Goal: Task Accomplishment & Management: Manage account settings

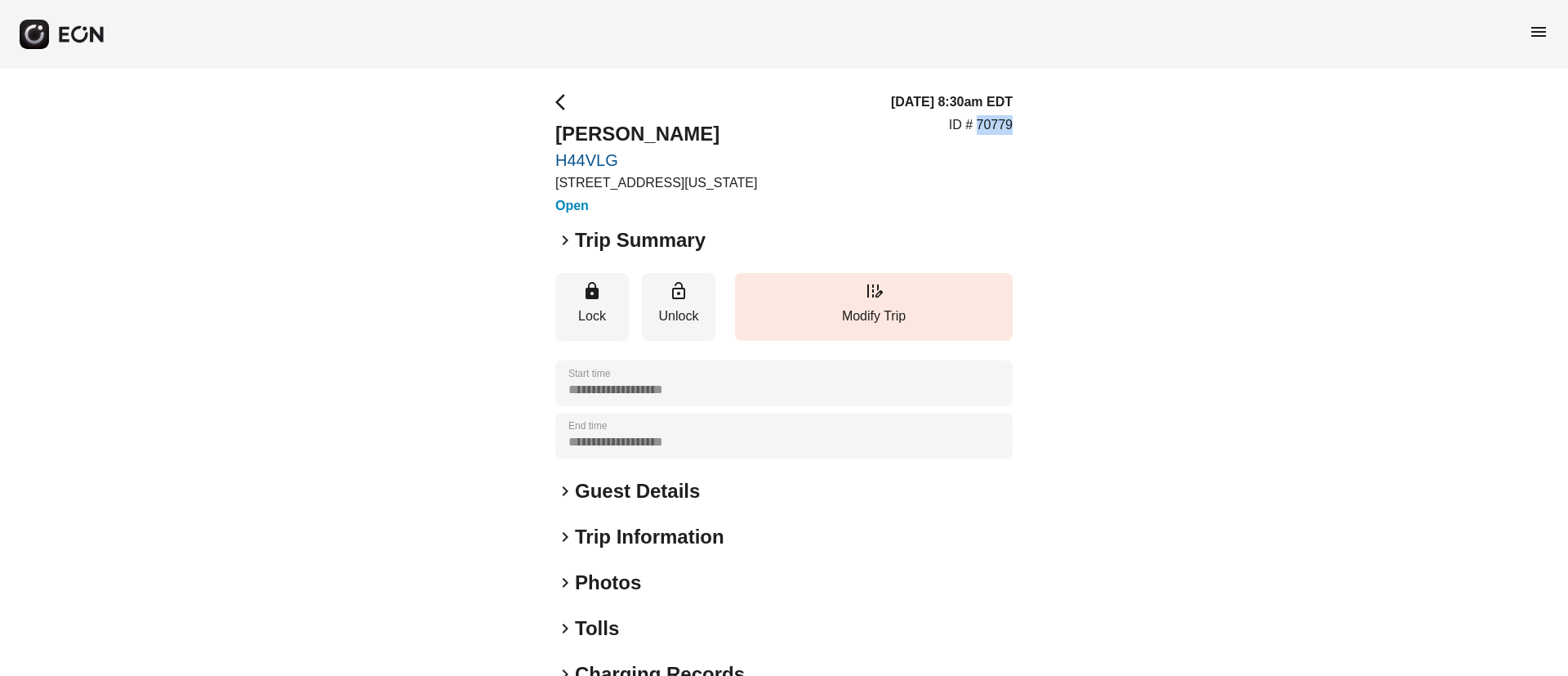
drag, startPoint x: 979, startPoint y: 128, endPoint x: 1021, endPoint y: 126, distance: 42.0
click at [1021, 126] on div "**********" at bounding box center [784, 442] width 1568 height 747
copy p "70779"
drag, startPoint x: 552, startPoint y: 152, endPoint x: 639, endPoint y: 165, distance: 88.0
click at [639, 165] on div "**********" at bounding box center [784, 442] width 1568 height 747
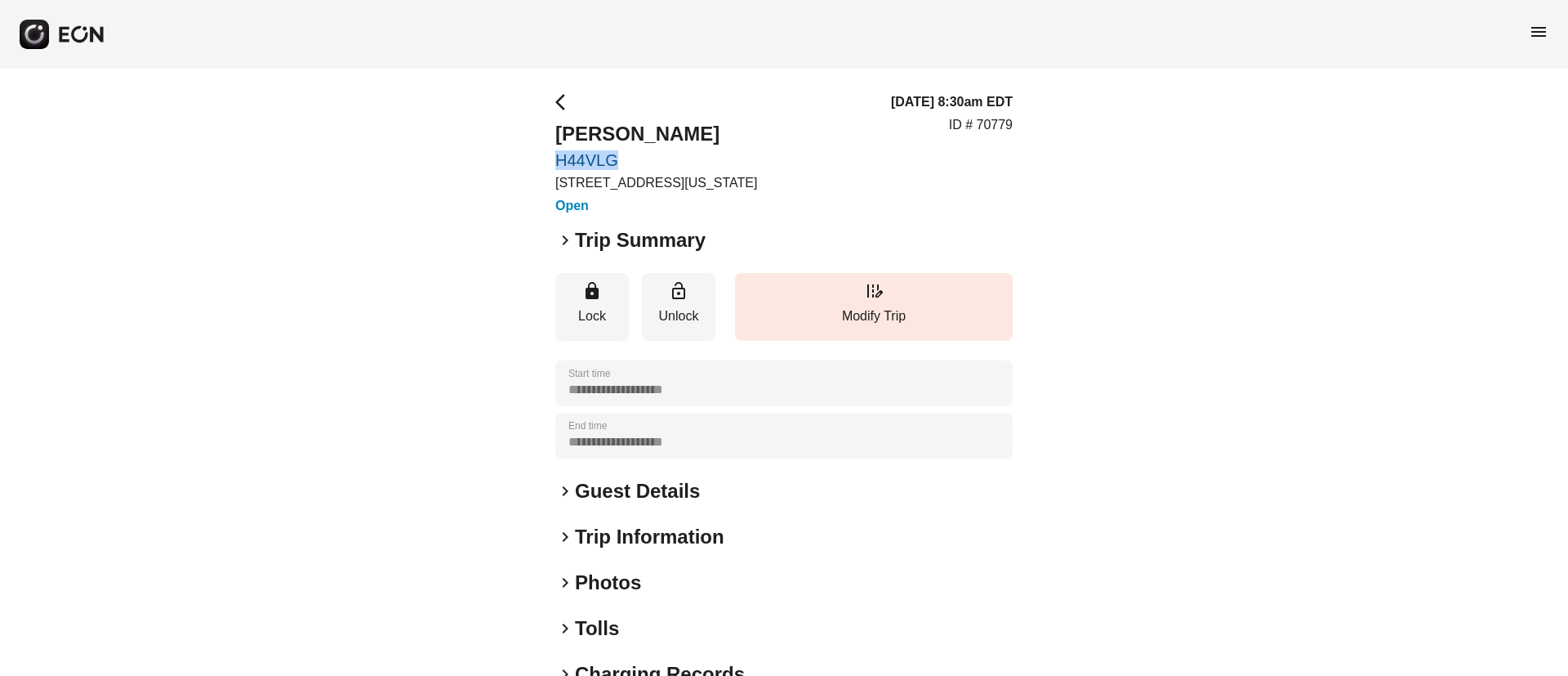
copy link "H44VLG"
drag, startPoint x: 546, startPoint y: 123, endPoint x: 765, endPoint y: 118, distance: 219.1
click at [765, 118] on div "**********" at bounding box center [784, 442] width 1568 height 747
copy h2 "[PERSON_NAME]"
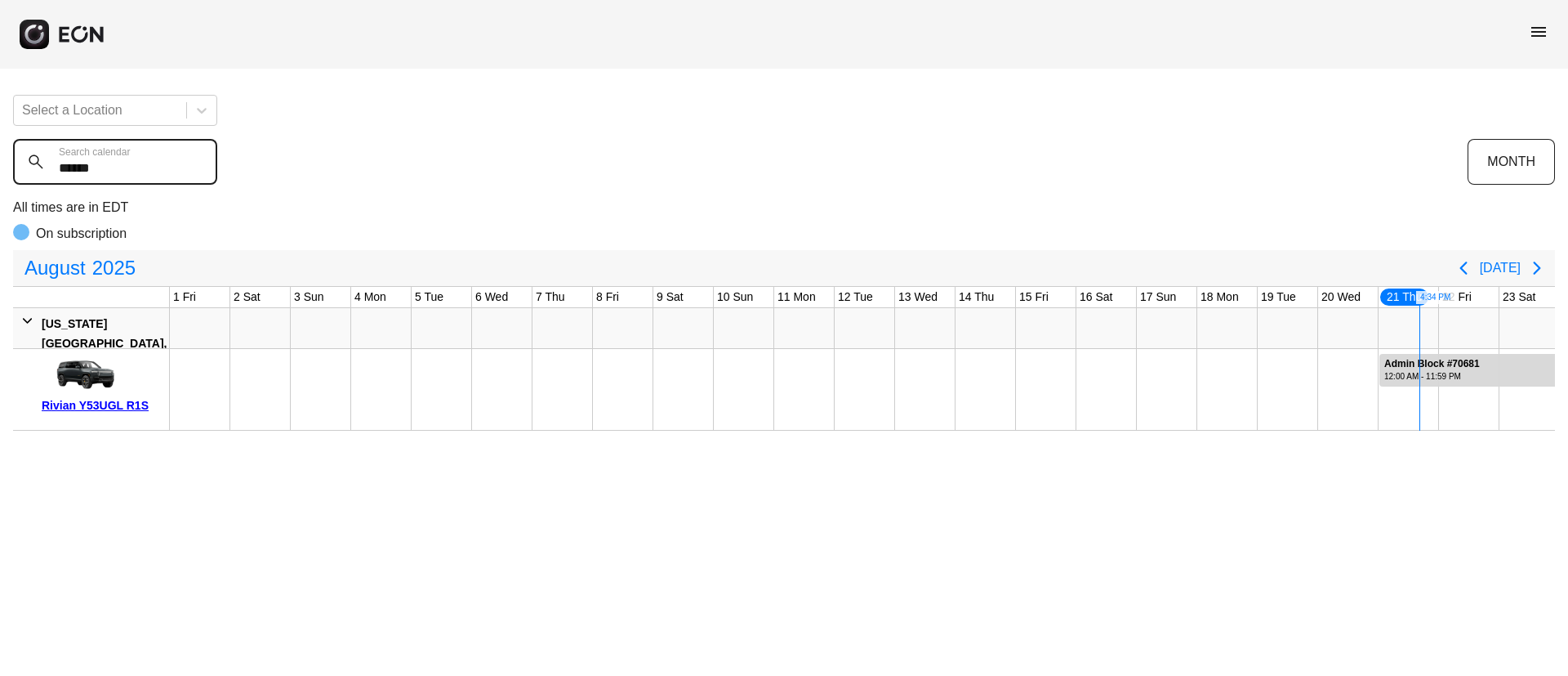
scroll to position [0, 331]
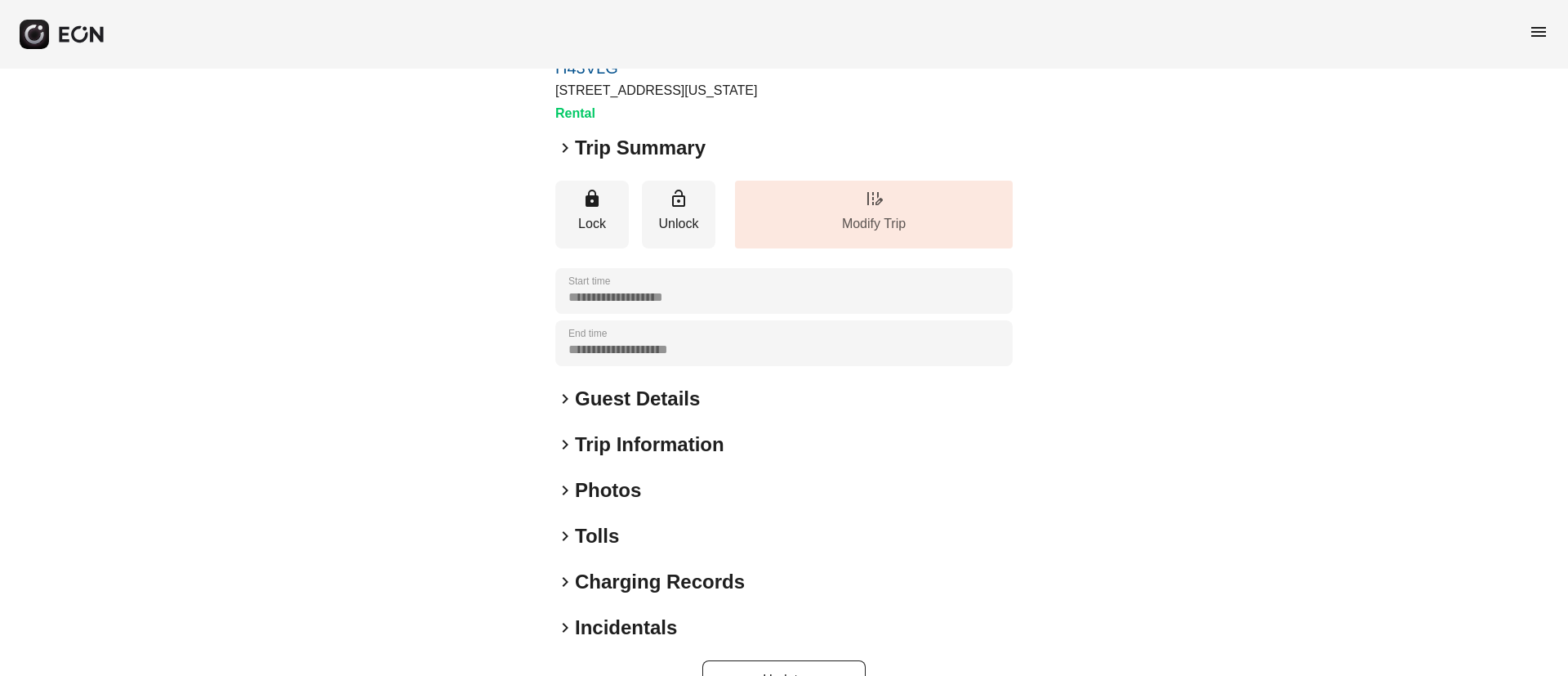
scroll to position [140, 0]
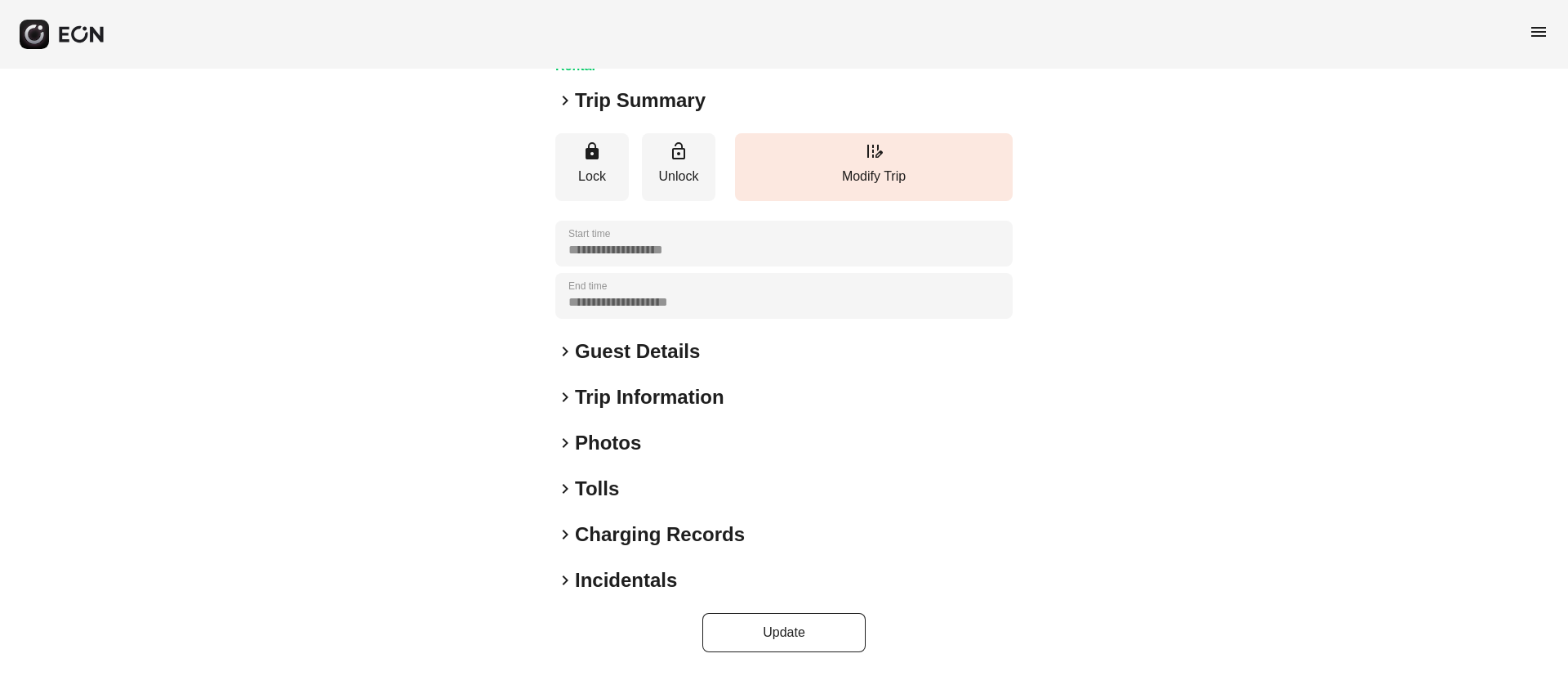
click at [658, 445] on div "keyboard_arrow_right Photos" at bounding box center [784, 443] width 458 height 26
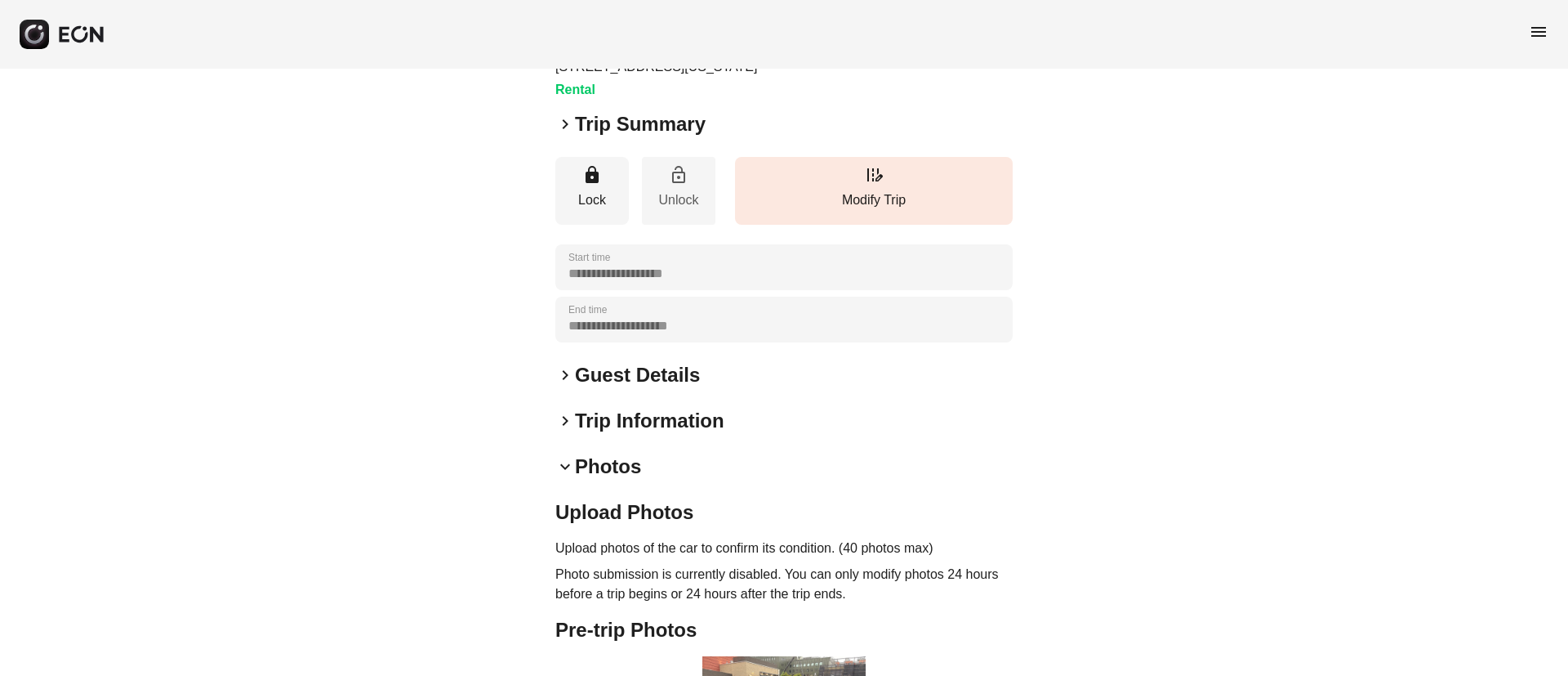
scroll to position [0, 0]
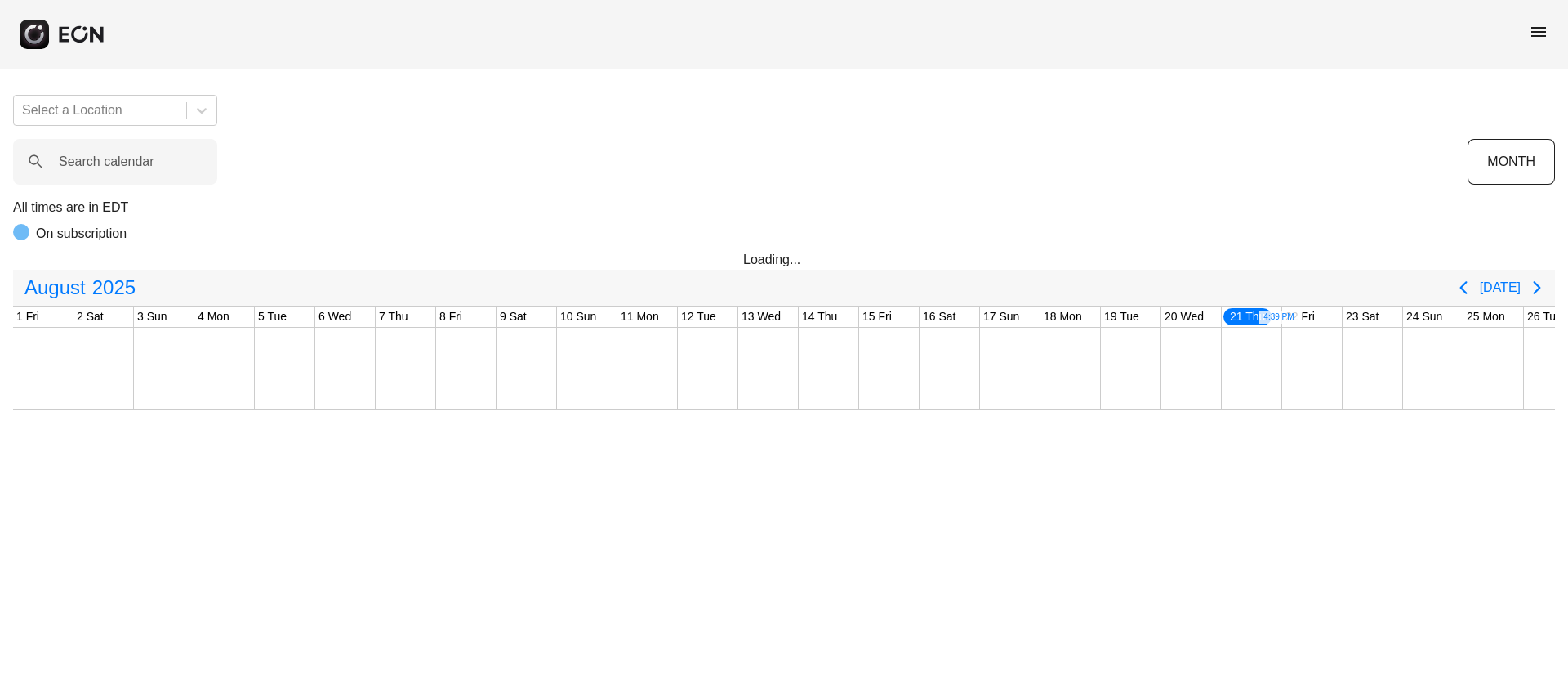
scroll to position [0, 331]
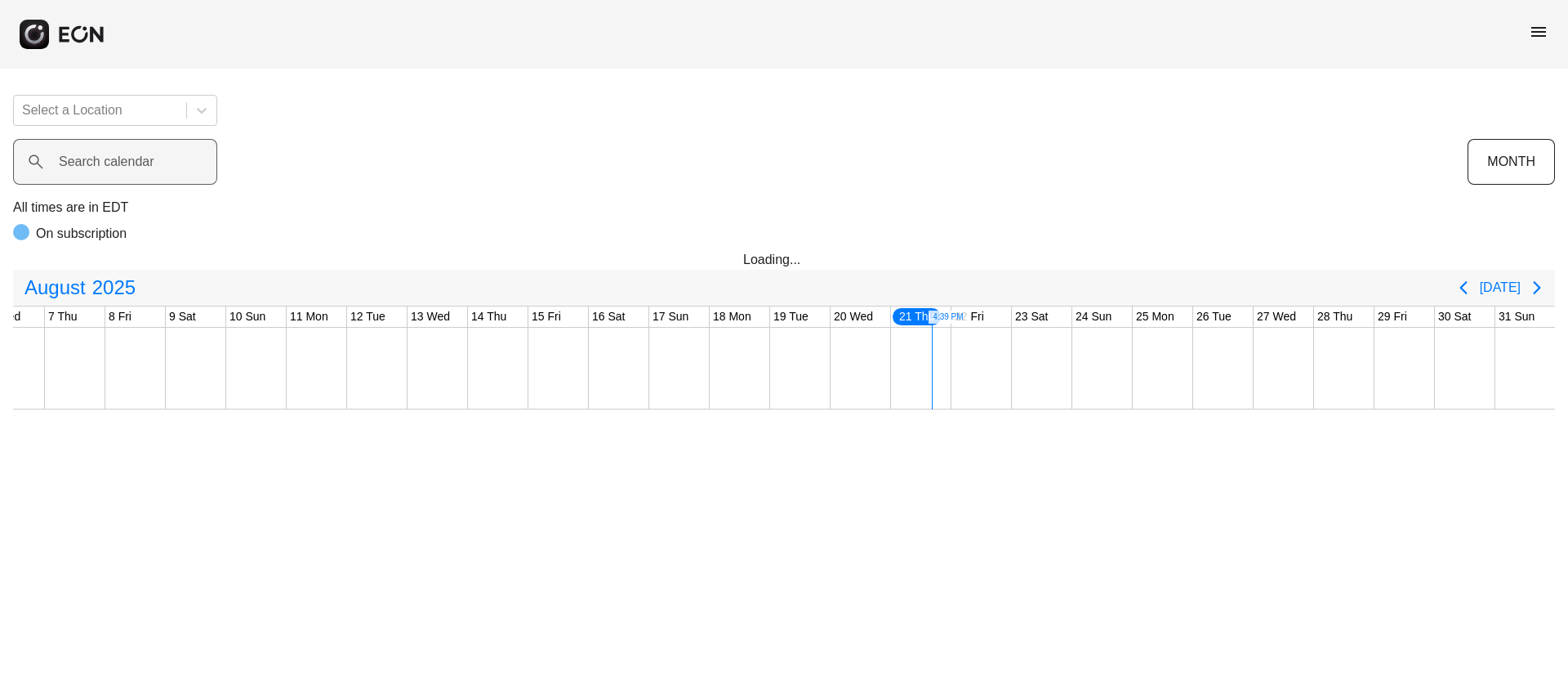
click at [105, 164] on label "Search calendar" at bounding box center [106, 162] width 96 height 20
click at [105, 164] on calendar "Search calendar" at bounding box center [115, 162] width 204 height 46
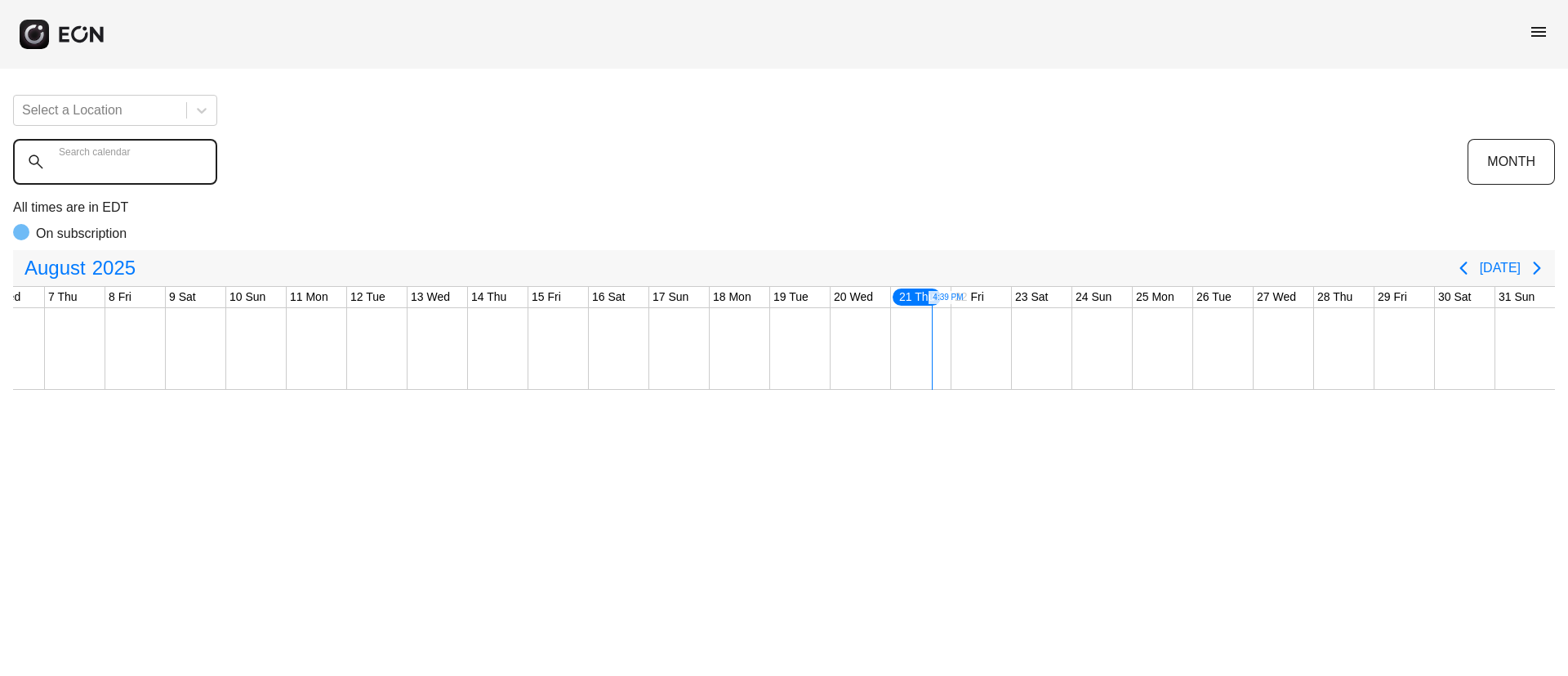
paste calendar "******"
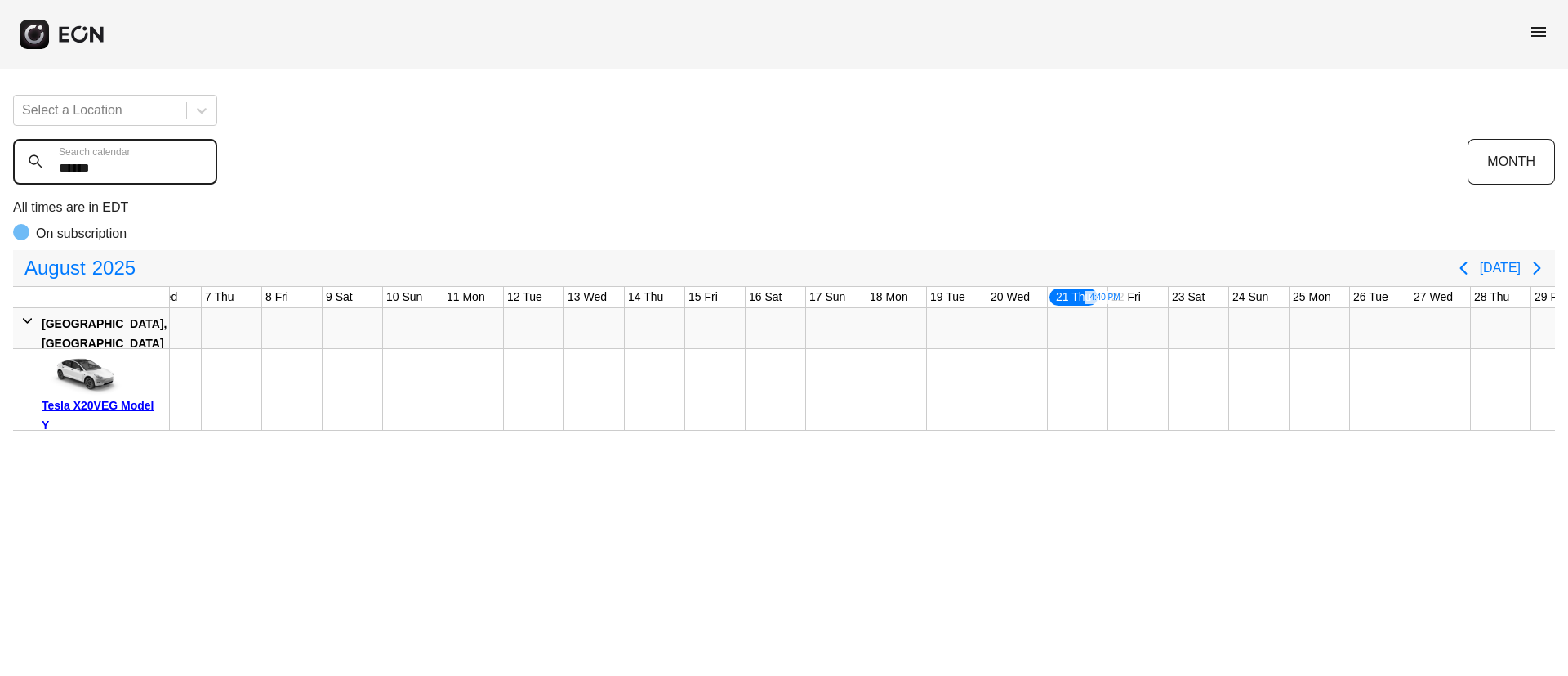
click at [60, 161] on calendar "******" at bounding box center [115, 162] width 204 height 46
paste calendar "text"
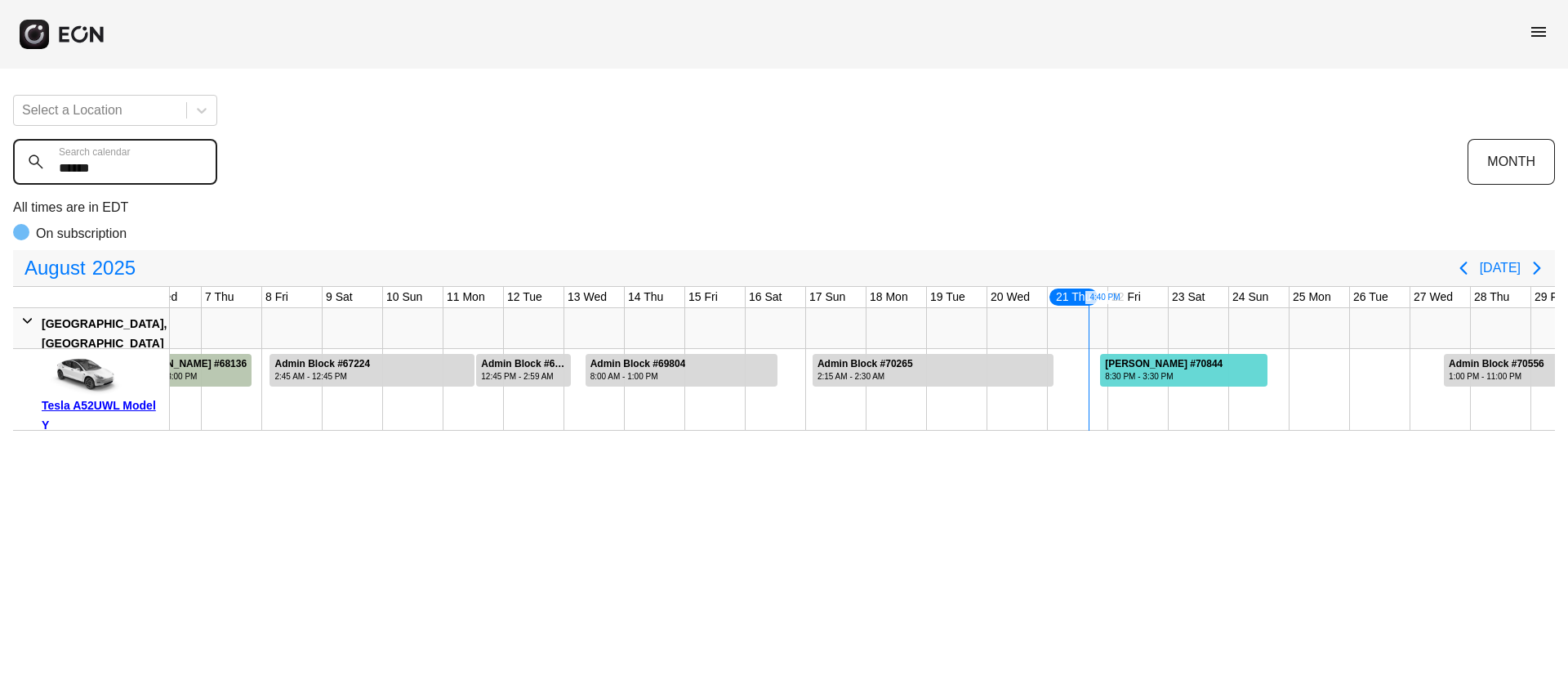
type calendar "******"
click at [1141, 372] on div "8:30 PM - 3:30 PM" at bounding box center [1164, 376] width 118 height 12
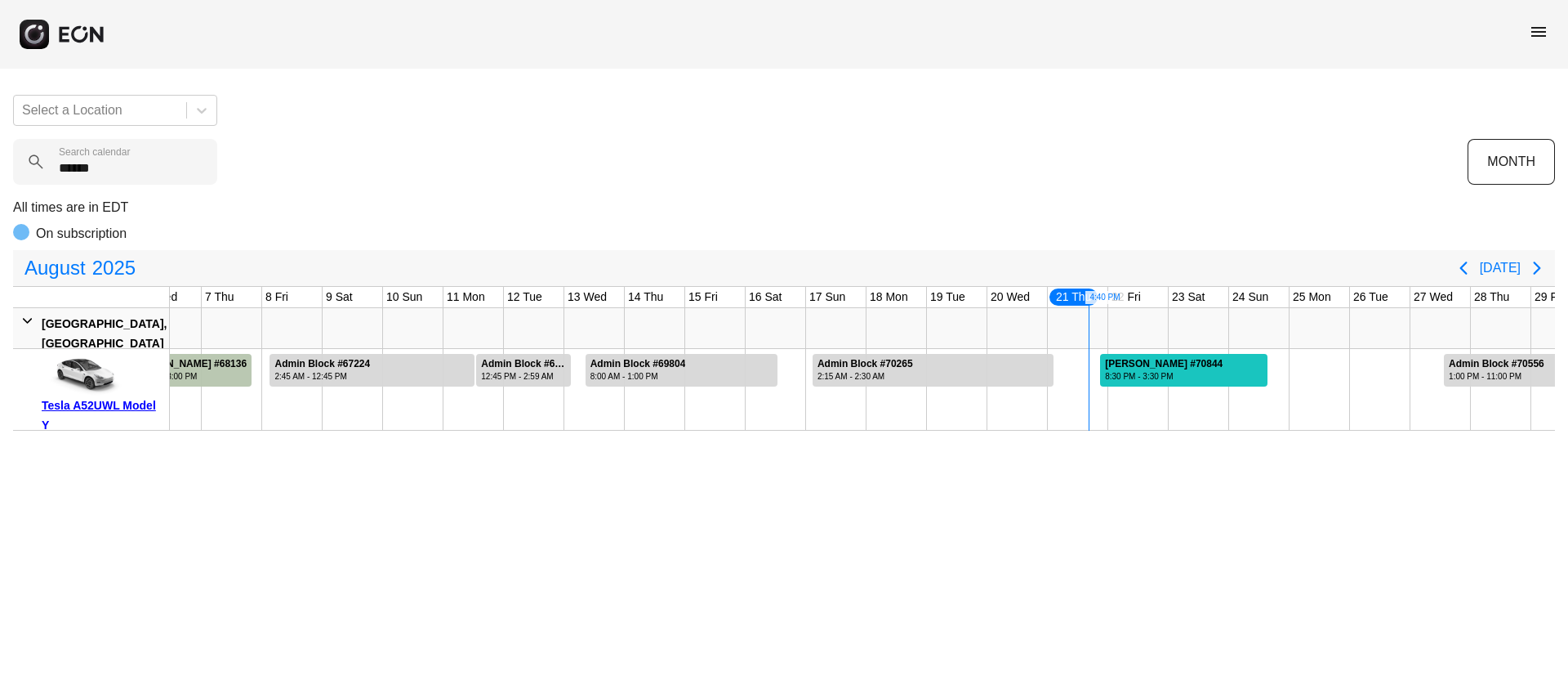
click at [1141, 372] on div "8:30 PM - 3:30 PM" at bounding box center [1164, 376] width 118 height 12
click at [1539, 32] on span "menu" at bounding box center [1539, 32] width 20 height 20
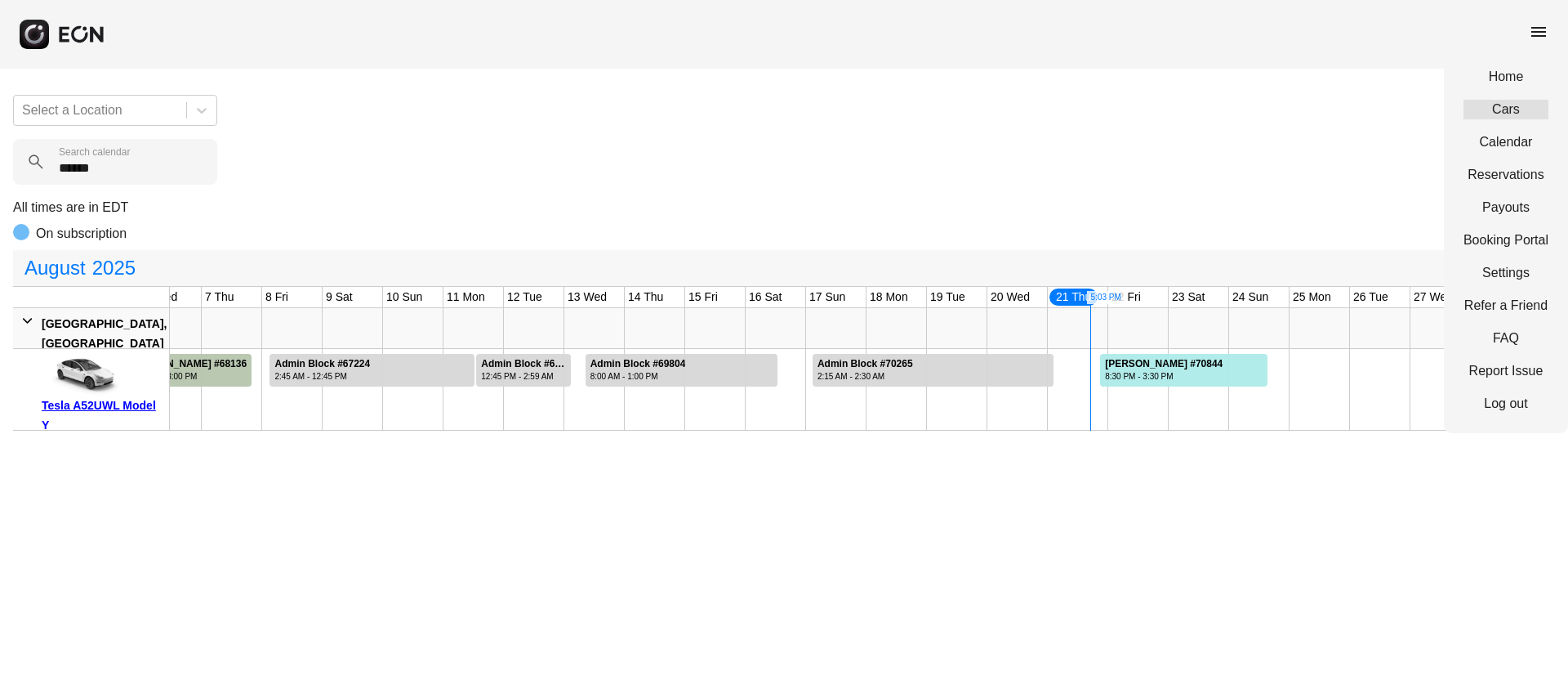
click at [1488, 105] on link "Cars" at bounding box center [1506, 110] width 85 height 20
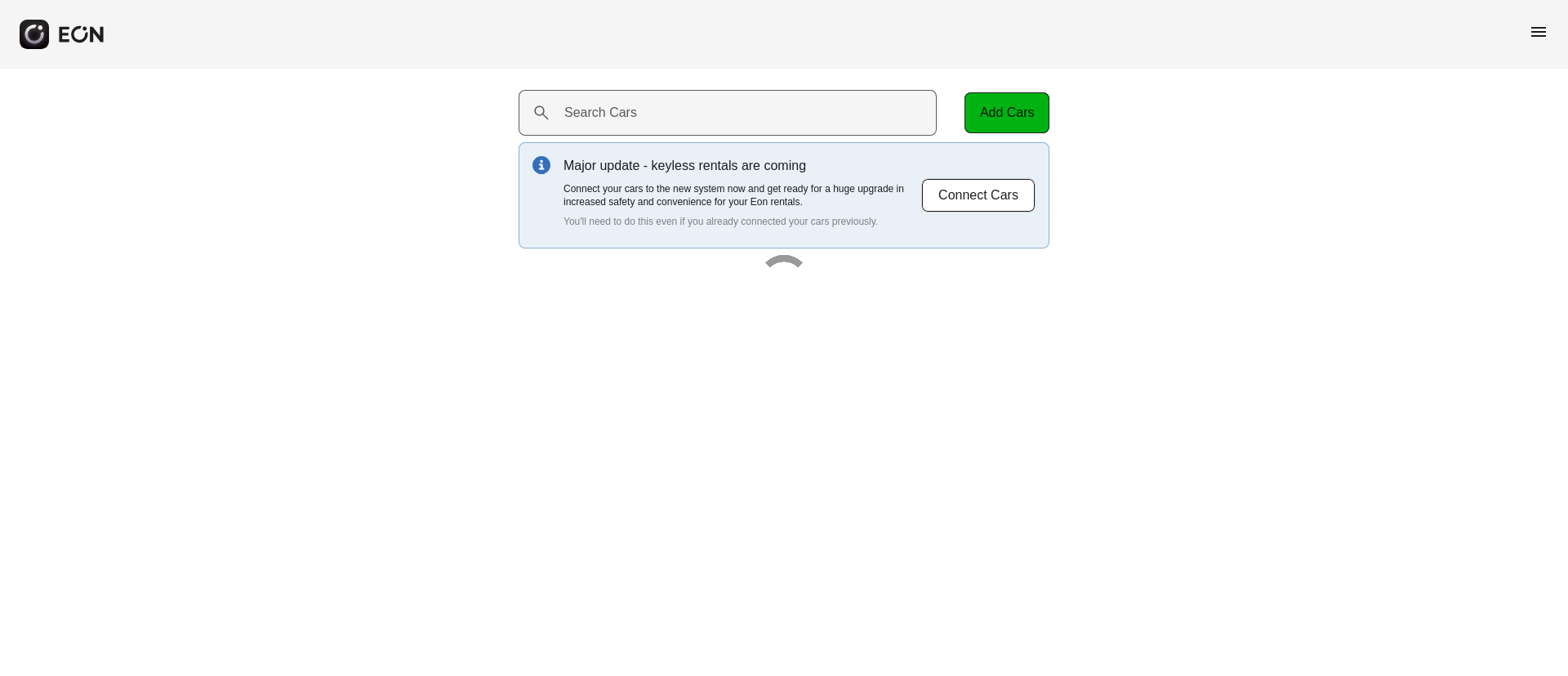
click at [624, 107] on label "Search Cars" at bounding box center [601, 113] width 73 height 20
click at [624, 107] on Cars "Search Cars" at bounding box center [728, 113] width 418 height 46
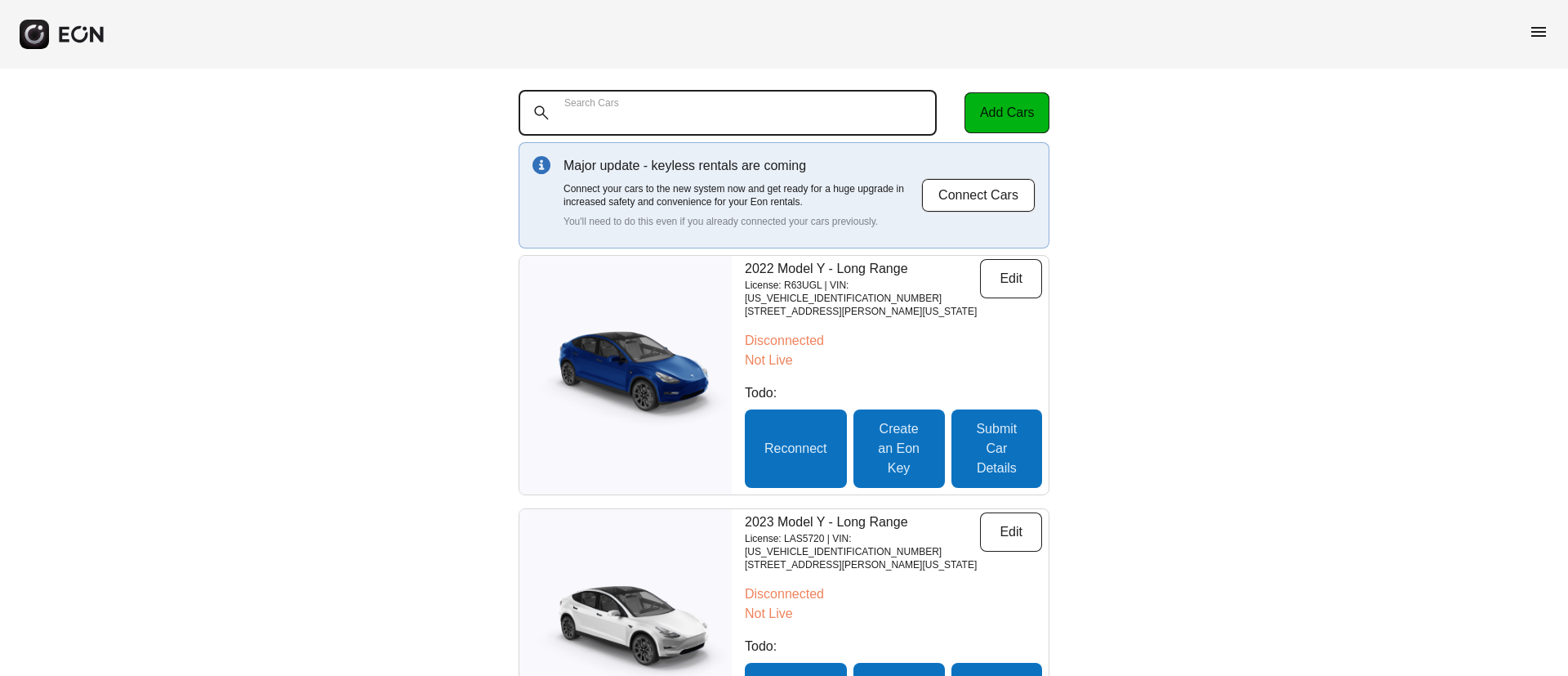
paste Cars "******"
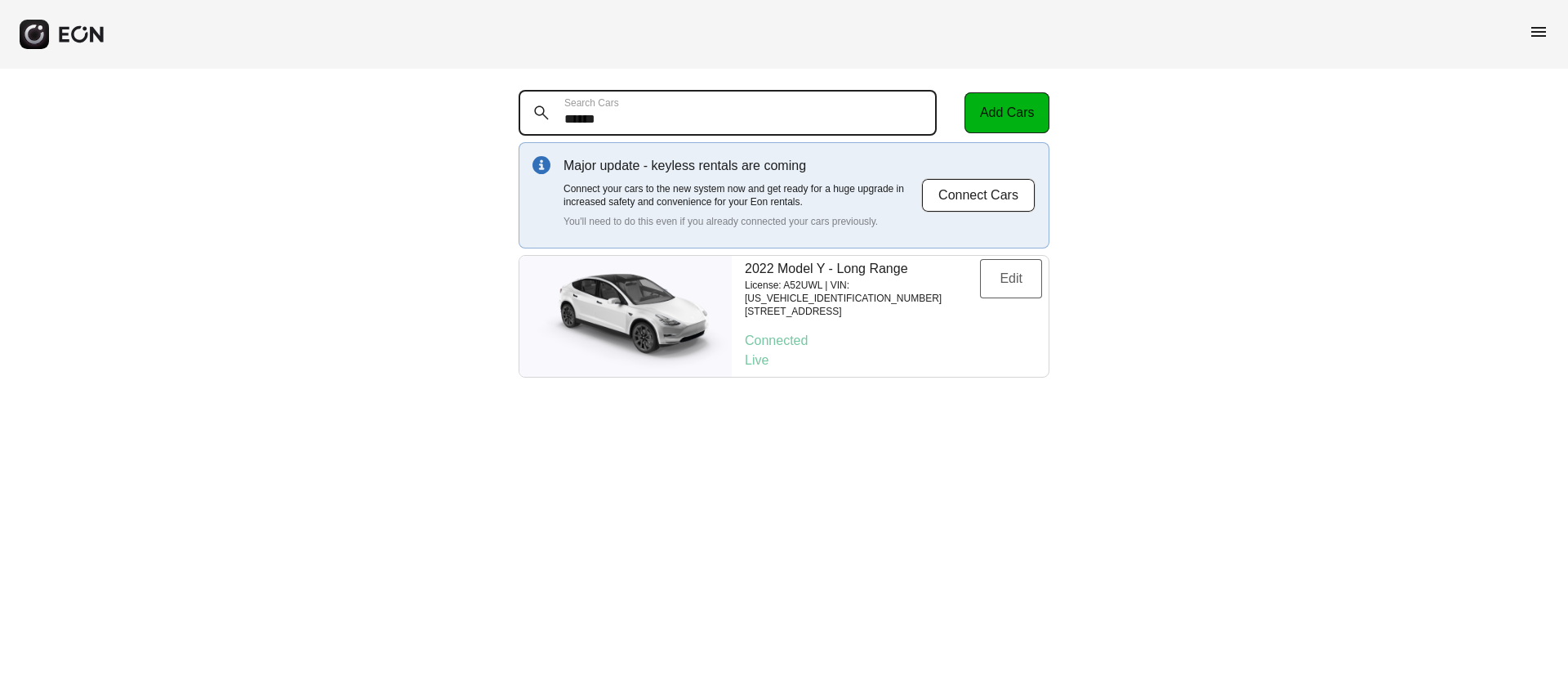
type Cars "******"
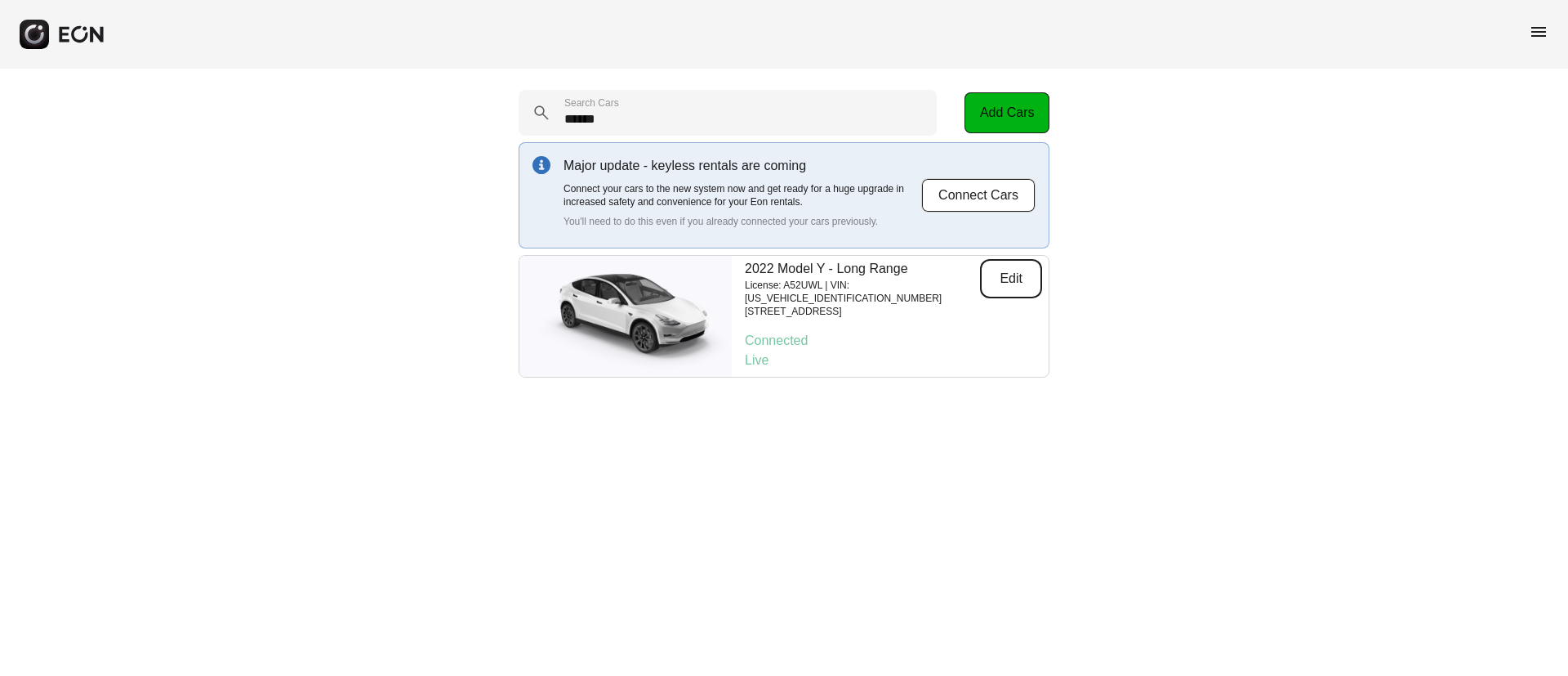
click at [1001, 289] on button "Edit" at bounding box center [1012, 279] width 62 height 39
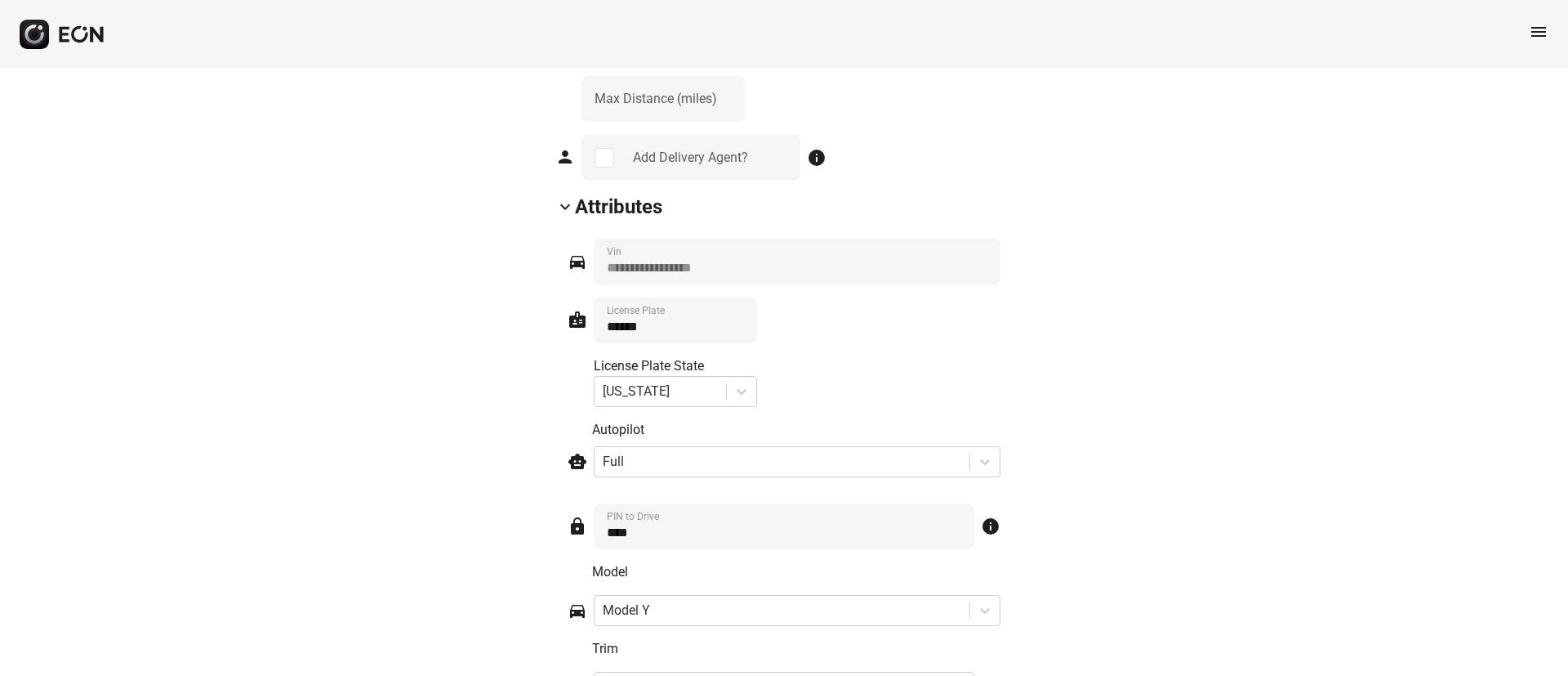
scroll to position [2329, 0]
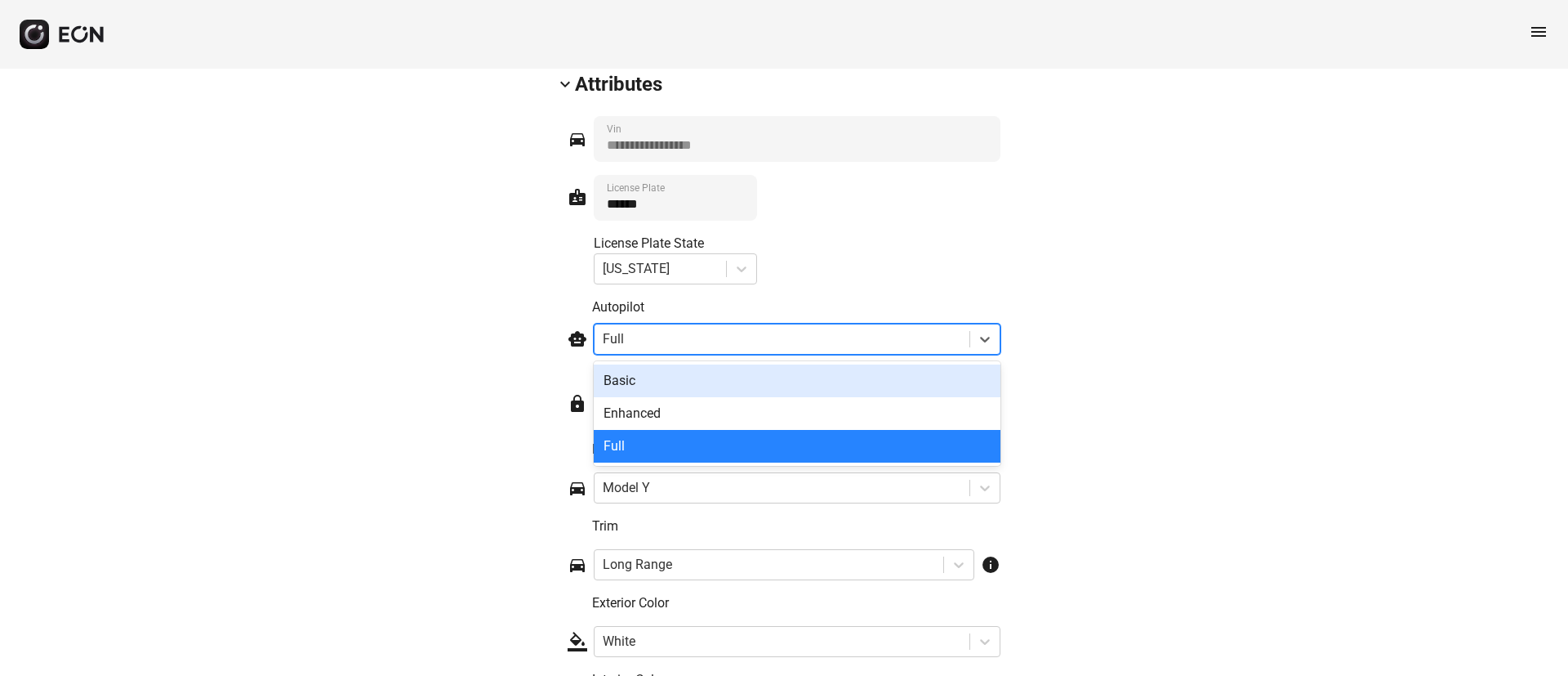
click at [914, 347] on div at bounding box center [782, 339] width 359 height 23
click at [854, 374] on div "Basic" at bounding box center [797, 381] width 407 height 33
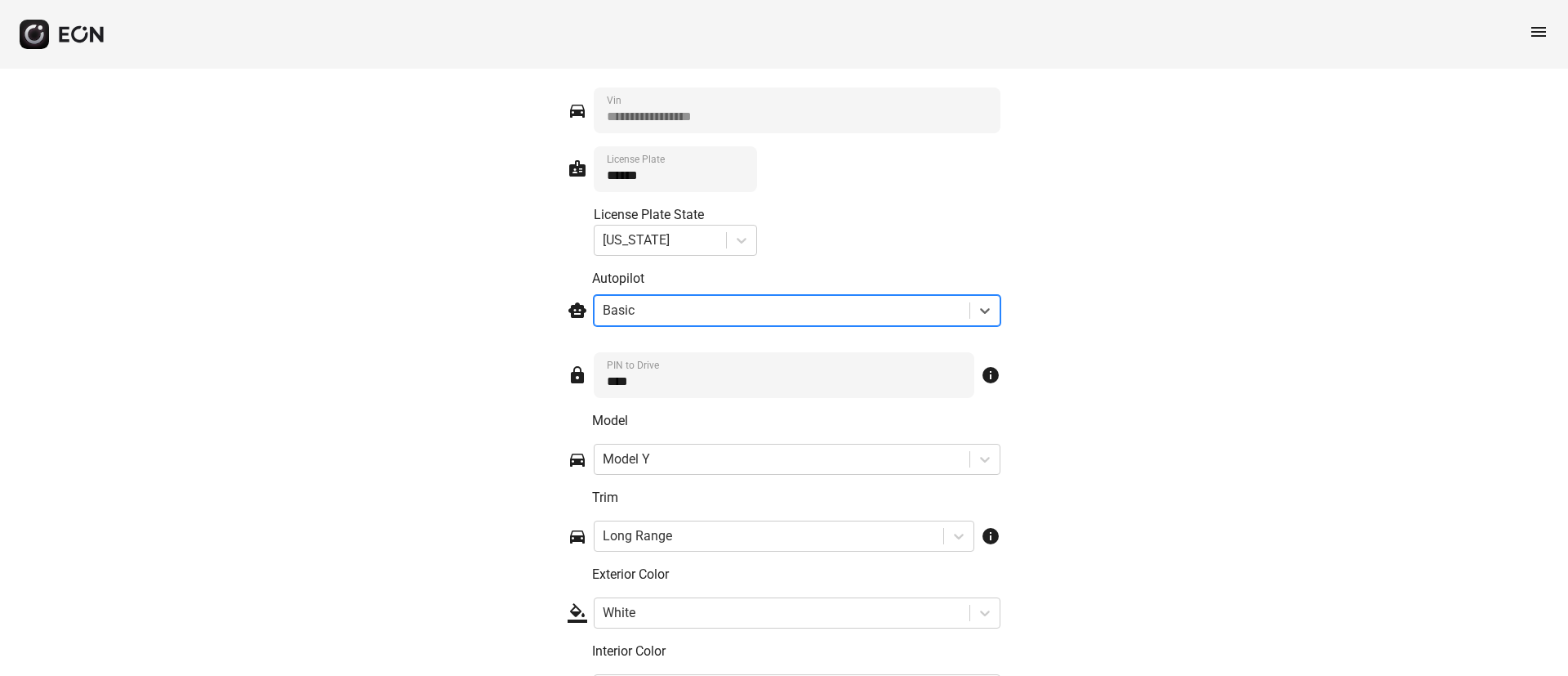
scroll to position [2572, 0]
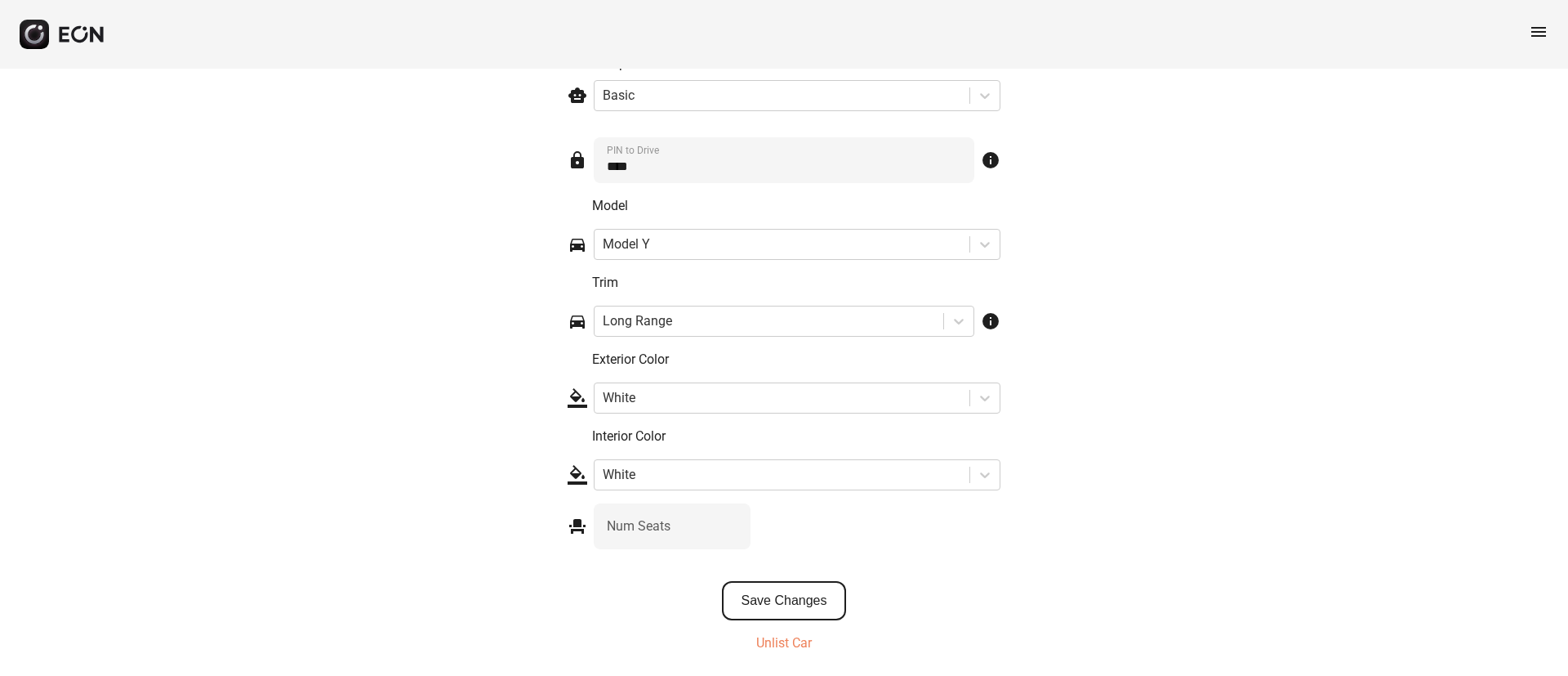
click at [785, 600] on button "Save Changes" at bounding box center [784, 601] width 125 height 39
click at [1541, 24] on span "menu" at bounding box center [1539, 32] width 20 height 20
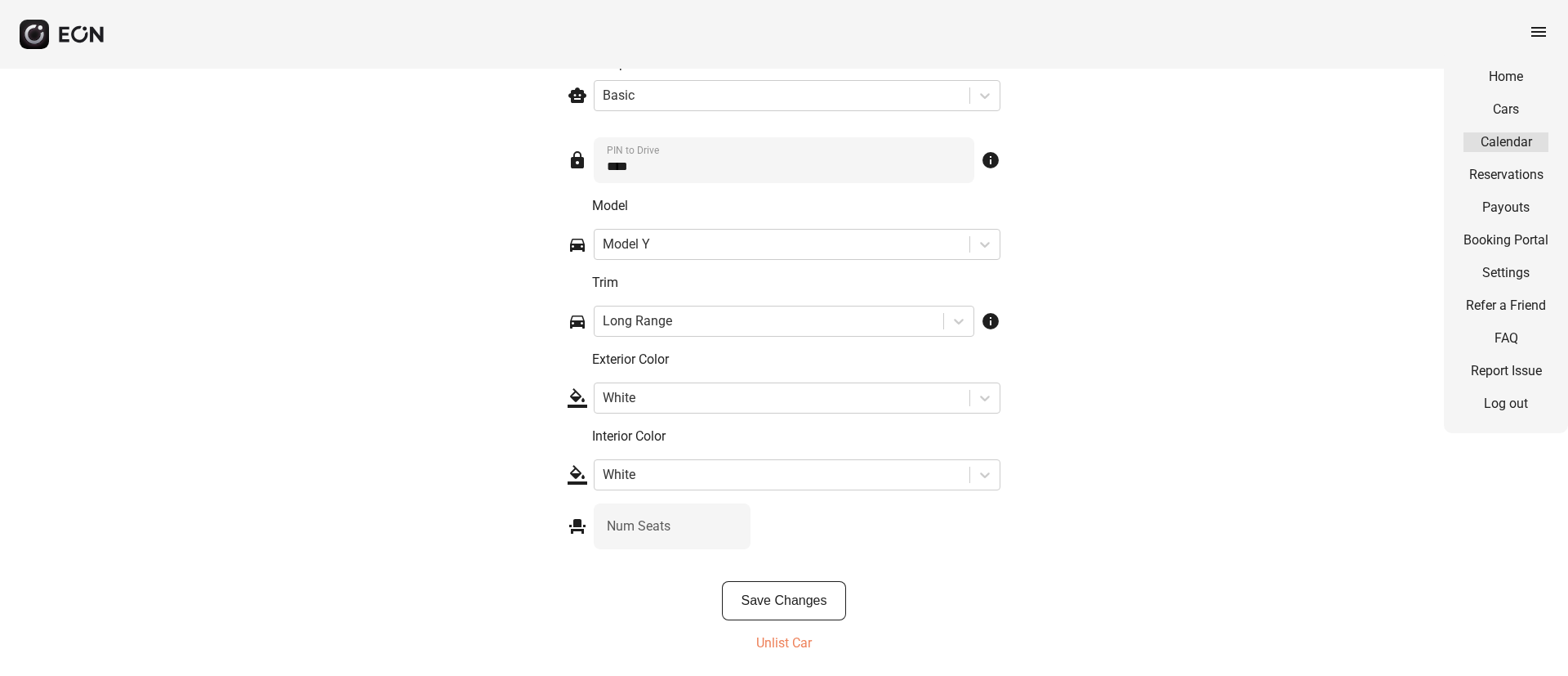
click at [1498, 135] on link "Calendar" at bounding box center [1506, 142] width 85 height 20
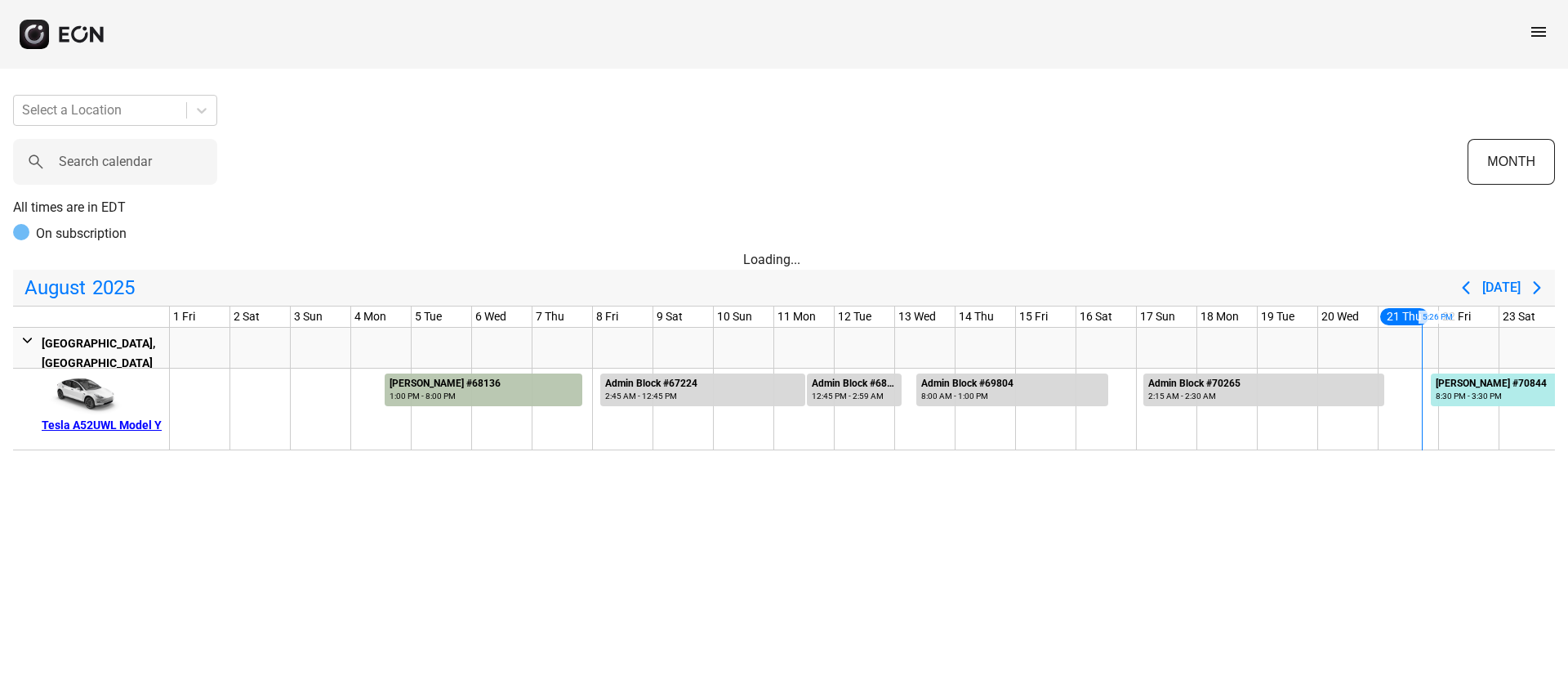
scroll to position [0, 488]
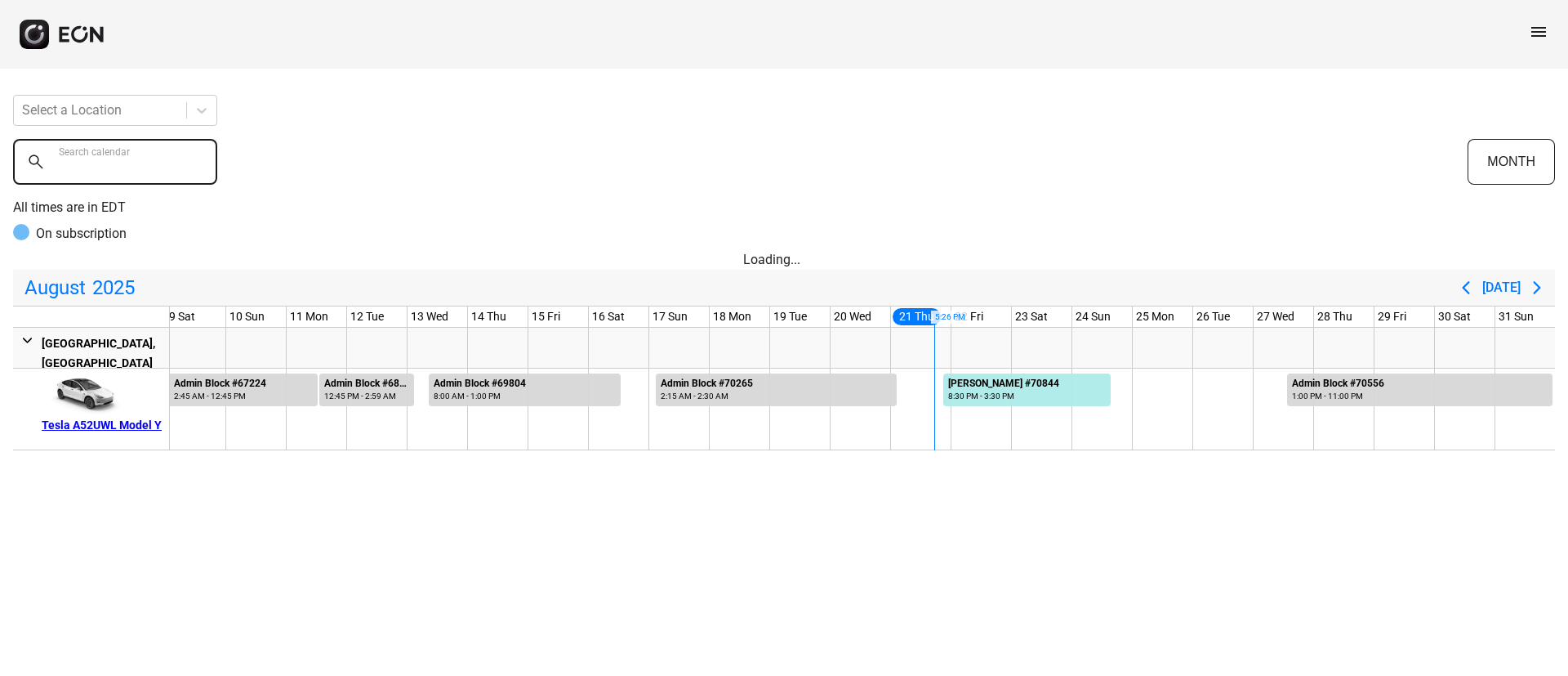
click at [99, 176] on calendar "Search calendar" at bounding box center [115, 162] width 204 height 46
paste calendar "******"
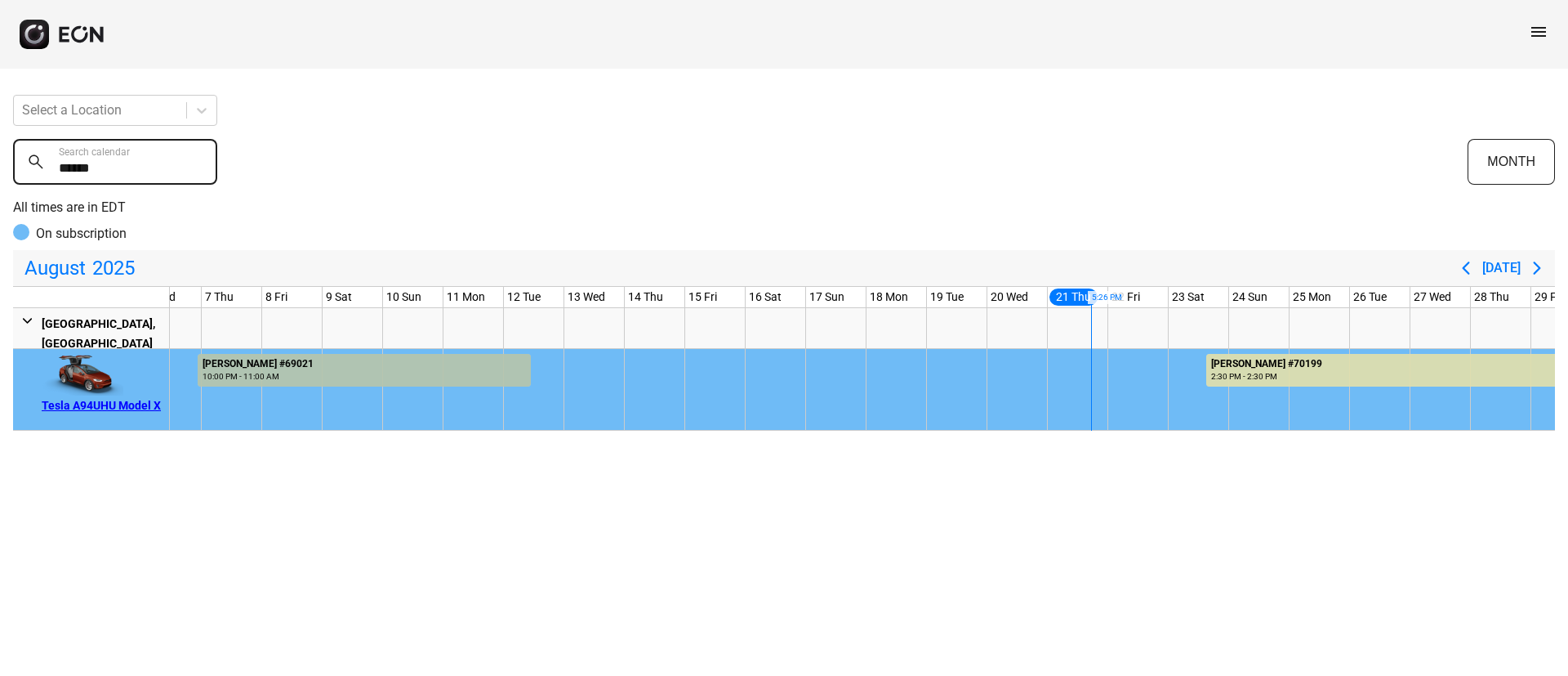
type calendar "******"
drag, startPoint x: 113, startPoint y: 169, endPoint x: 34, endPoint y: 164, distance: 79.2
click at [34, 164] on div "****** Search calendar" at bounding box center [740, 162] width 1454 height 46
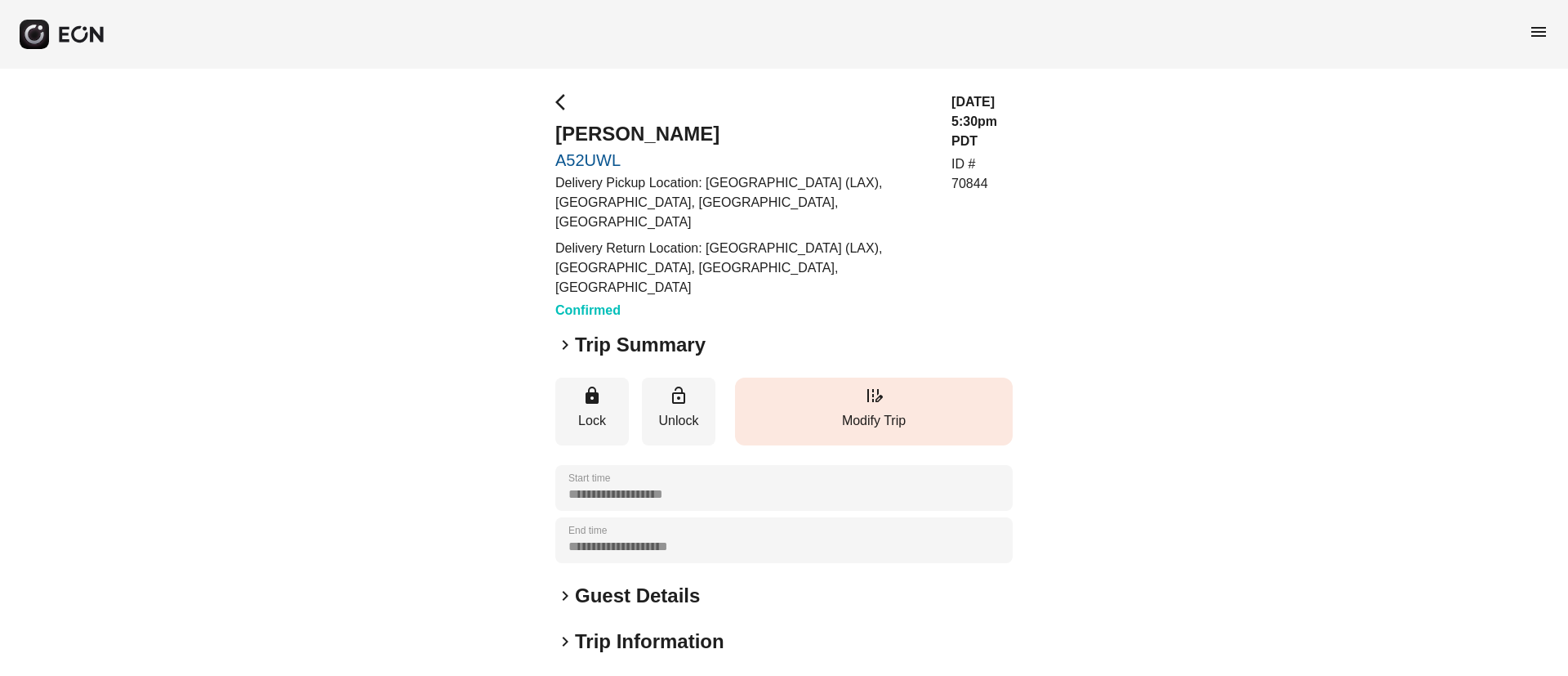
click at [864, 411] on p "Modify Trip" at bounding box center [874, 421] width 261 height 20
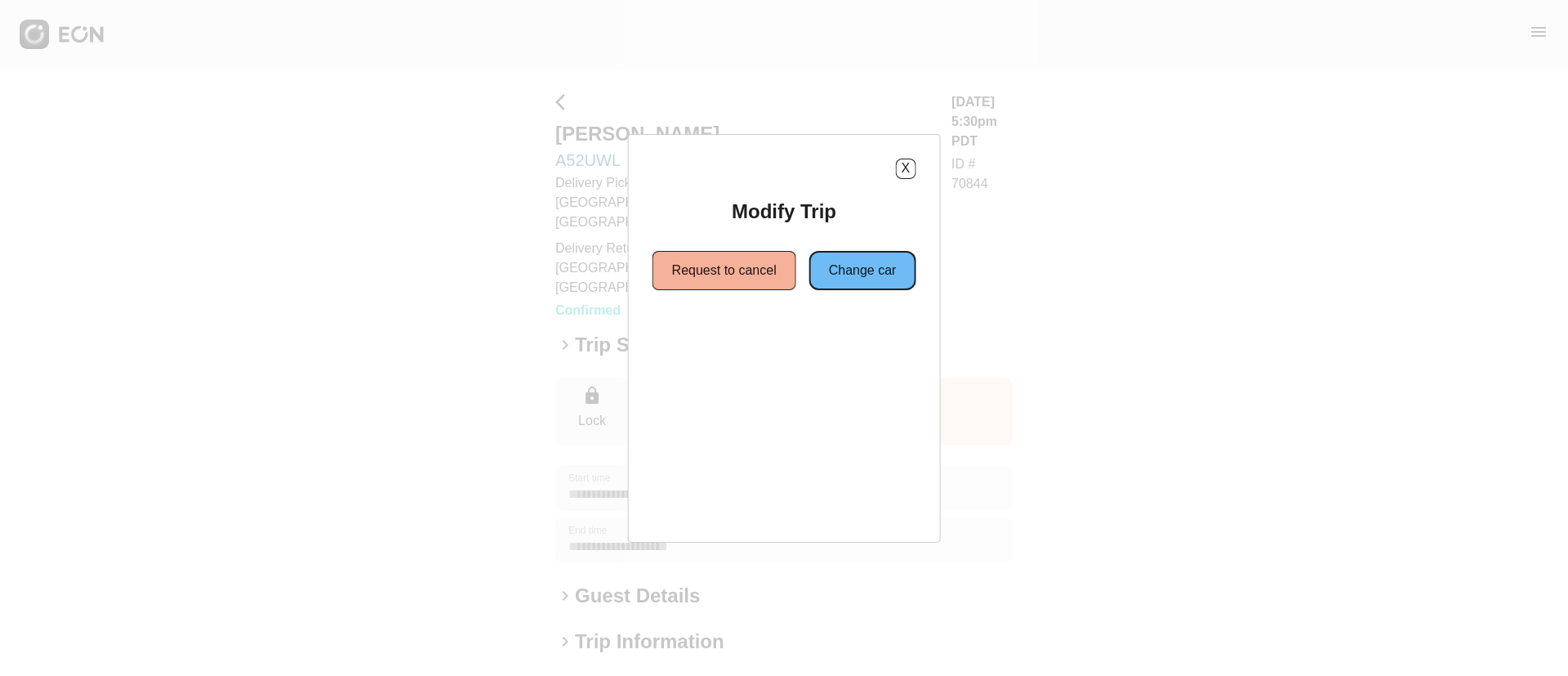
click at [857, 268] on button "Change car" at bounding box center [863, 271] width 107 height 39
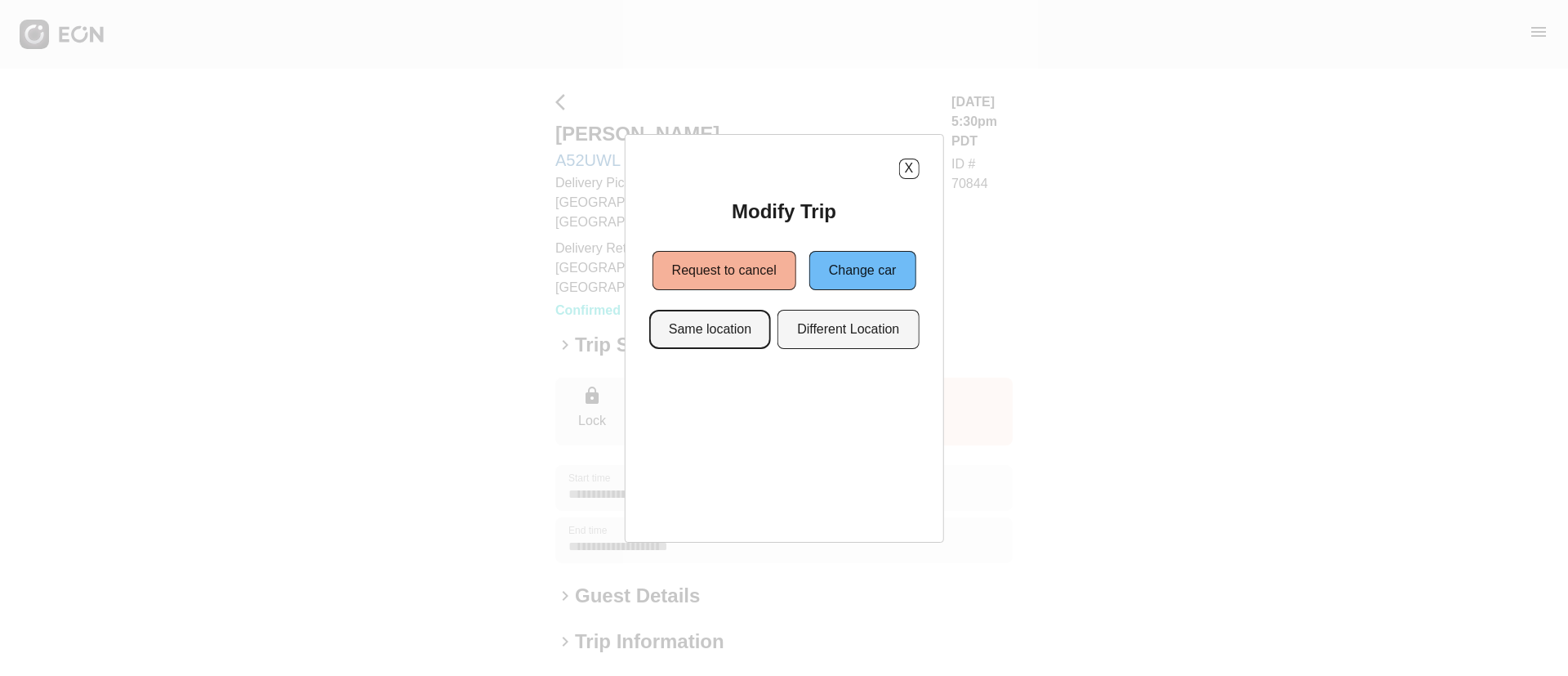
click at [734, 325] on button "Same location" at bounding box center [710, 329] width 122 height 39
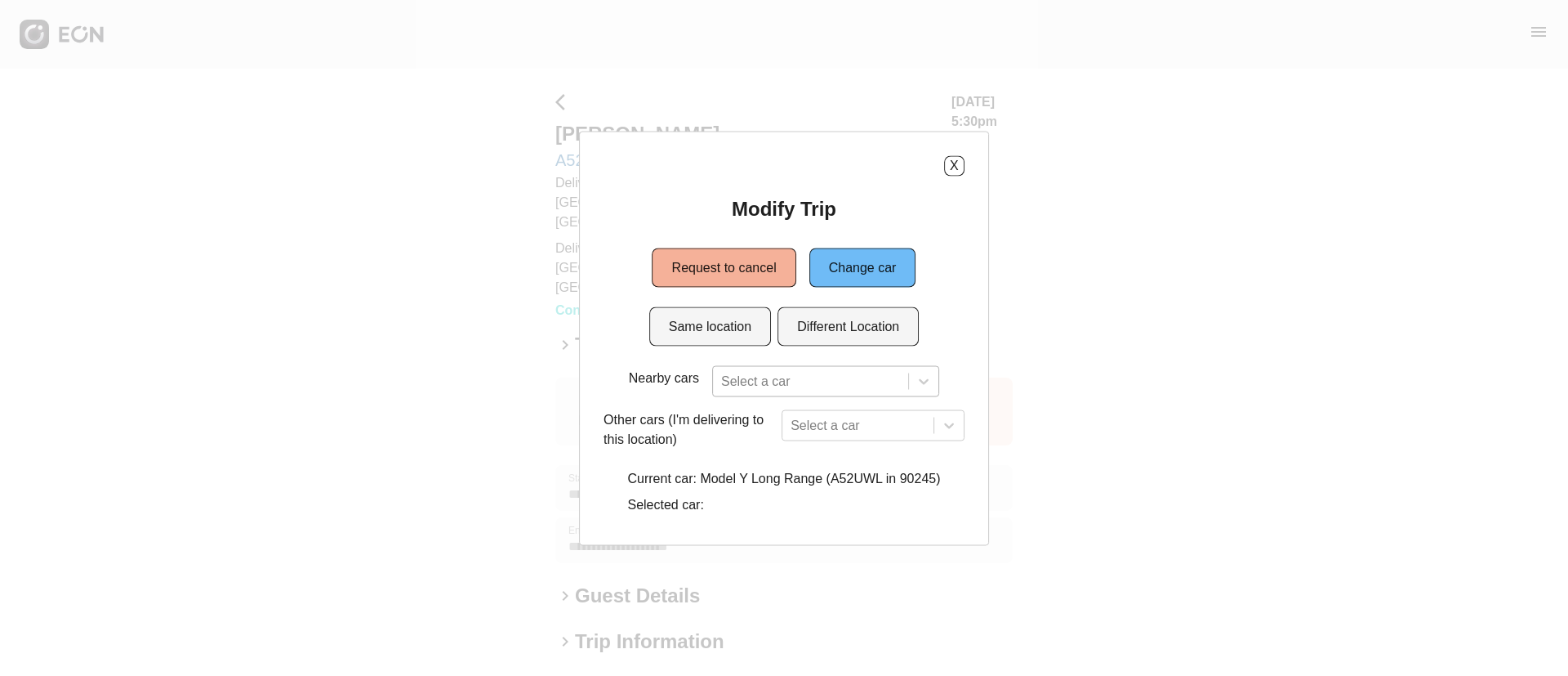
click at [812, 382] on div at bounding box center [811, 381] width 179 height 23
paste input "******"
type input "******"
click at [948, 324] on div "Modify Trip Request to cancel Change car Same location Different Location Nearb…" at bounding box center [784, 358] width 361 height 325
click at [846, 334] on button "Different Location" at bounding box center [848, 326] width 141 height 39
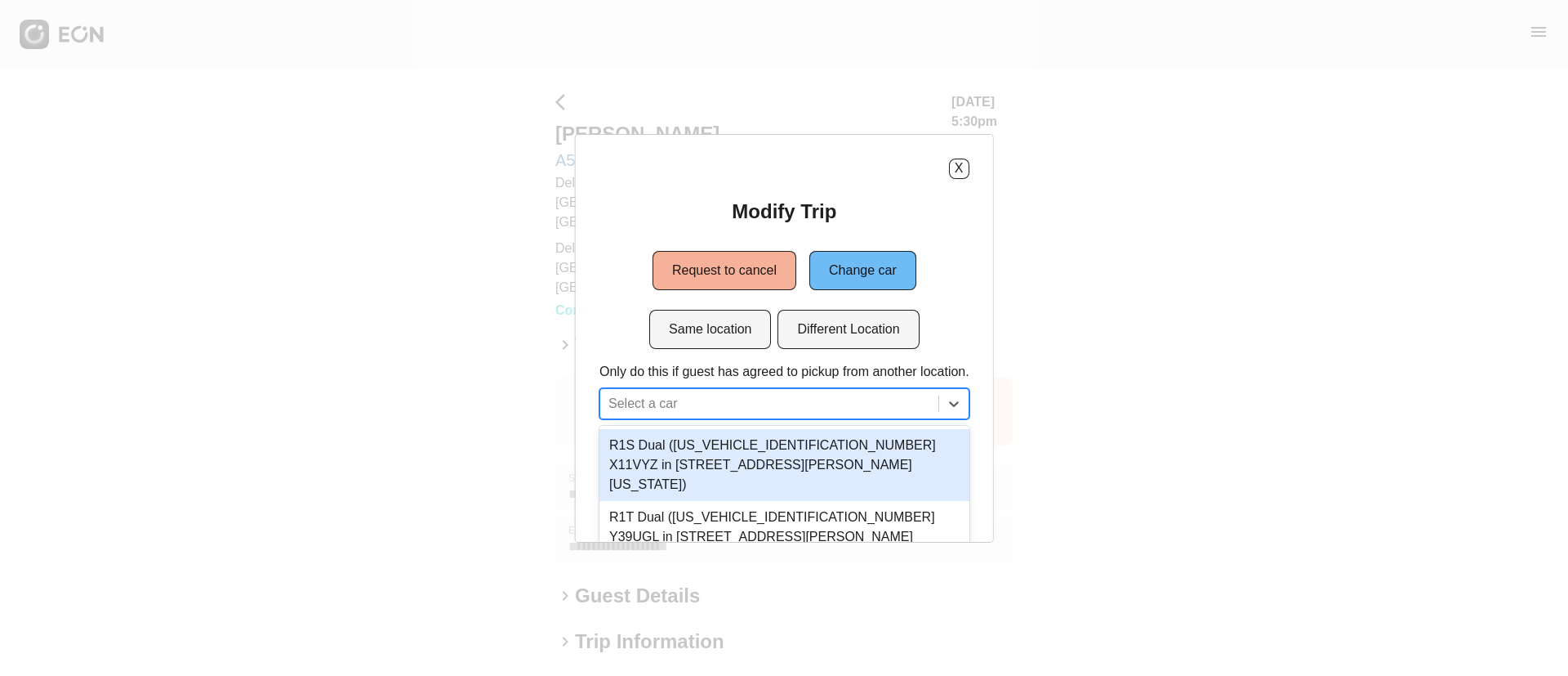
click at [806, 400] on div "3 results available. Use Up and Down to choose options, press Enter to select t…" at bounding box center [784, 404] width 370 height 31
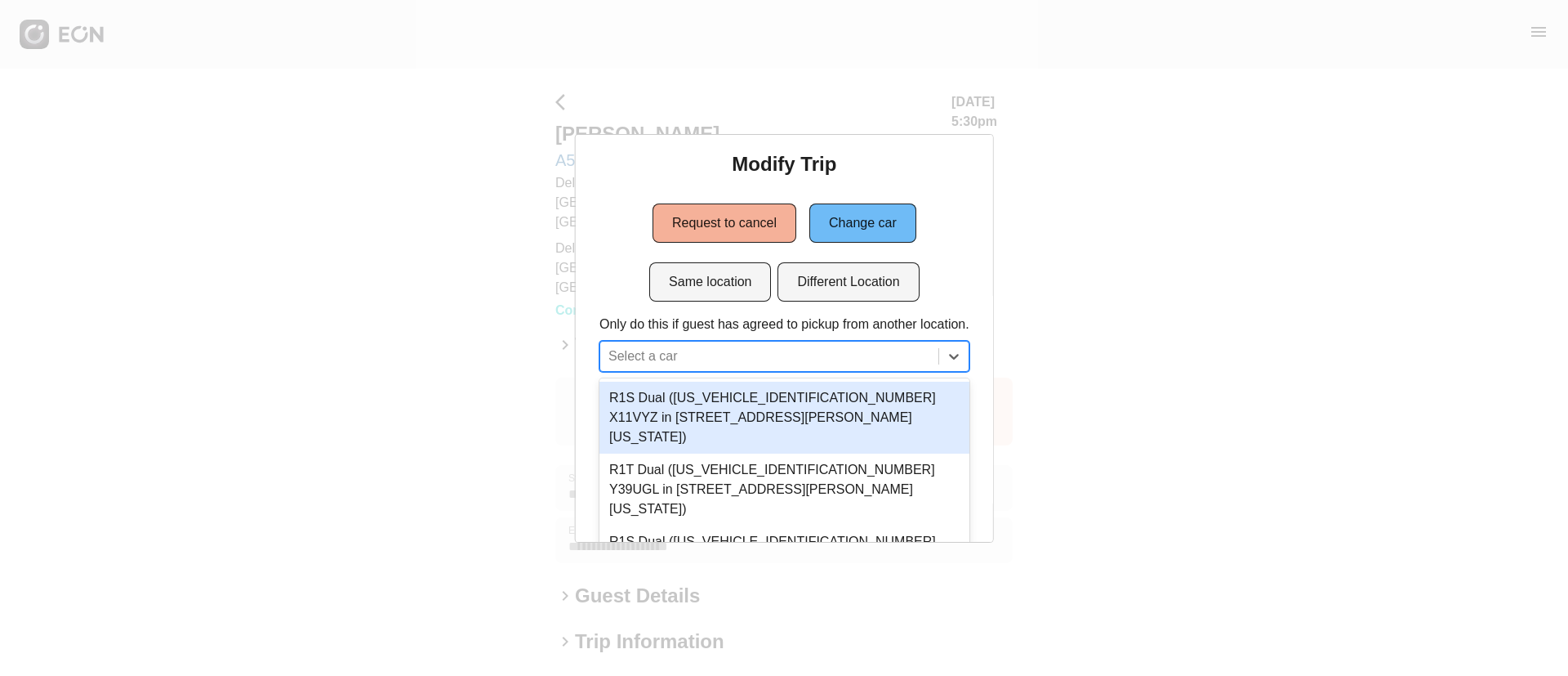
paste input "******"
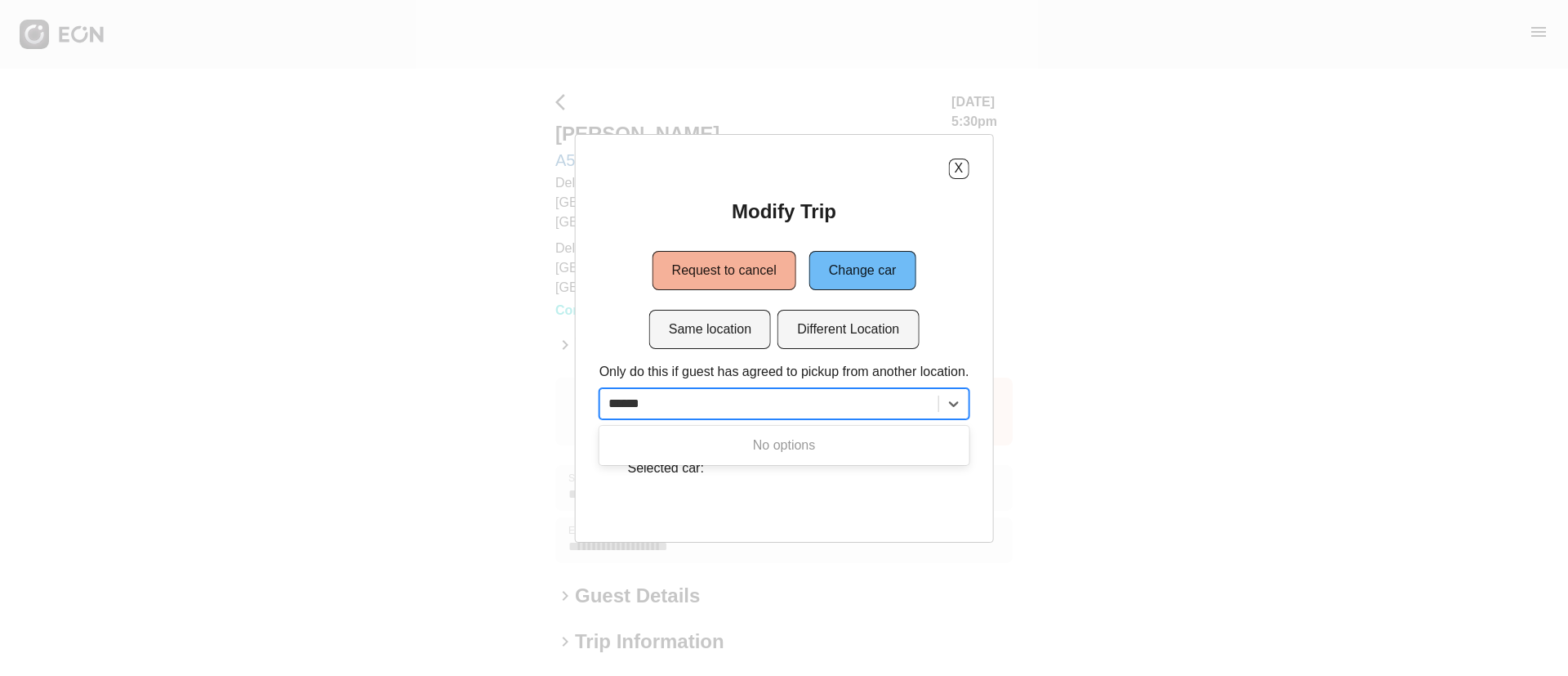
scroll to position [0, 0]
type input "******"
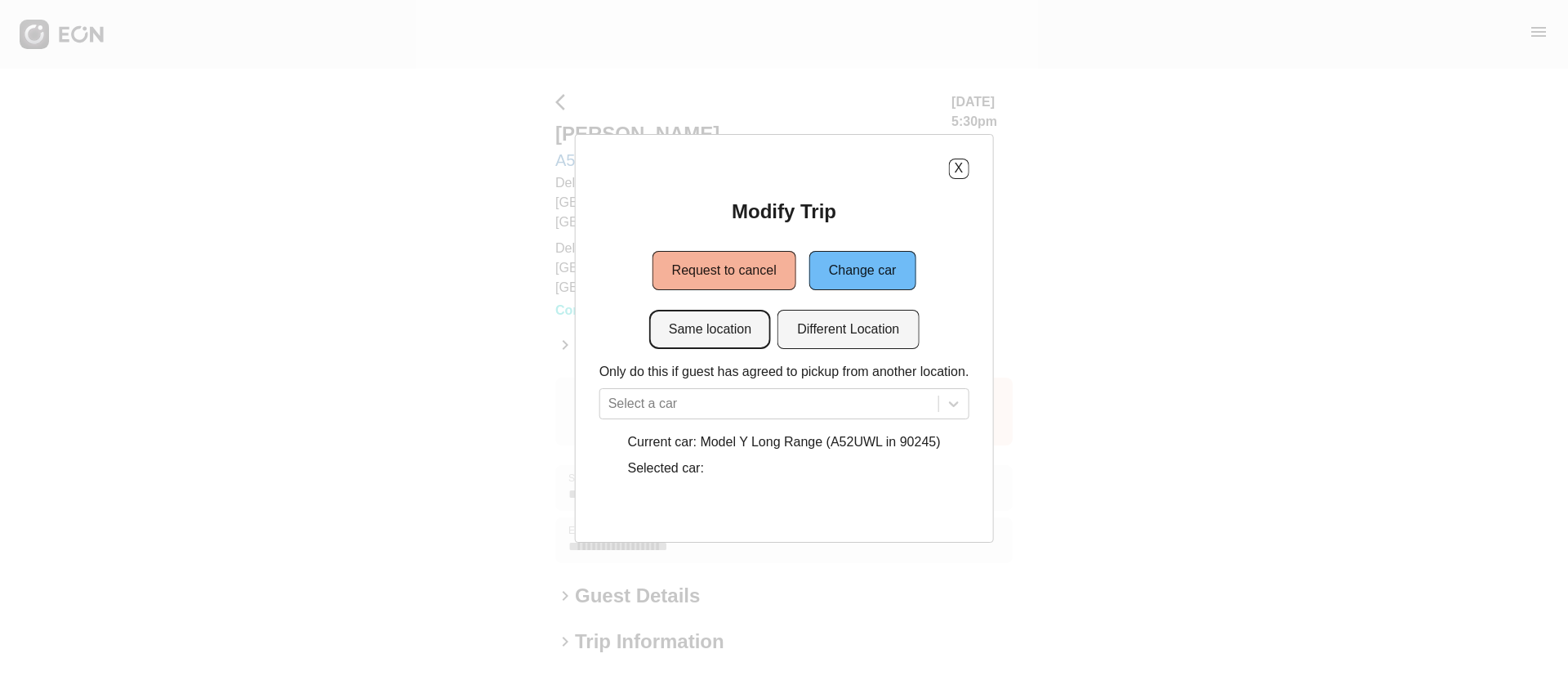
click at [730, 338] on button "Same location" at bounding box center [710, 329] width 122 height 39
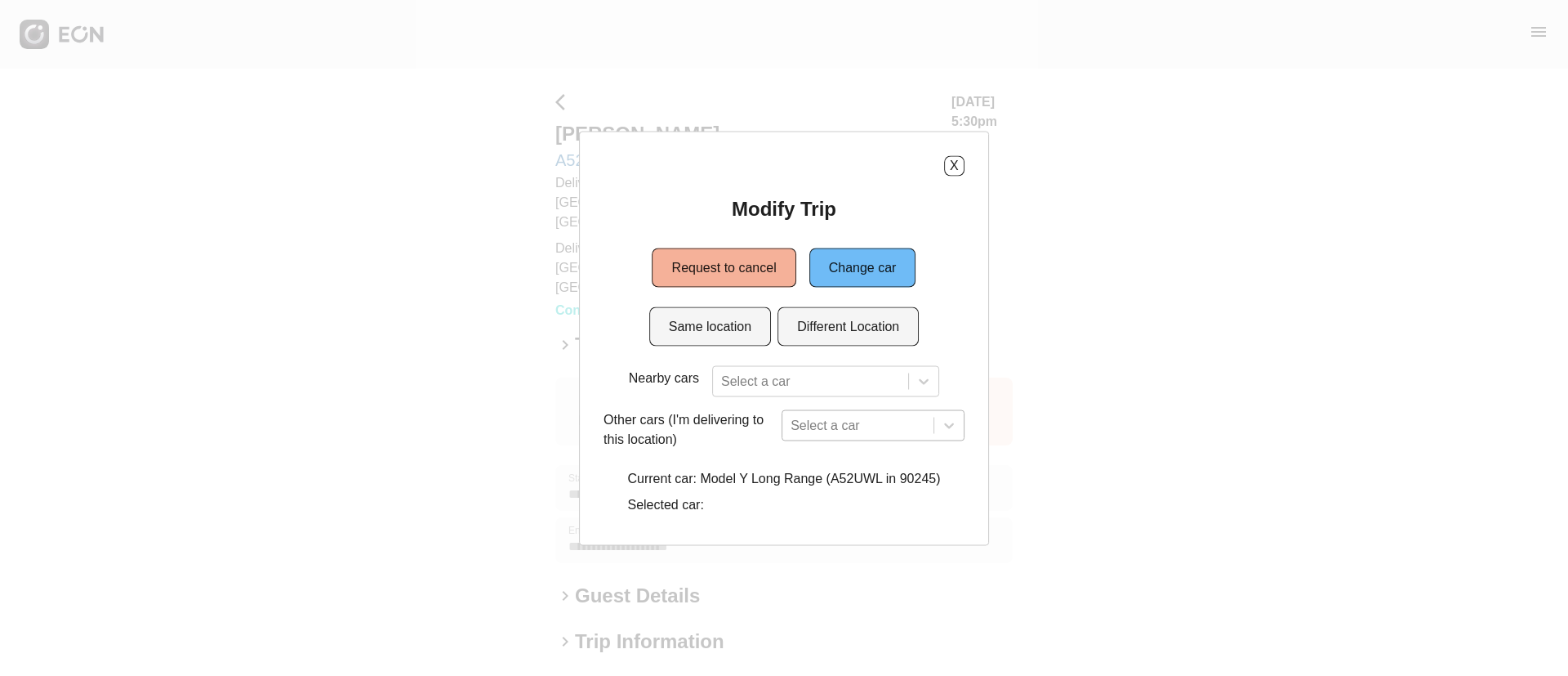
scroll to position [148, 0]
click at [816, 418] on div "Select a car" at bounding box center [873, 425] width 183 height 31
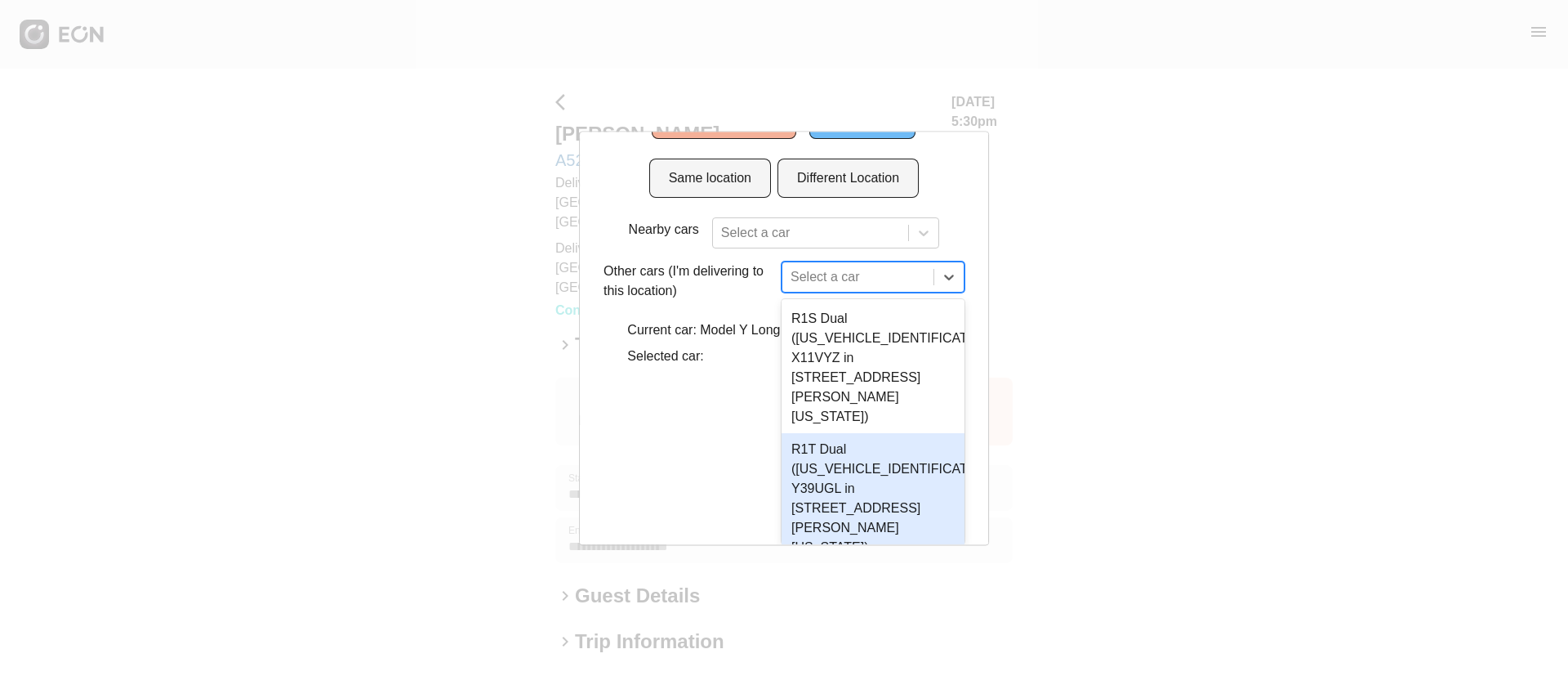
paste input "******"
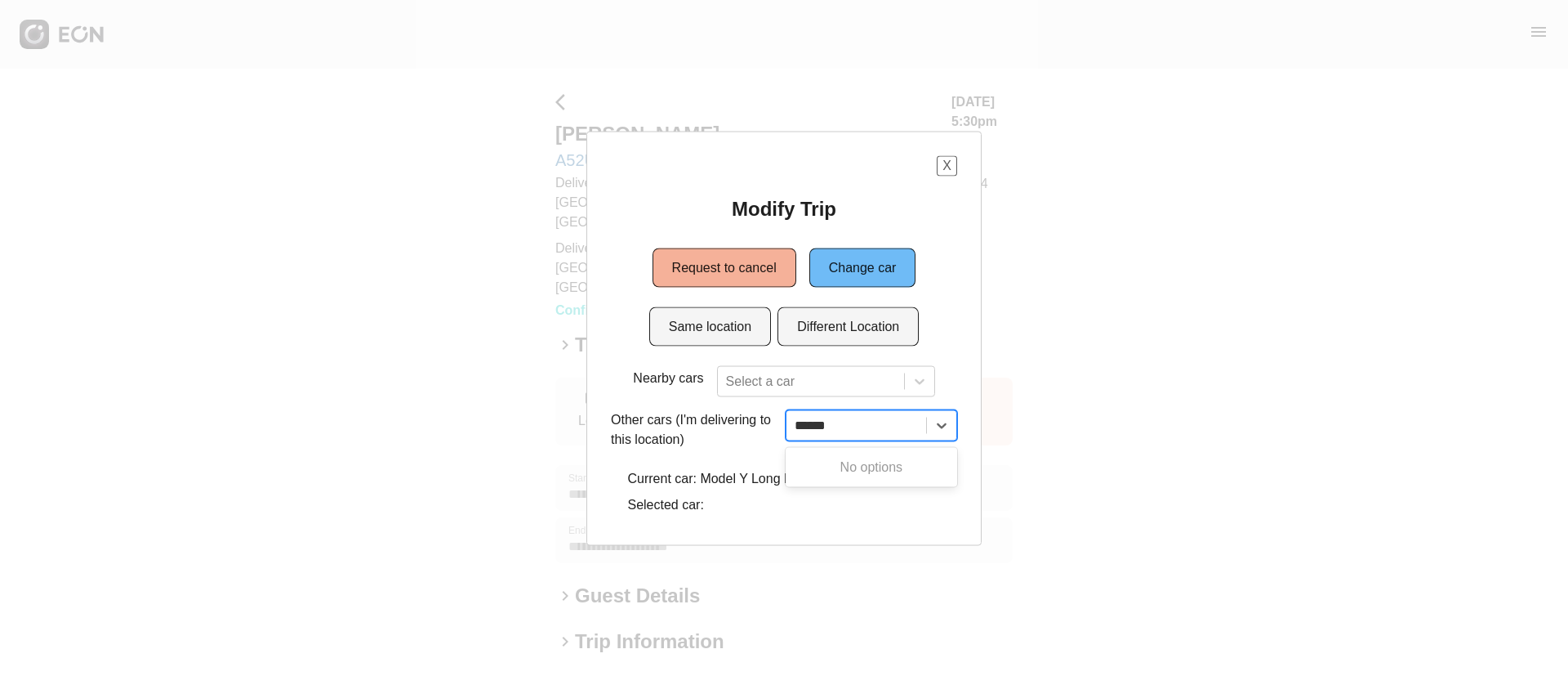
type input "******"
click at [954, 163] on button "X" at bounding box center [954, 165] width 20 height 20
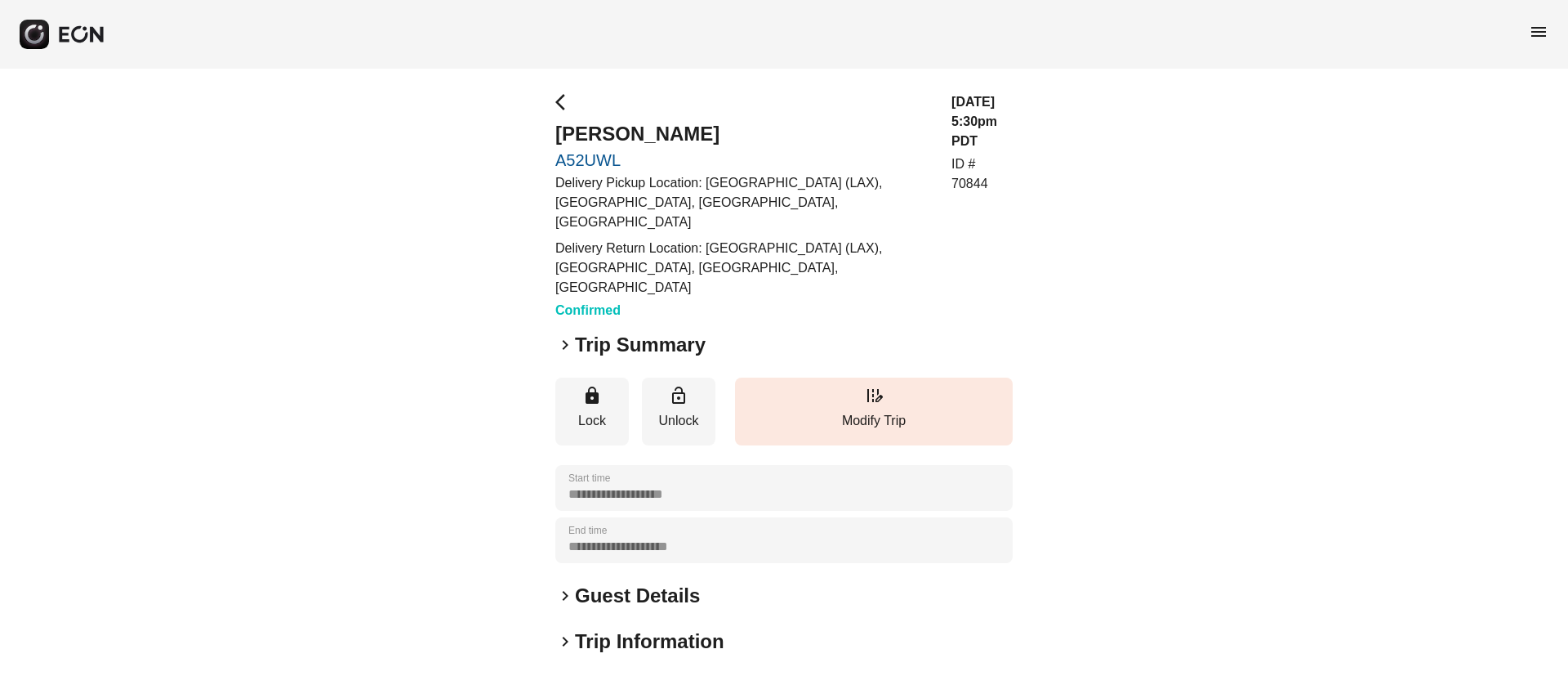
click at [1542, 29] on span "menu" at bounding box center [1539, 32] width 20 height 20
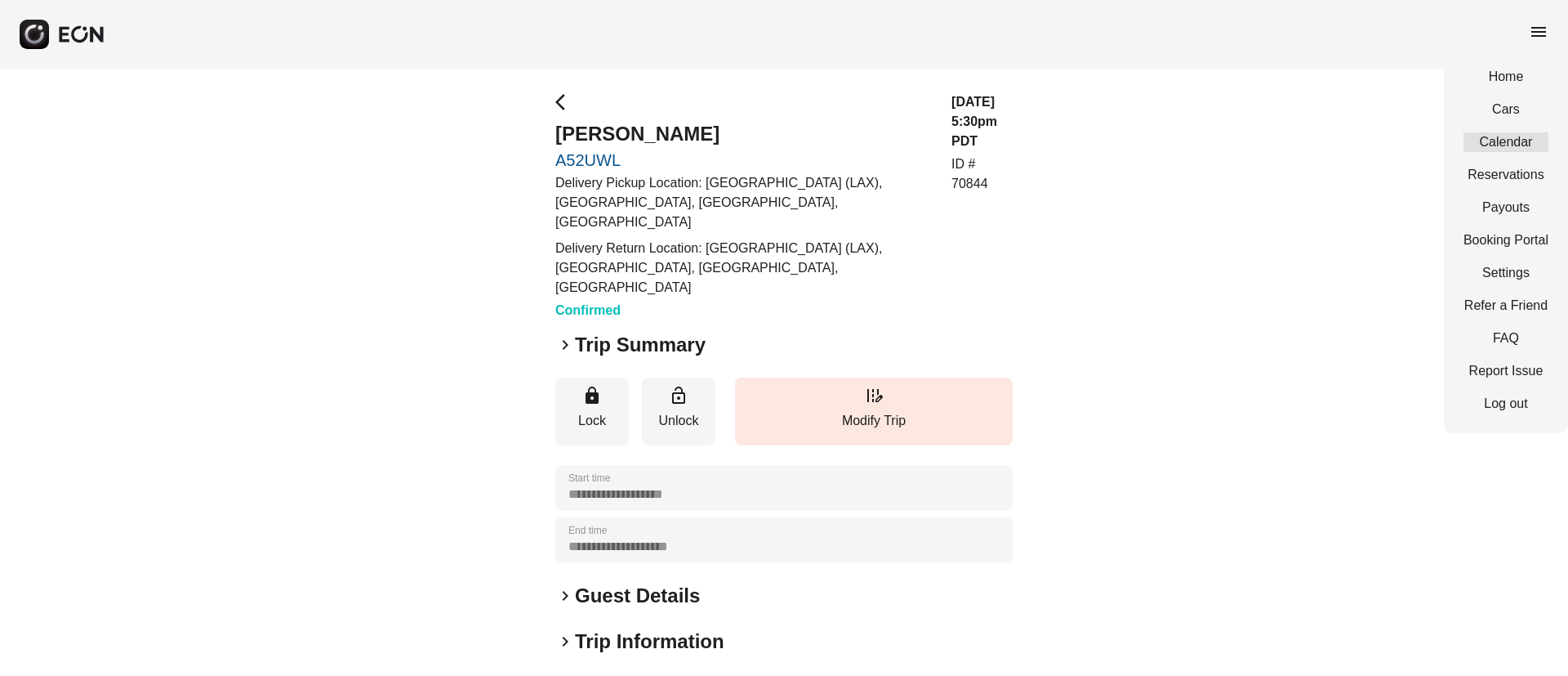
click at [1490, 141] on link "Calendar" at bounding box center [1506, 142] width 85 height 20
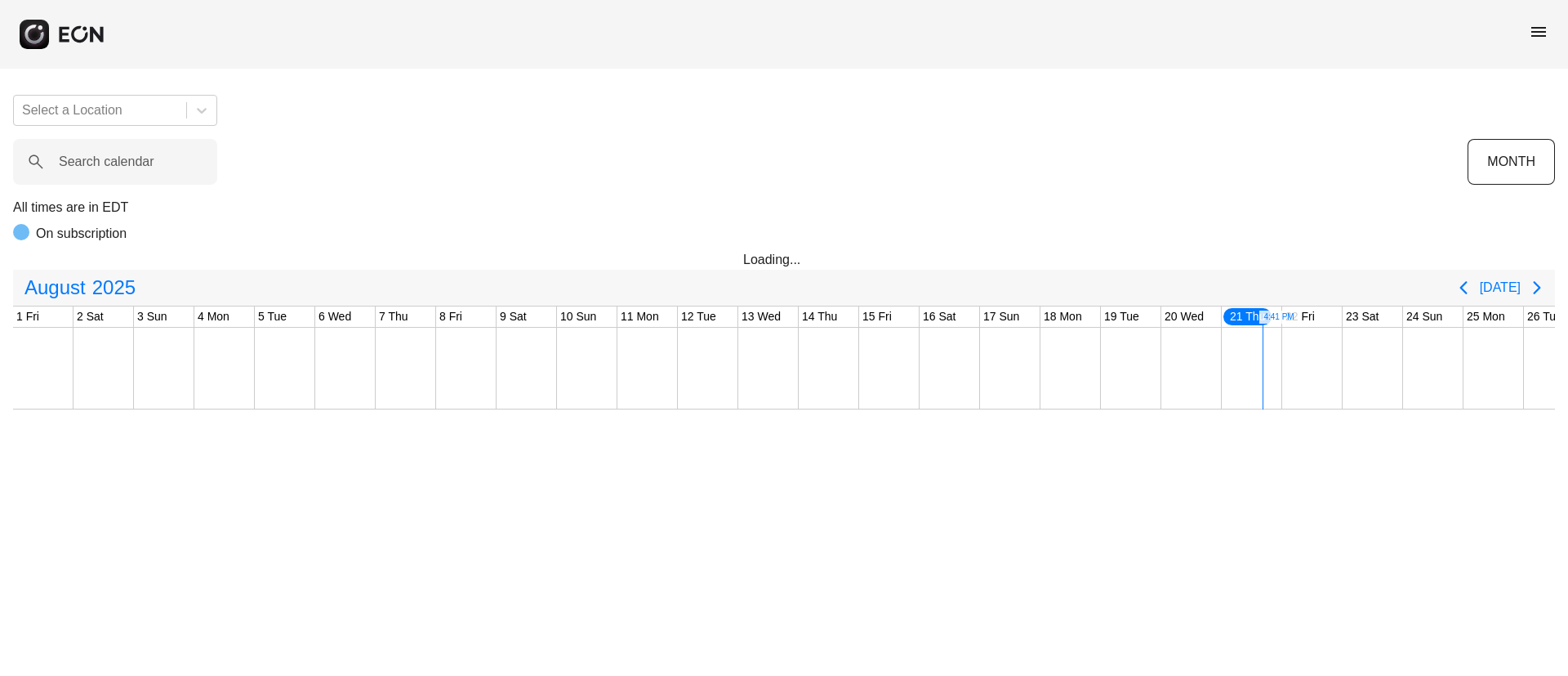
scroll to position [0, 331]
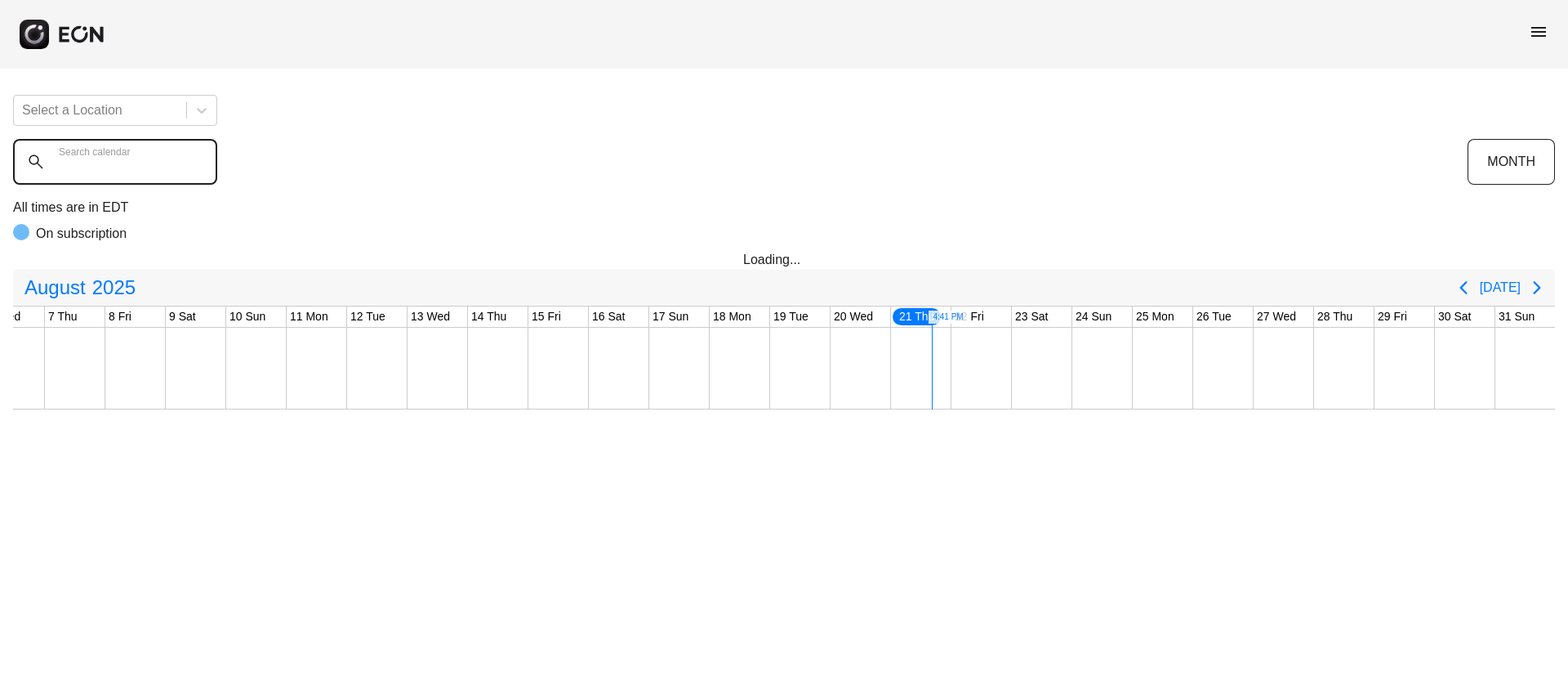
click at [127, 175] on calendar "Search calendar" at bounding box center [115, 162] width 204 height 46
paste calendar "******"
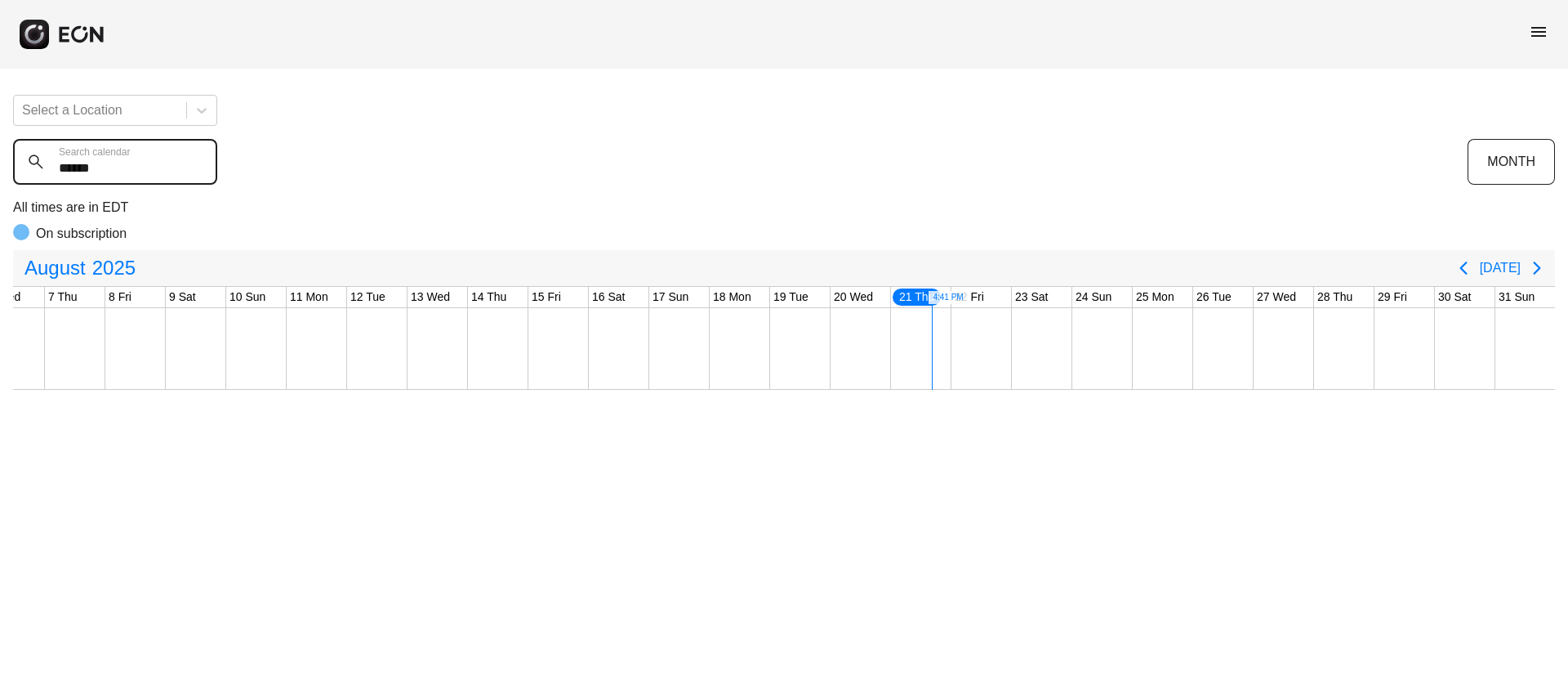
type calendar "******"
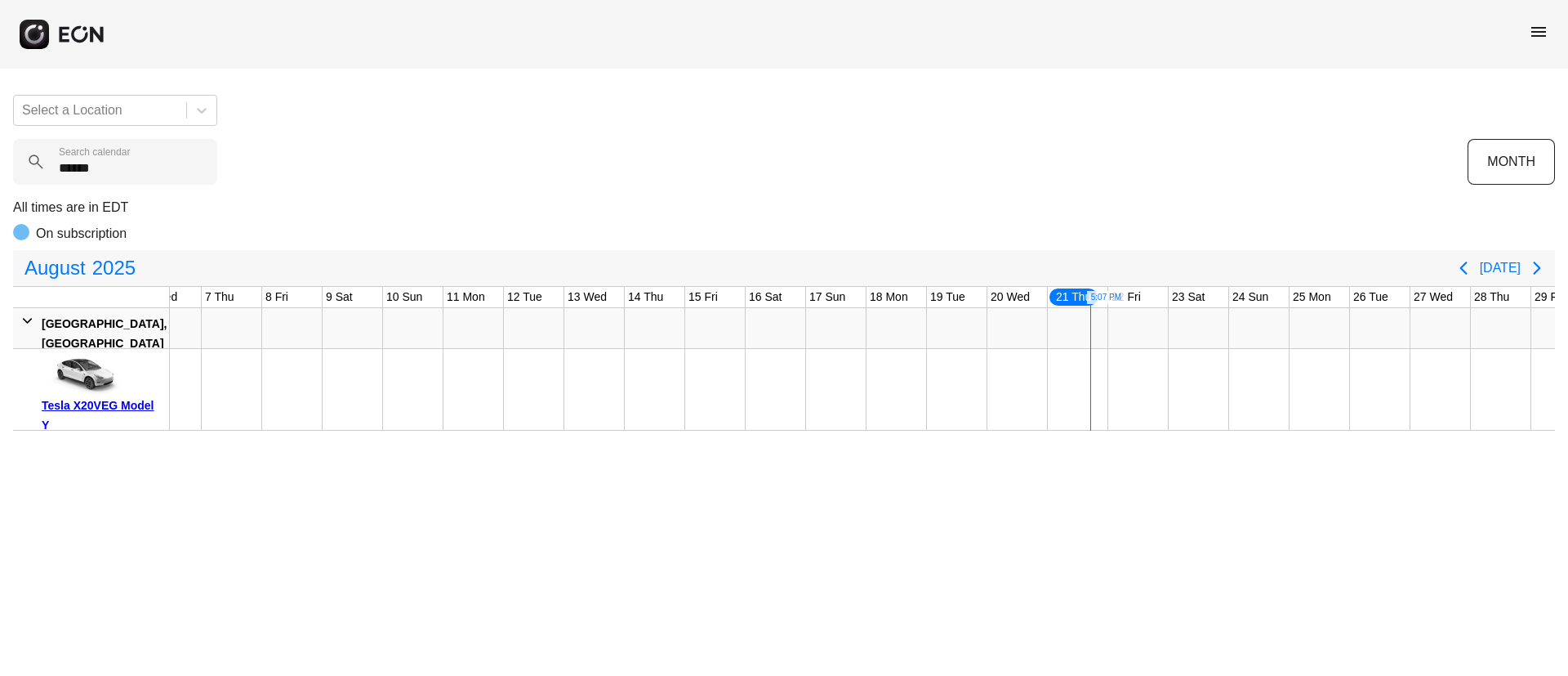
click at [1545, 34] on span "menu" at bounding box center [1539, 32] width 20 height 20
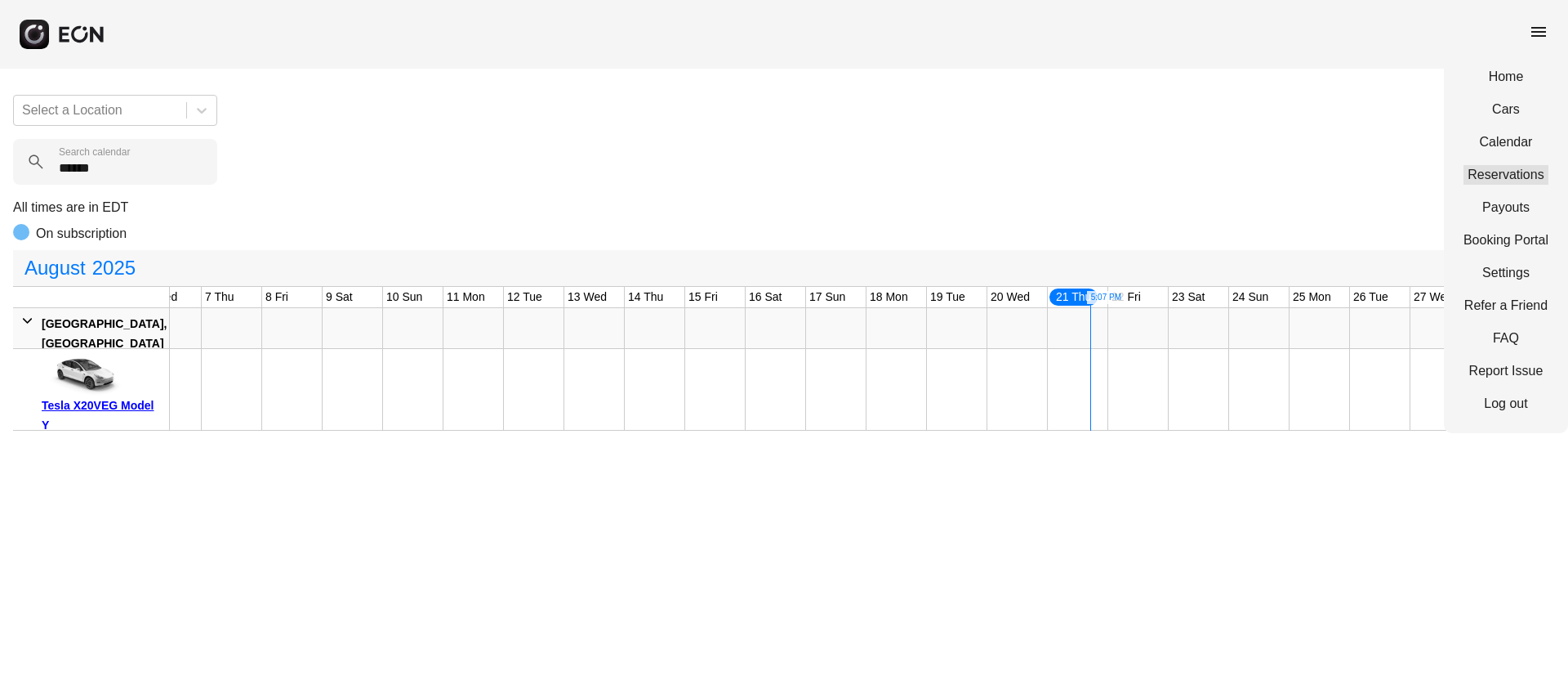
click at [1513, 172] on link "Reservations" at bounding box center [1506, 175] width 85 height 20
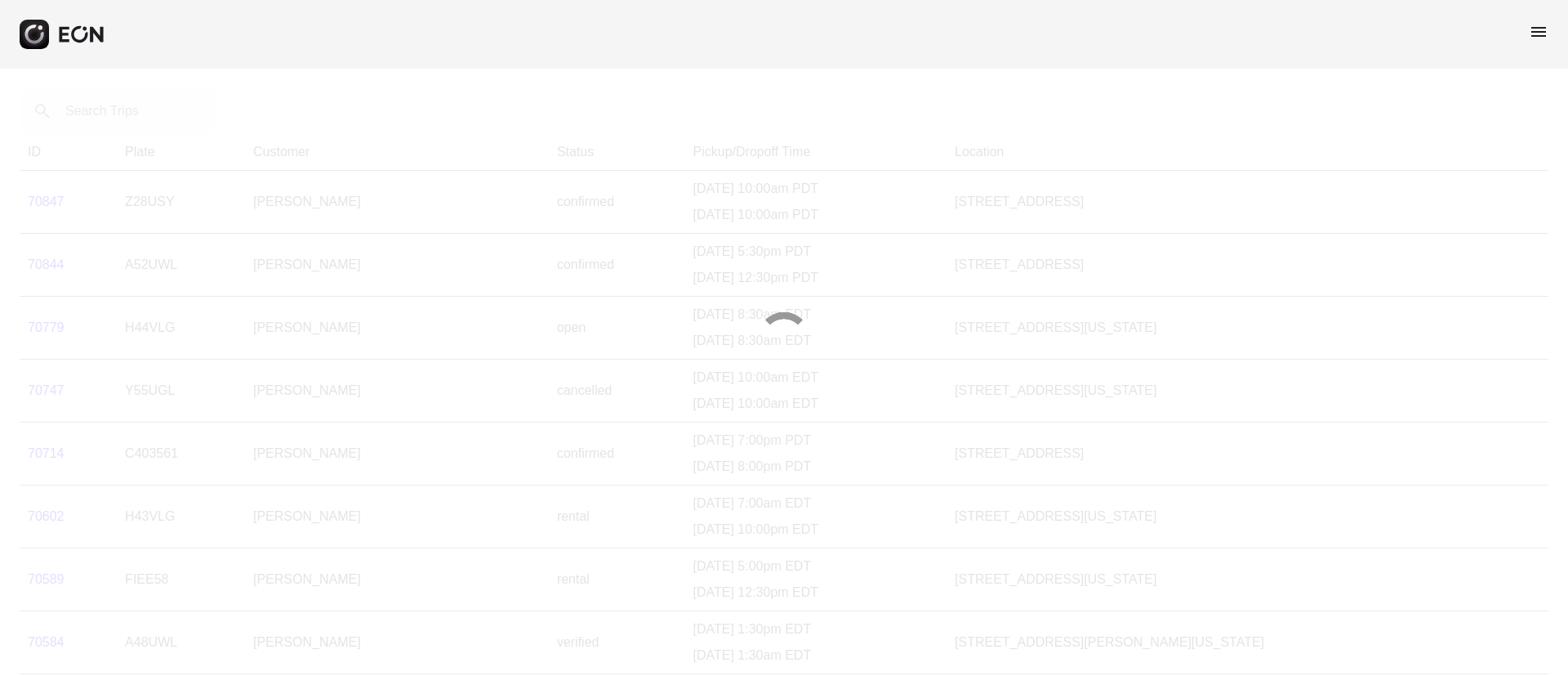
click at [109, 105] on div at bounding box center [784, 338] width 1568 height 676
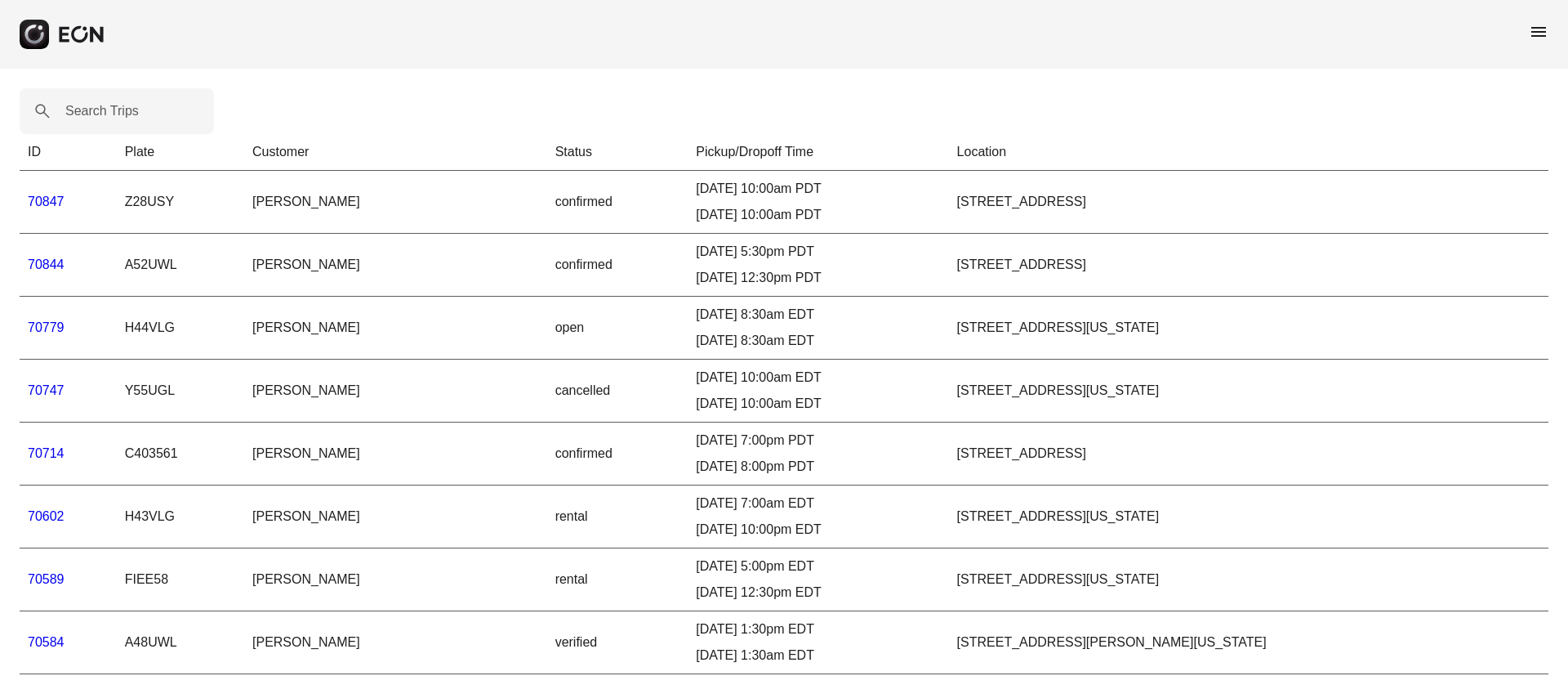
click at [109, 105] on label "Search Trips" at bounding box center [102, 111] width 74 height 20
click at [109, 105] on Trips "Search Trips" at bounding box center [117, 111] width 194 height 46
paste Trips "*****"
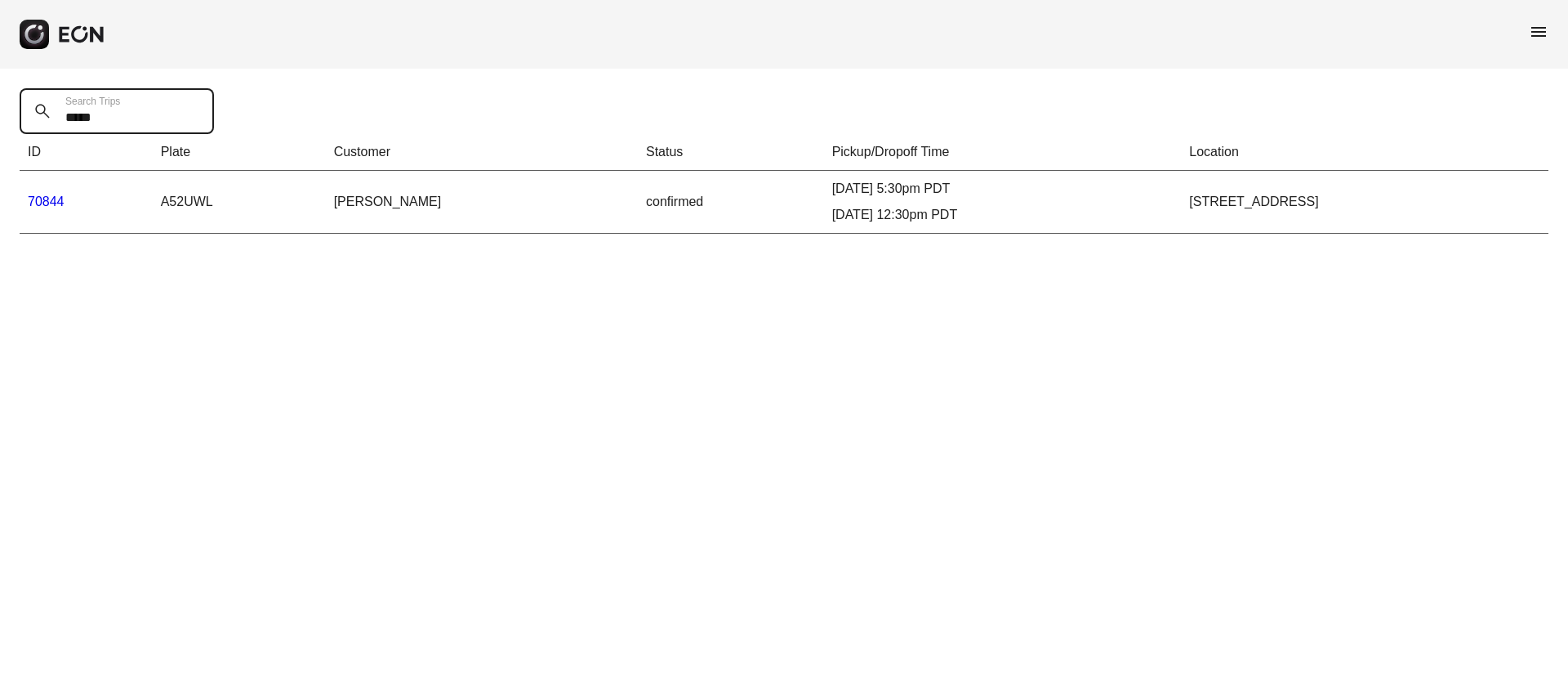
type Trips "*****"
click at [57, 198] on link "70844" at bounding box center [46, 201] width 37 height 14
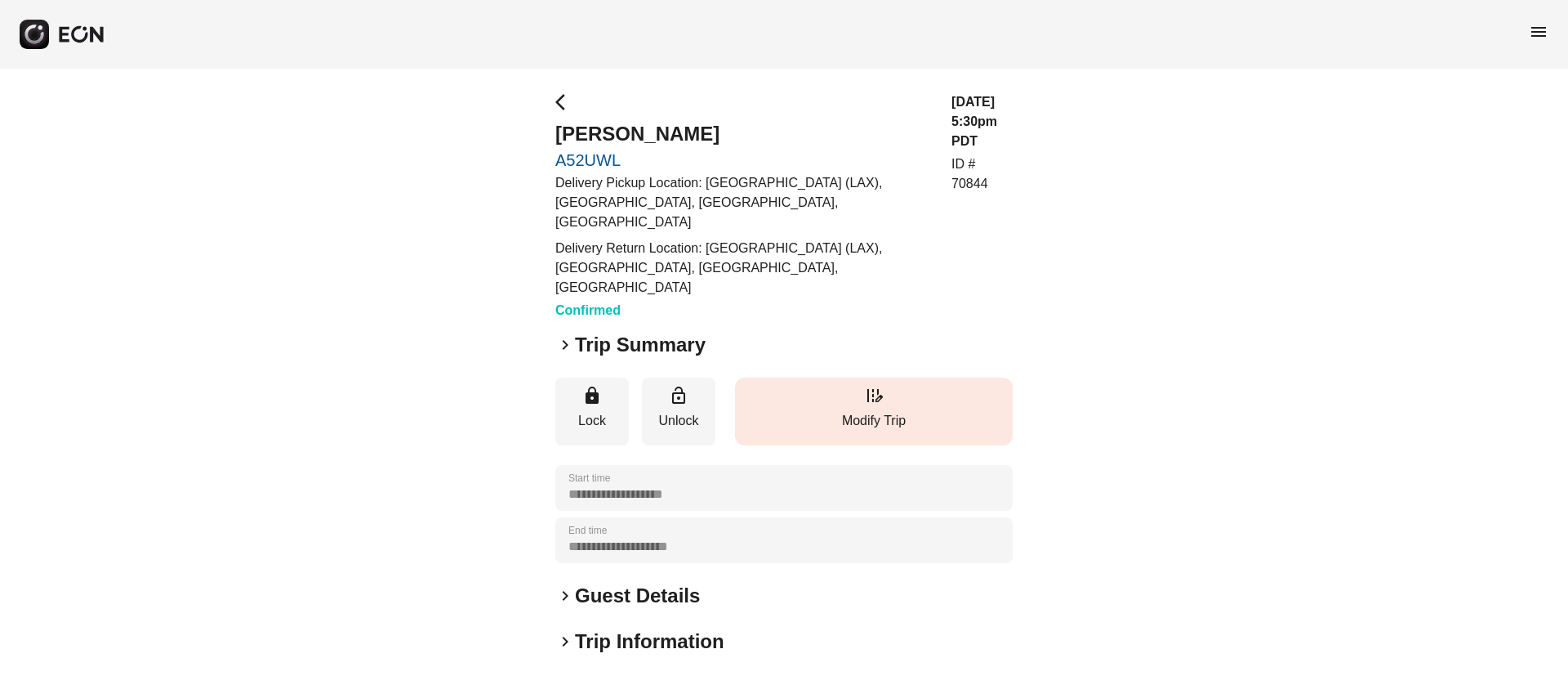
click at [860, 411] on p "Modify Trip" at bounding box center [874, 421] width 261 height 20
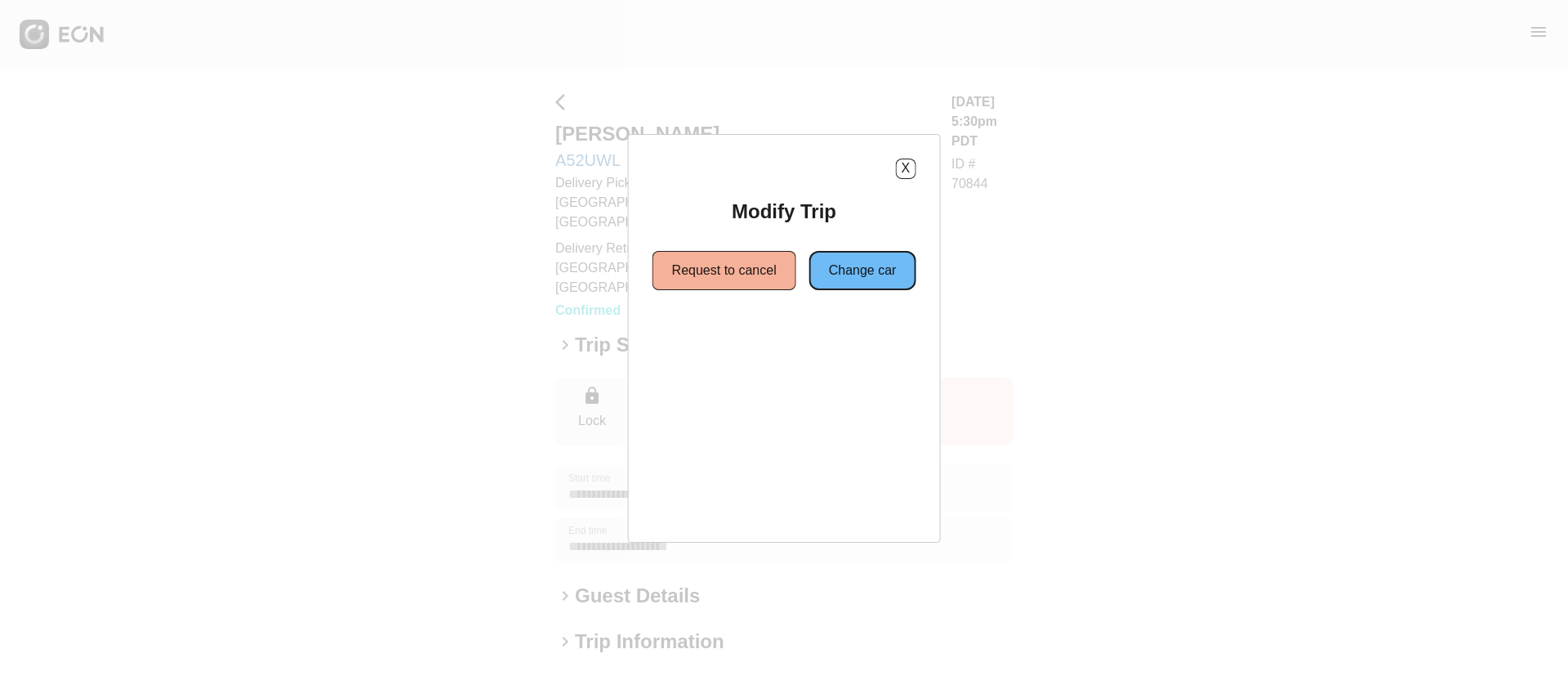
click at [854, 266] on button "Change car" at bounding box center [863, 271] width 107 height 39
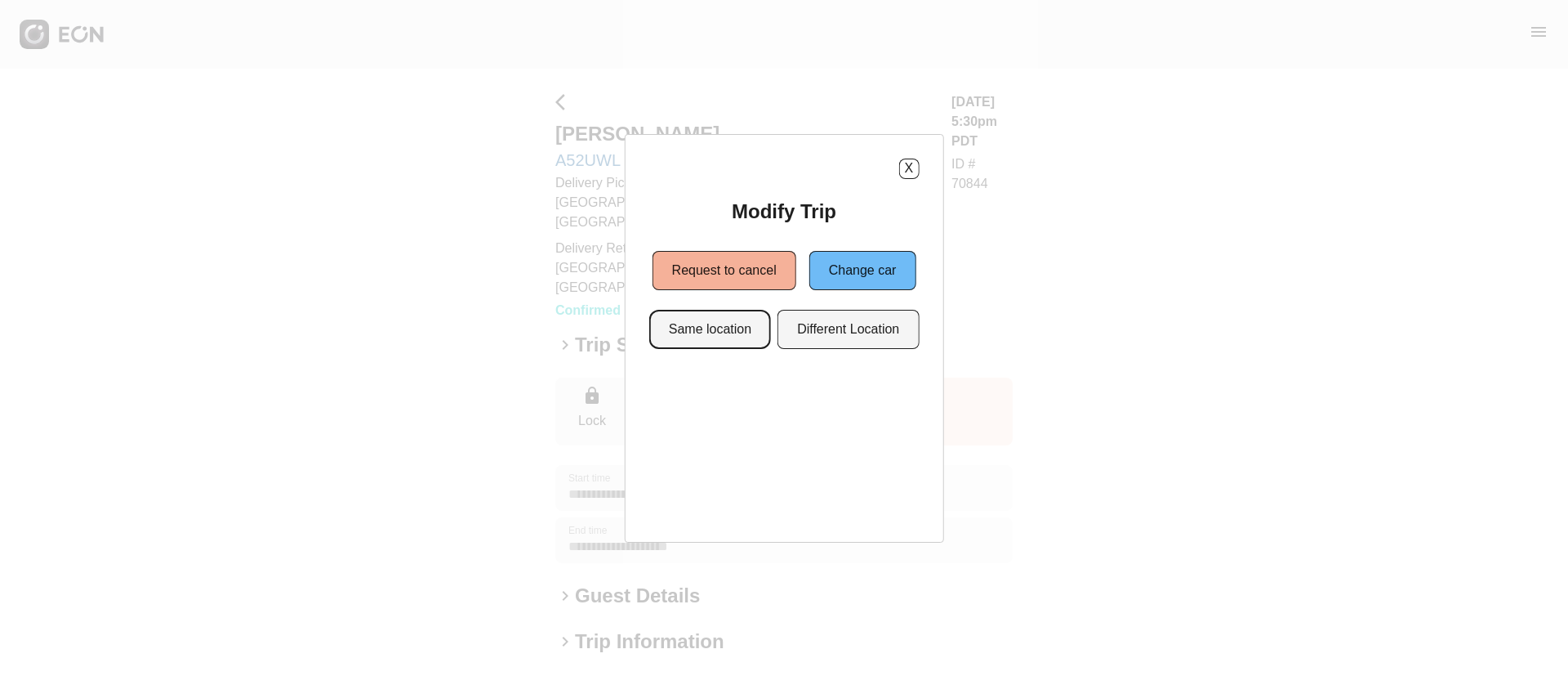
click at [710, 326] on button "Same location" at bounding box center [710, 329] width 122 height 39
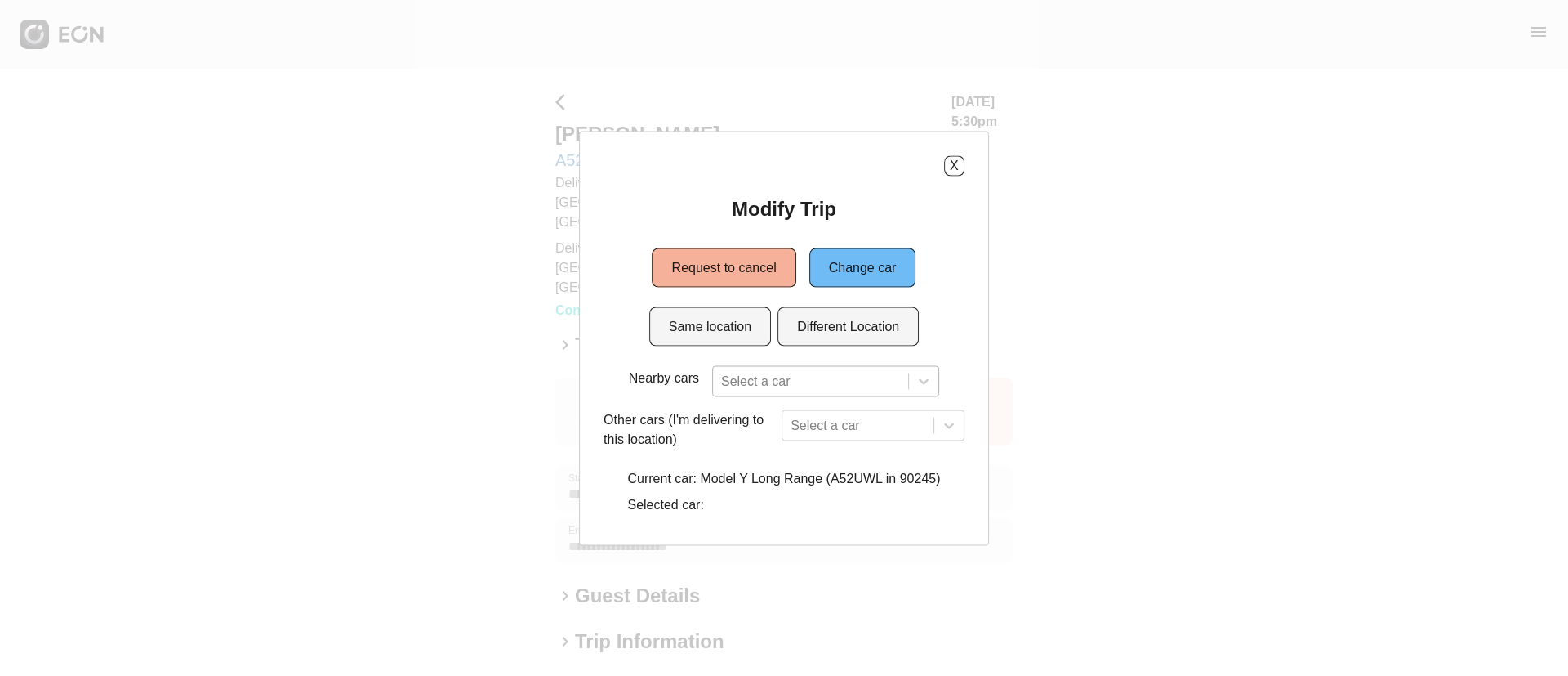
click at [769, 380] on div at bounding box center [811, 381] width 179 height 23
click at [924, 388] on icon at bounding box center [924, 381] width 16 height 16
click at [861, 390] on div at bounding box center [811, 381] width 179 height 23
click at [929, 375] on icon at bounding box center [924, 381] width 16 height 16
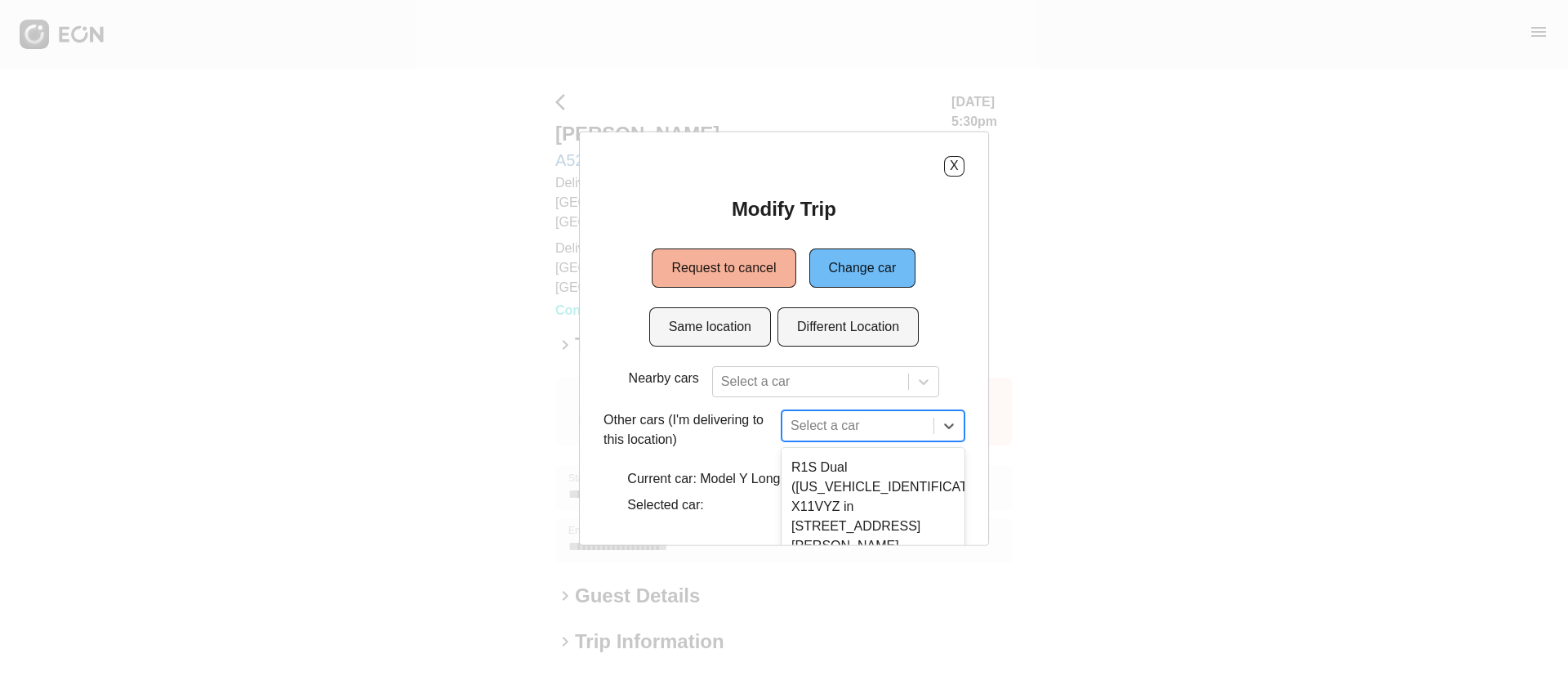
scroll to position [148, 0]
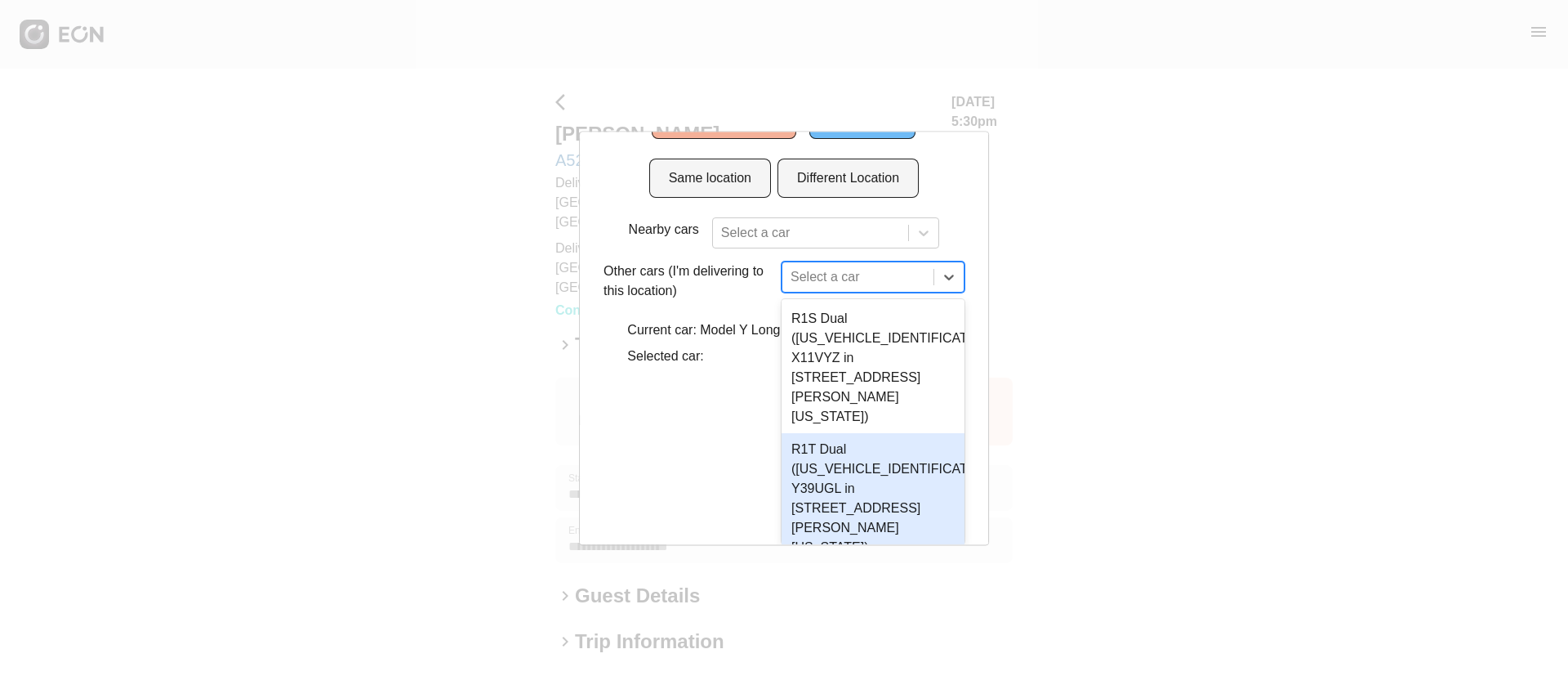
click at [918, 293] on div "3 results available. Use Up and Down to choose options, press Enter to select t…" at bounding box center [873, 277] width 183 height 31
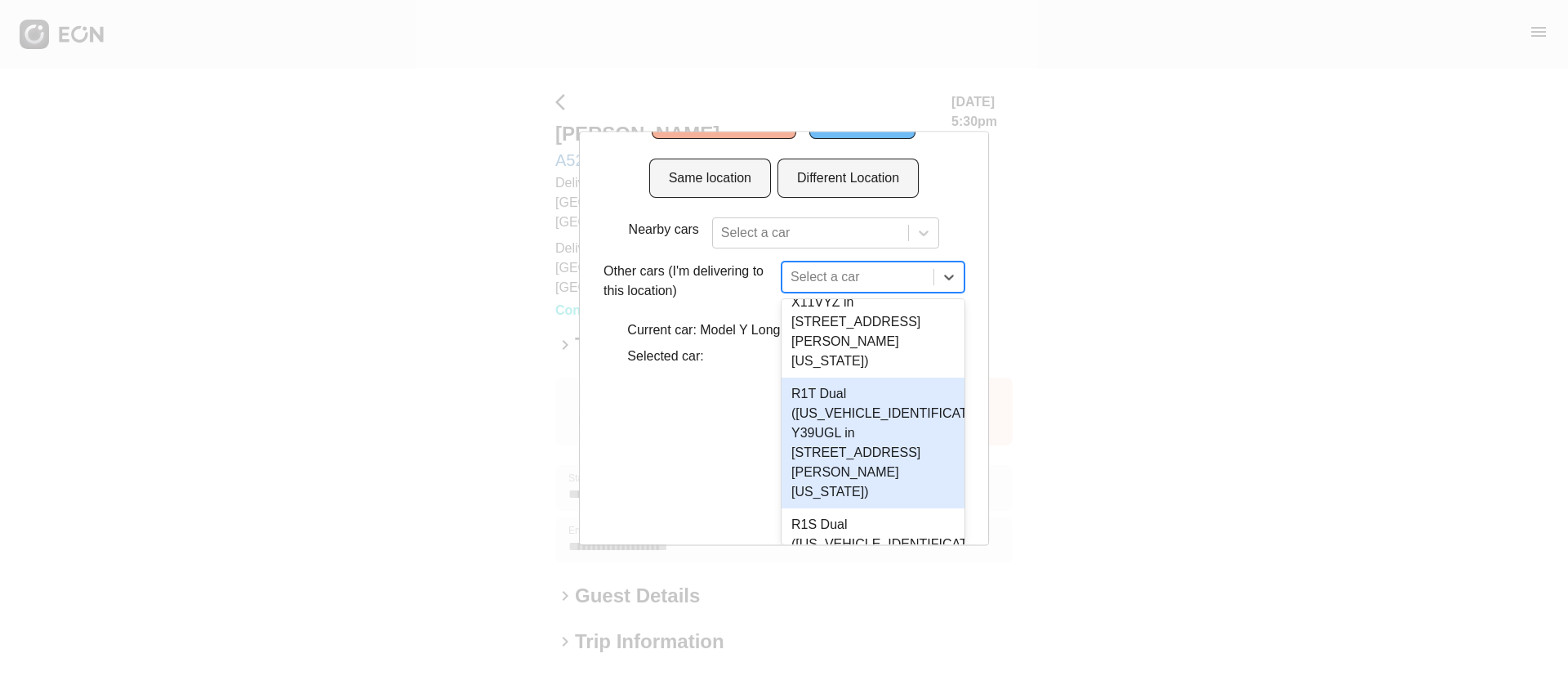
scroll to position [0, 0]
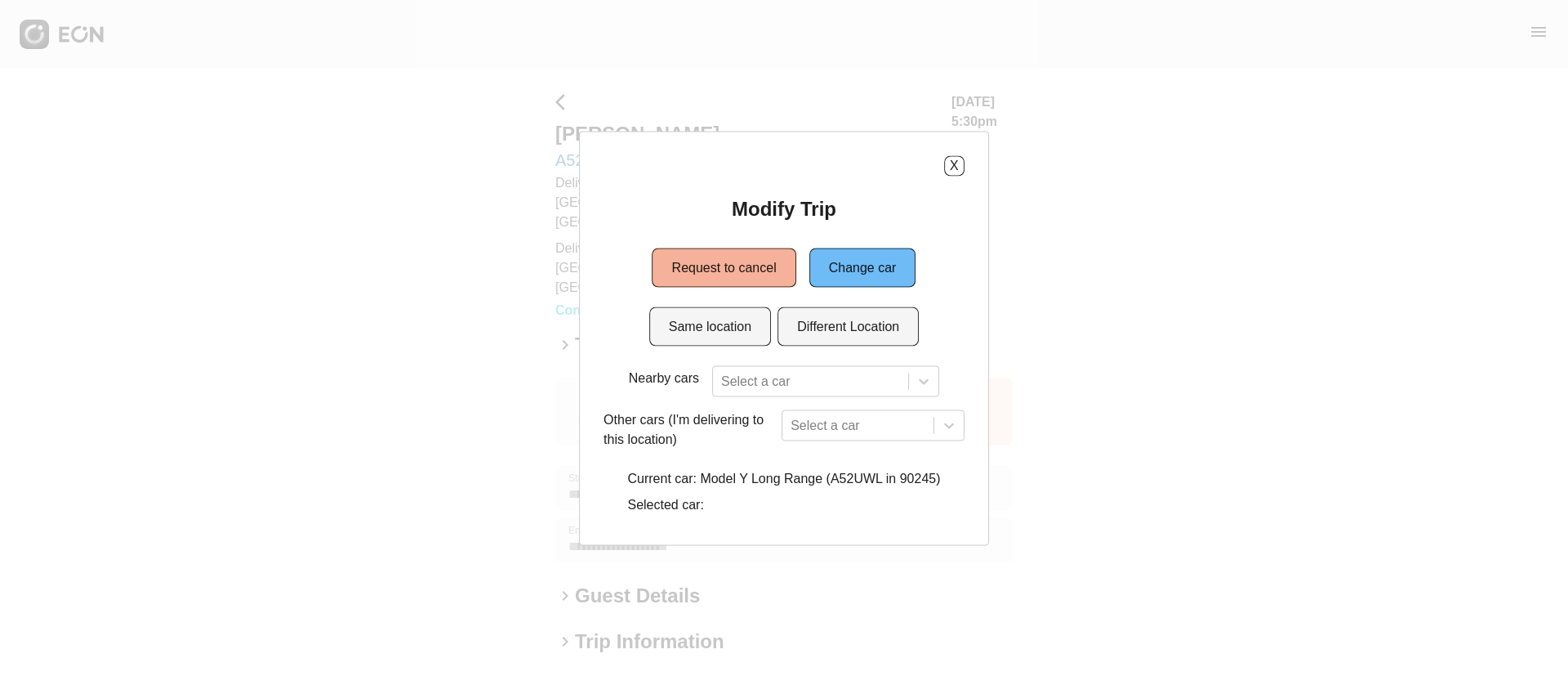
click at [834, 200] on div "Modify Trip Request to cancel Change car Same location Different Location Nearb…" at bounding box center [784, 358] width 361 height 325
click at [713, 334] on button "Same location" at bounding box center [710, 326] width 122 height 39
click at [809, 374] on div at bounding box center [811, 381] width 179 height 23
click at [812, 363] on div "Modify Trip Request to cancel Change car Same location Different Location Nearb…" at bounding box center [784, 358] width 361 height 325
click at [811, 379] on div at bounding box center [811, 381] width 179 height 23
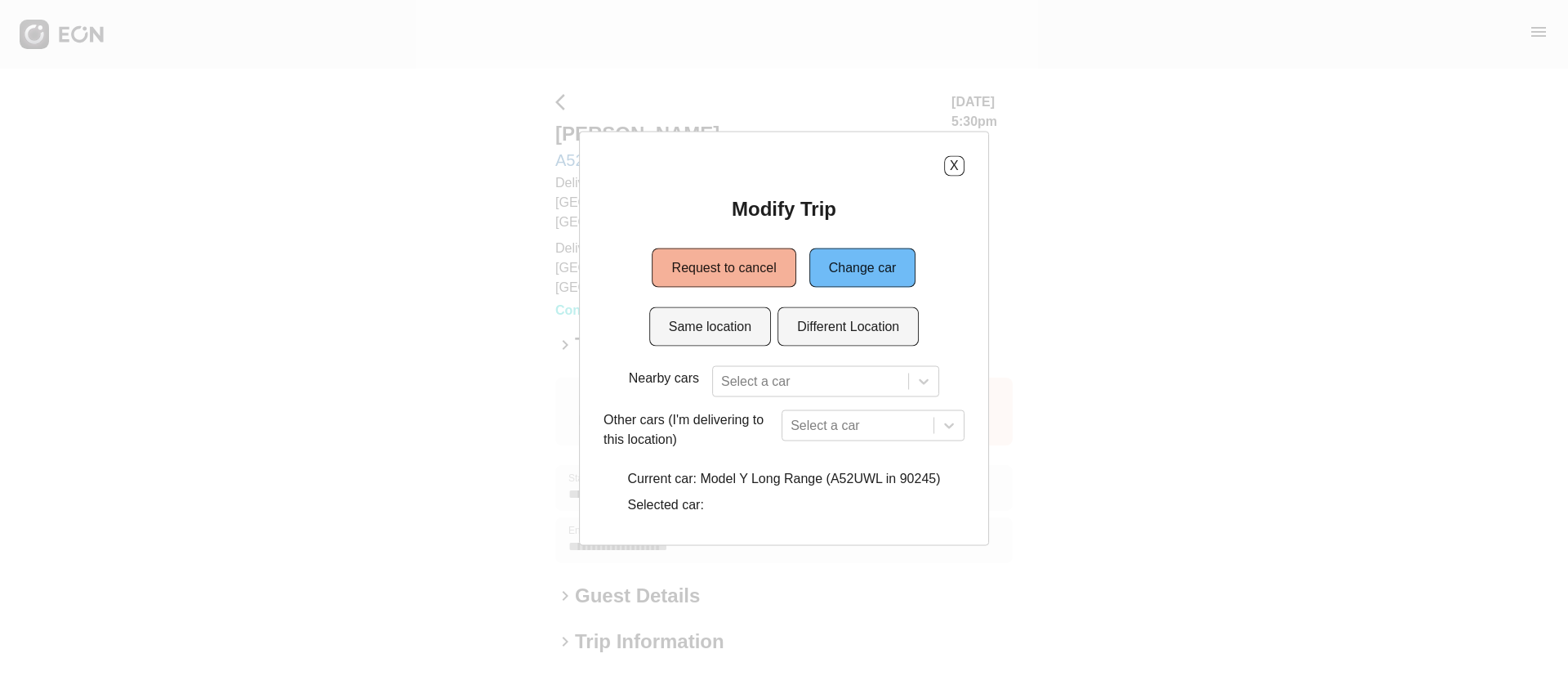
click at [952, 149] on div "X Modify Trip Request to cancel Change car Same location Different Location Nea…" at bounding box center [784, 338] width 410 height 414
click at [952, 177] on div "X Modify Trip Request to cancel Change car Same location Different Location Nea…" at bounding box center [784, 338] width 361 height 365
click at [954, 170] on button "X" at bounding box center [954, 165] width 20 height 20
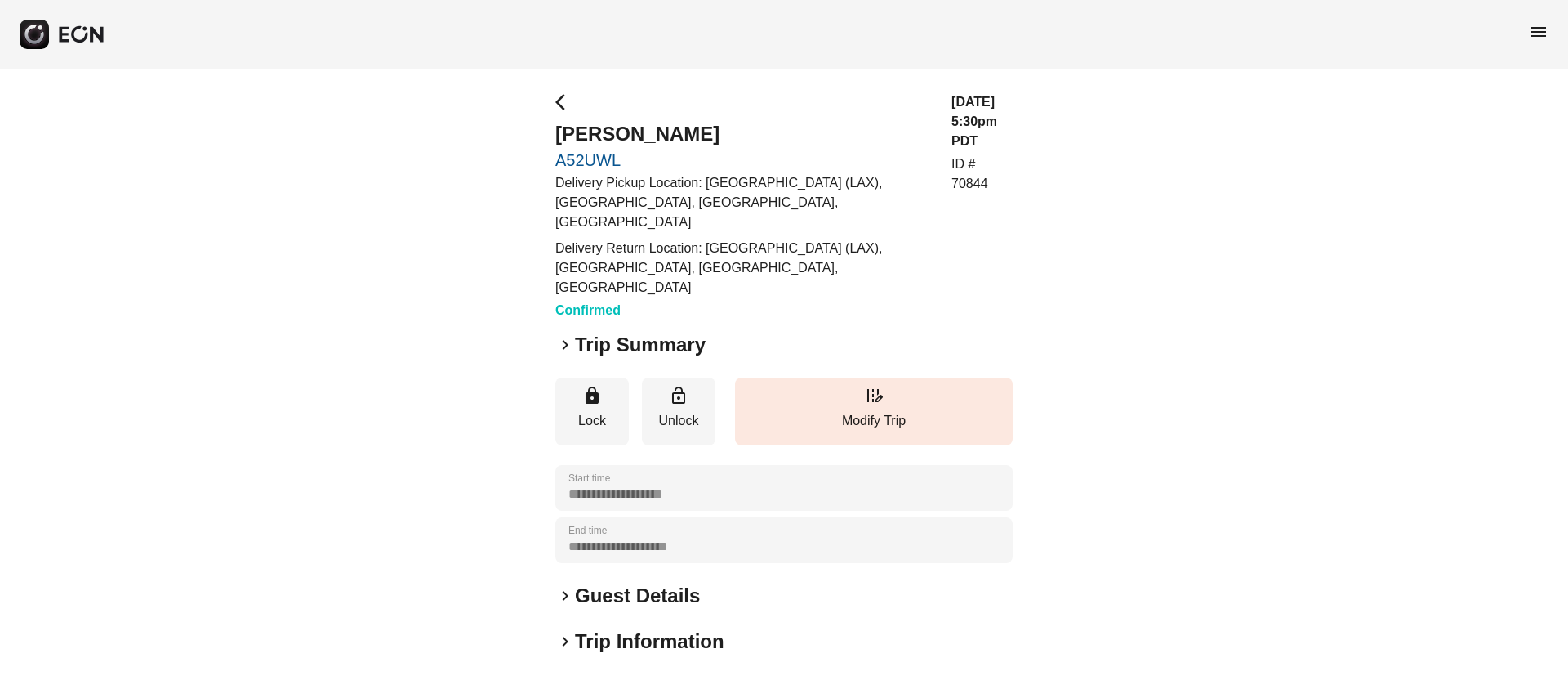
click at [558, 105] on span "arrow_back_ios" at bounding box center [565, 102] width 20 height 20
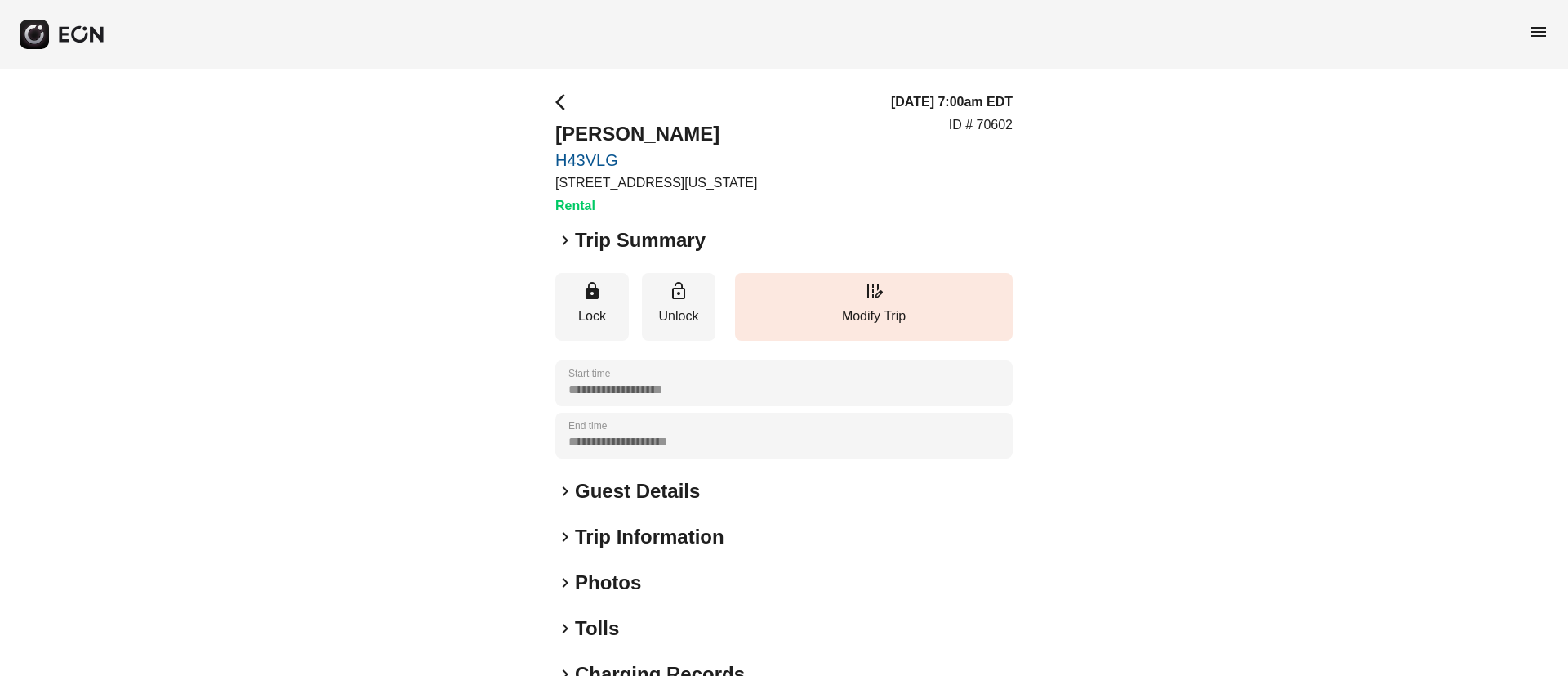
click at [1535, 25] on span "menu" at bounding box center [1539, 32] width 20 height 20
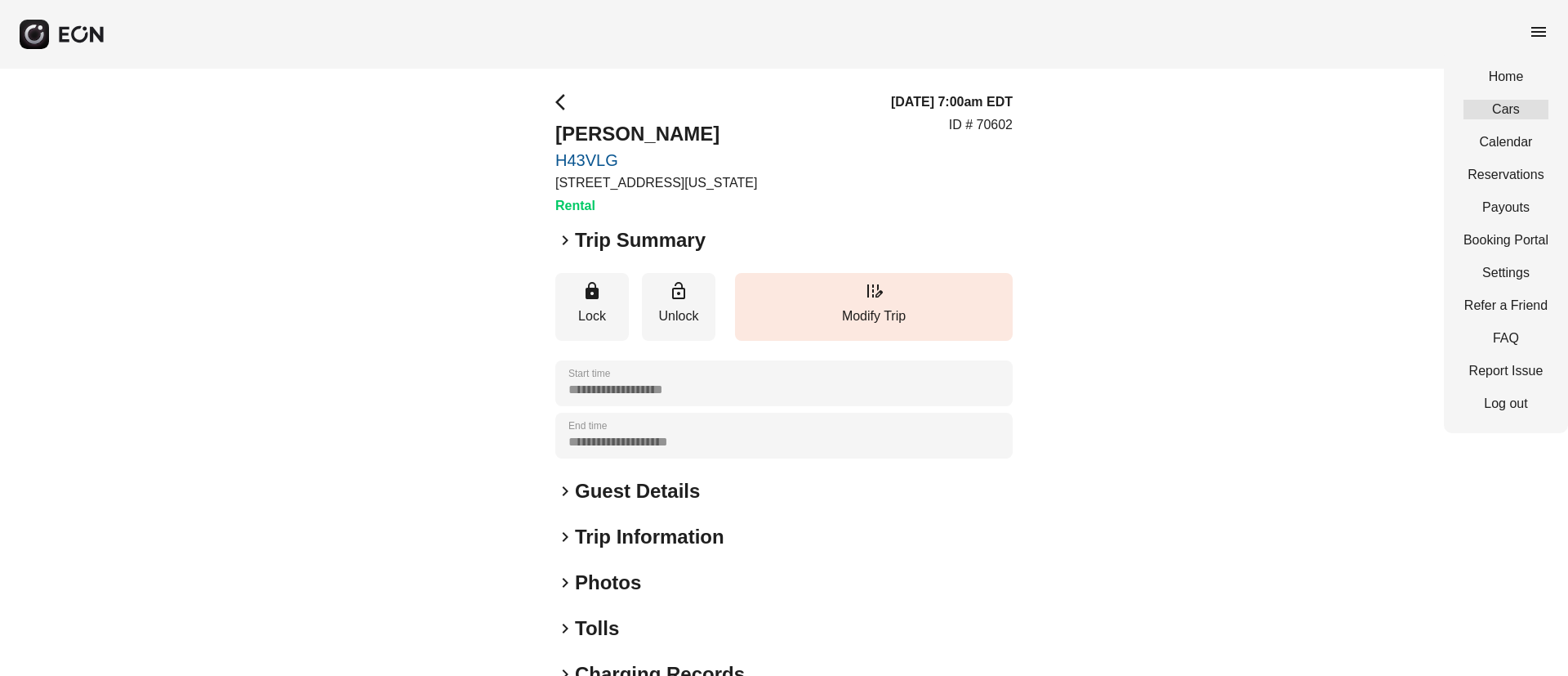
click at [1490, 111] on link "Cars" at bounding box center [1506, 110] width 85 height 20
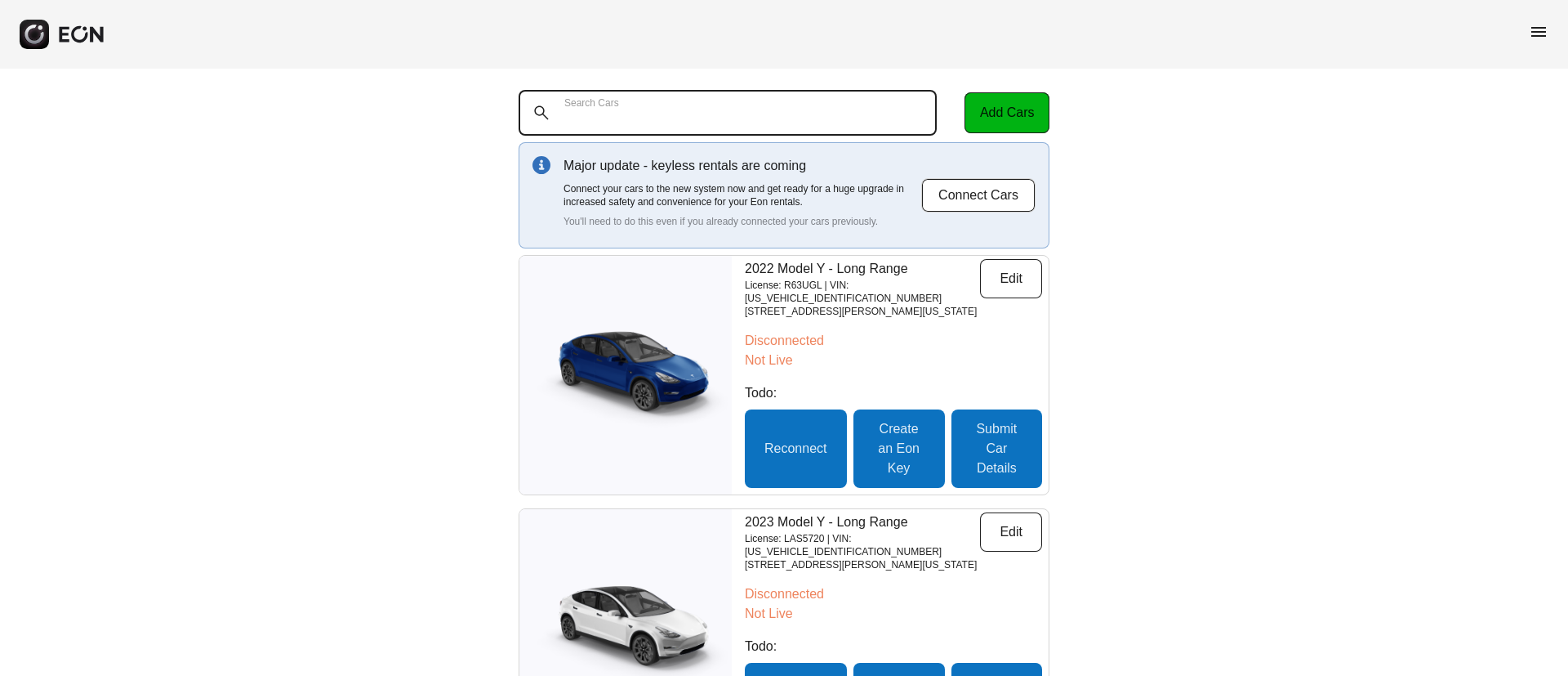
click at [681, 122] on Cars "Search Cars" at bounding box center [728, 113] width 418 height 46
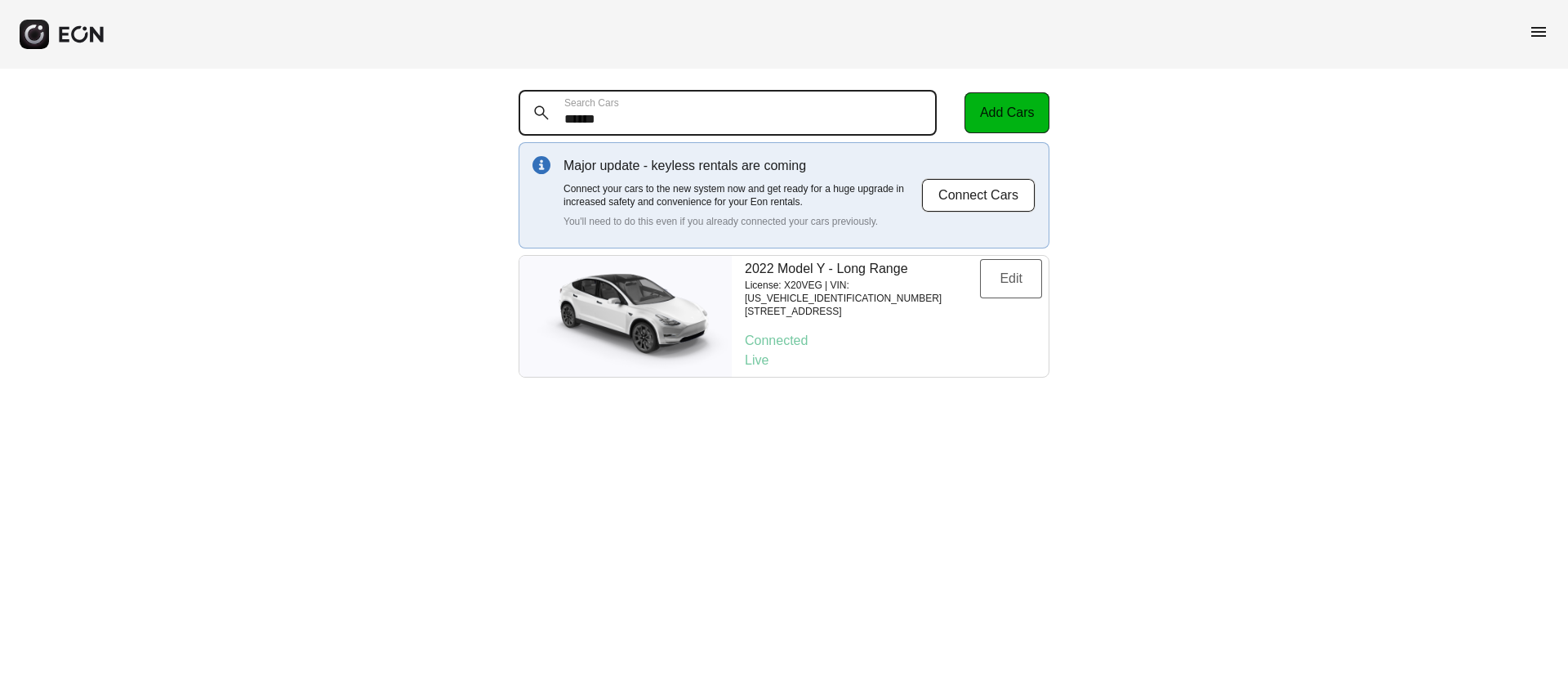
type Cars "******"
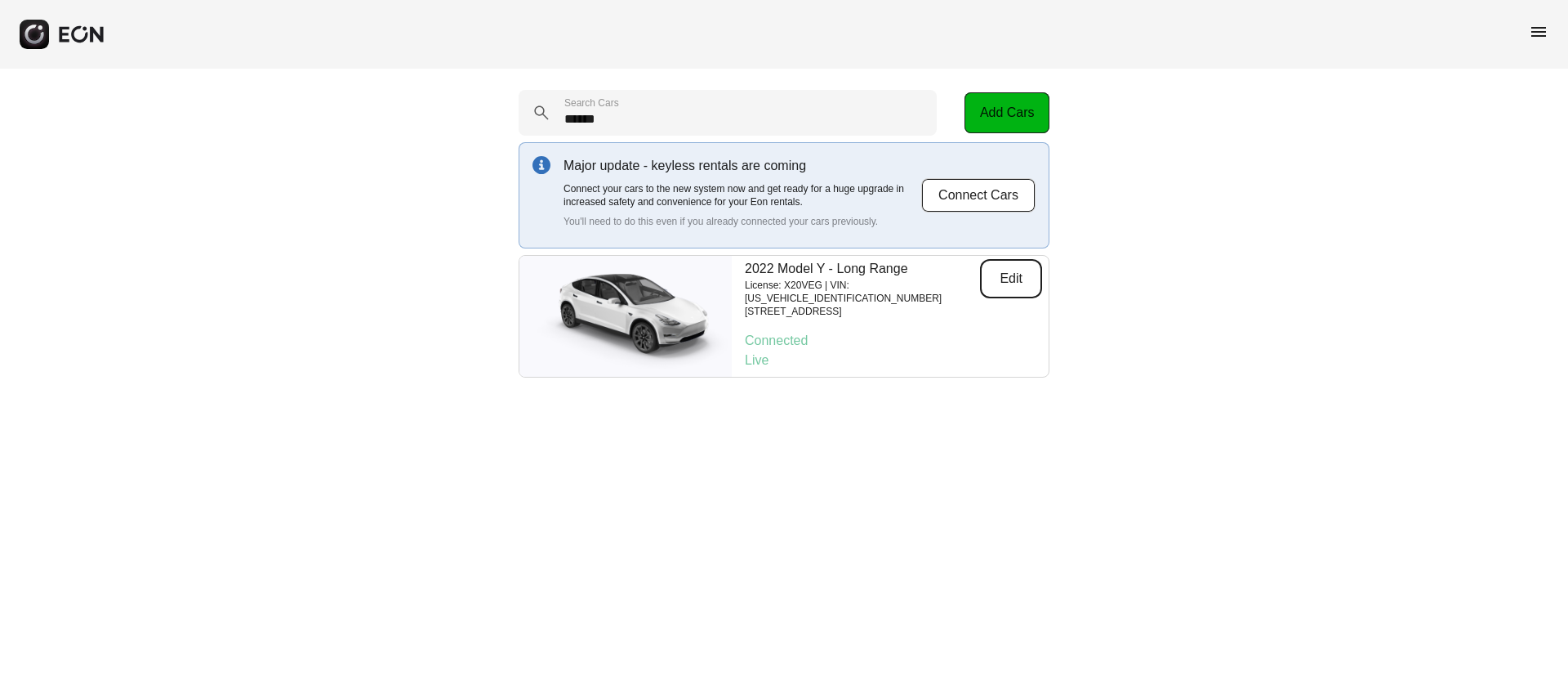
click at [1011, 284] on button "Edit" at bounding box center [1012, 279] width 62 height 39
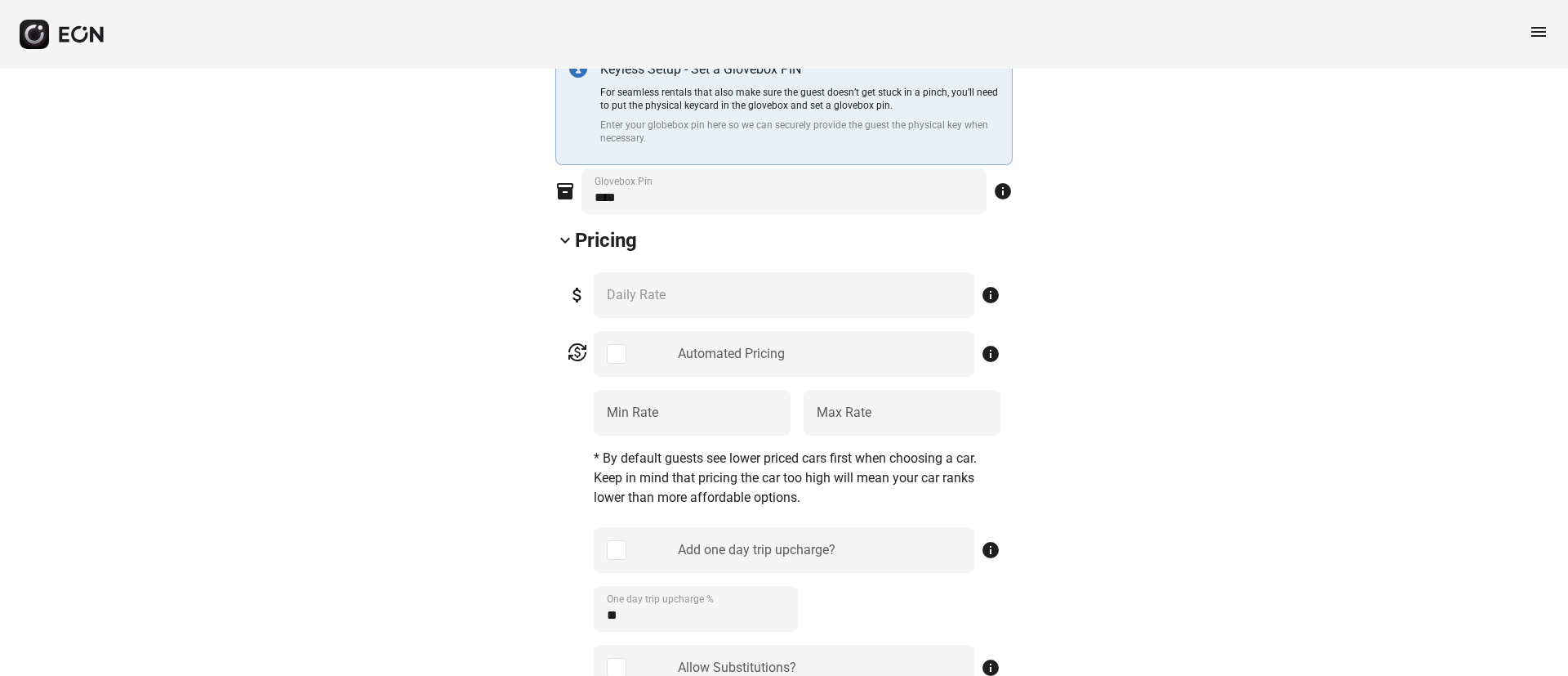
scroll to position [368, 0]
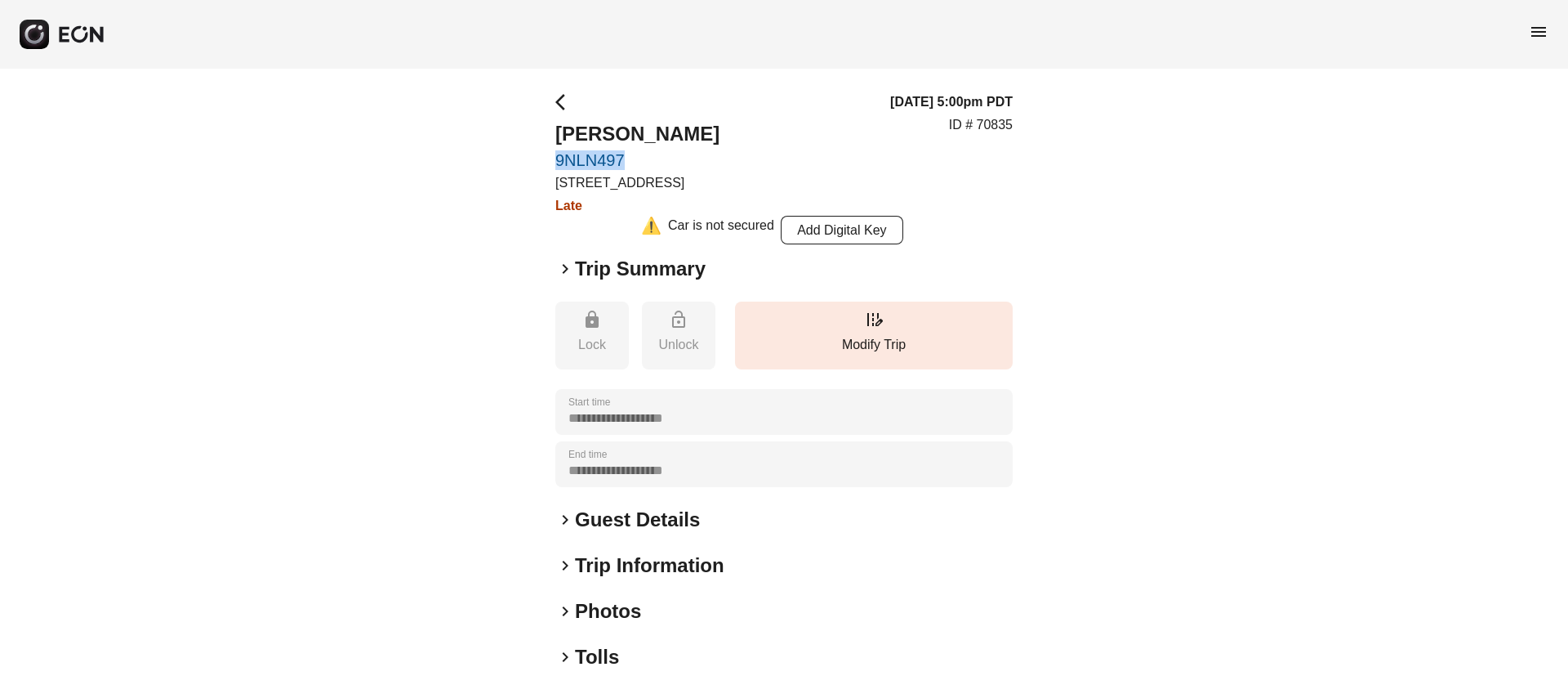
drag, startPoint x: 551, startPoint y: 156, endPoint x: 660, endPoint y: 159, distance: 109.0
click at [660, 159] on div "**********" at bounding box center [784, 456] width 1568 height 776
copy link "9NLN497"
drag, startPoint x: 549, startPoint y: 153, endPoint x: 646, endPoint y: 154, distance: 97.0
click at [646, 154] on div "**********" at bounding box center [784, 456] width 1568 height 776
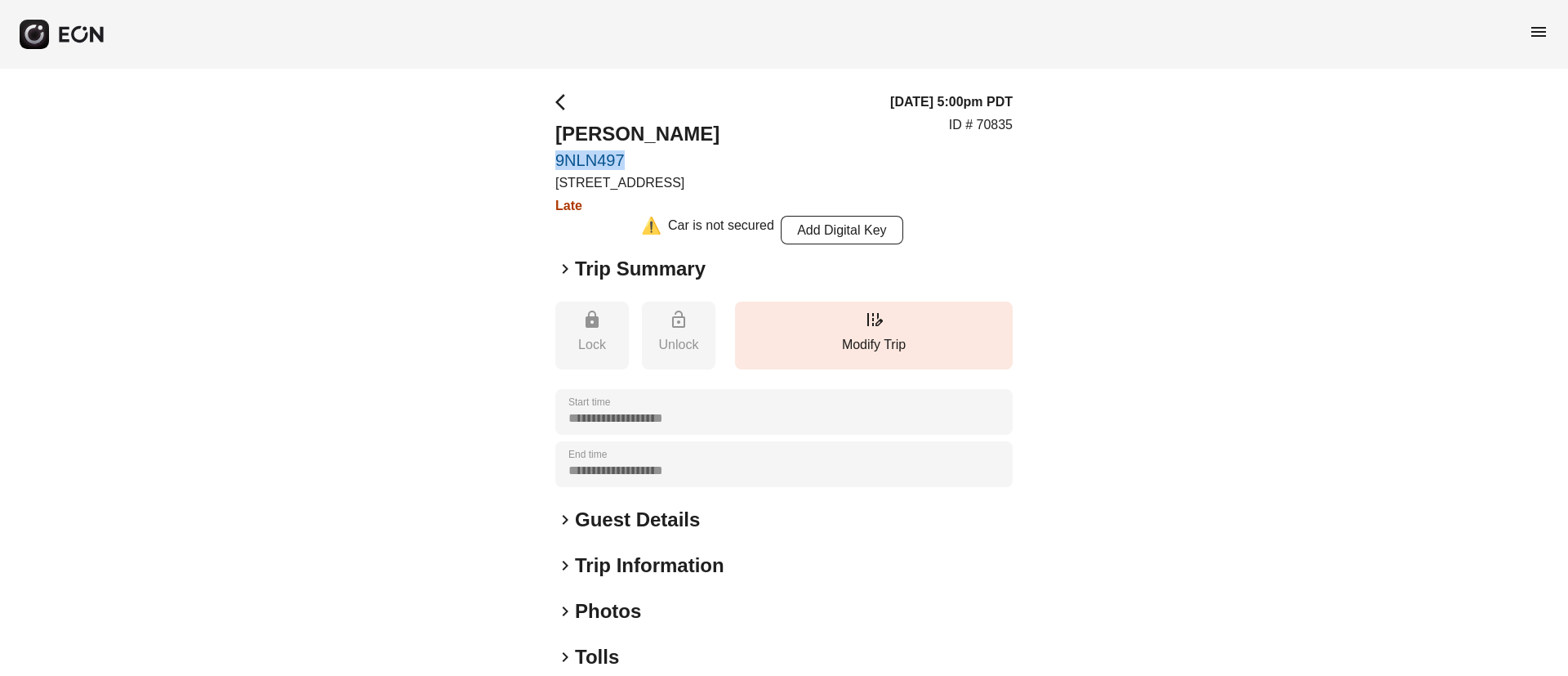
copy link "9NLN497"
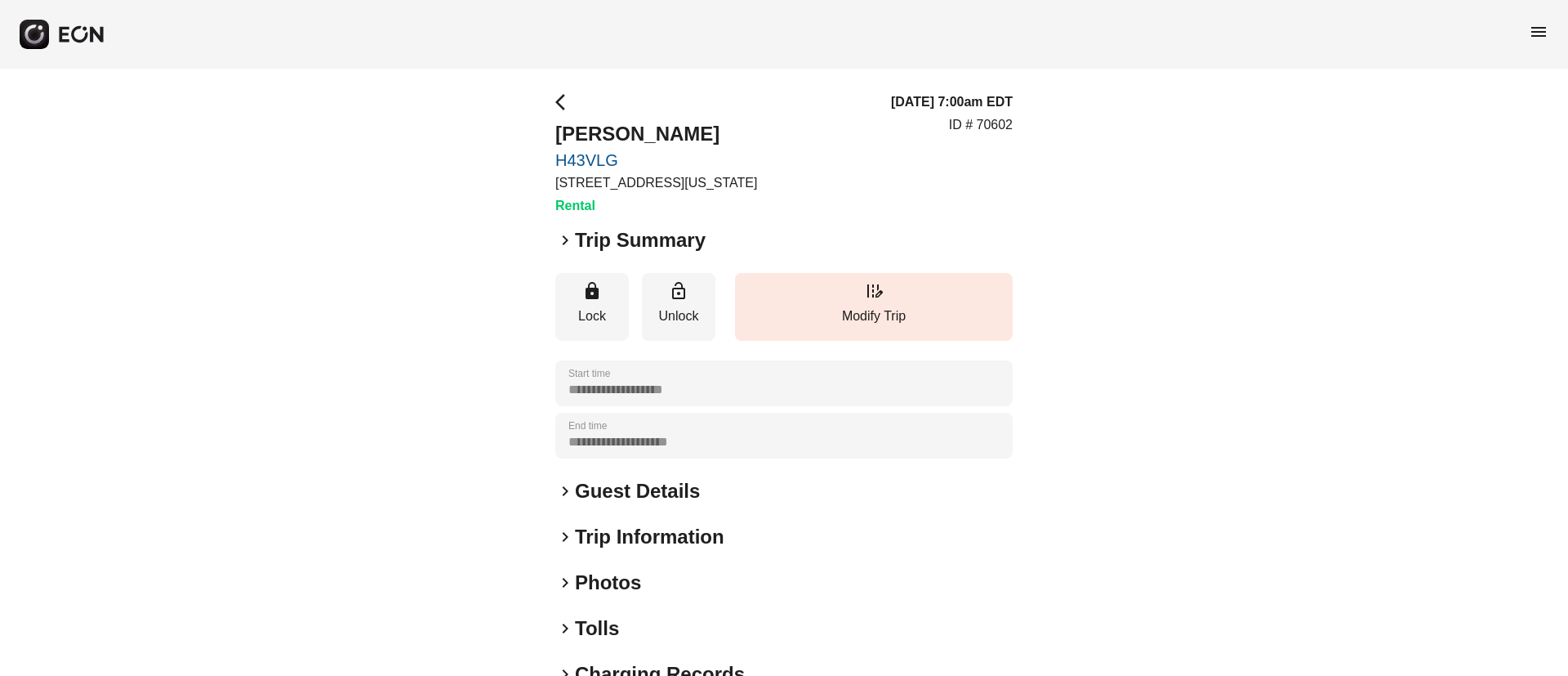
scroll to position [140, 0]
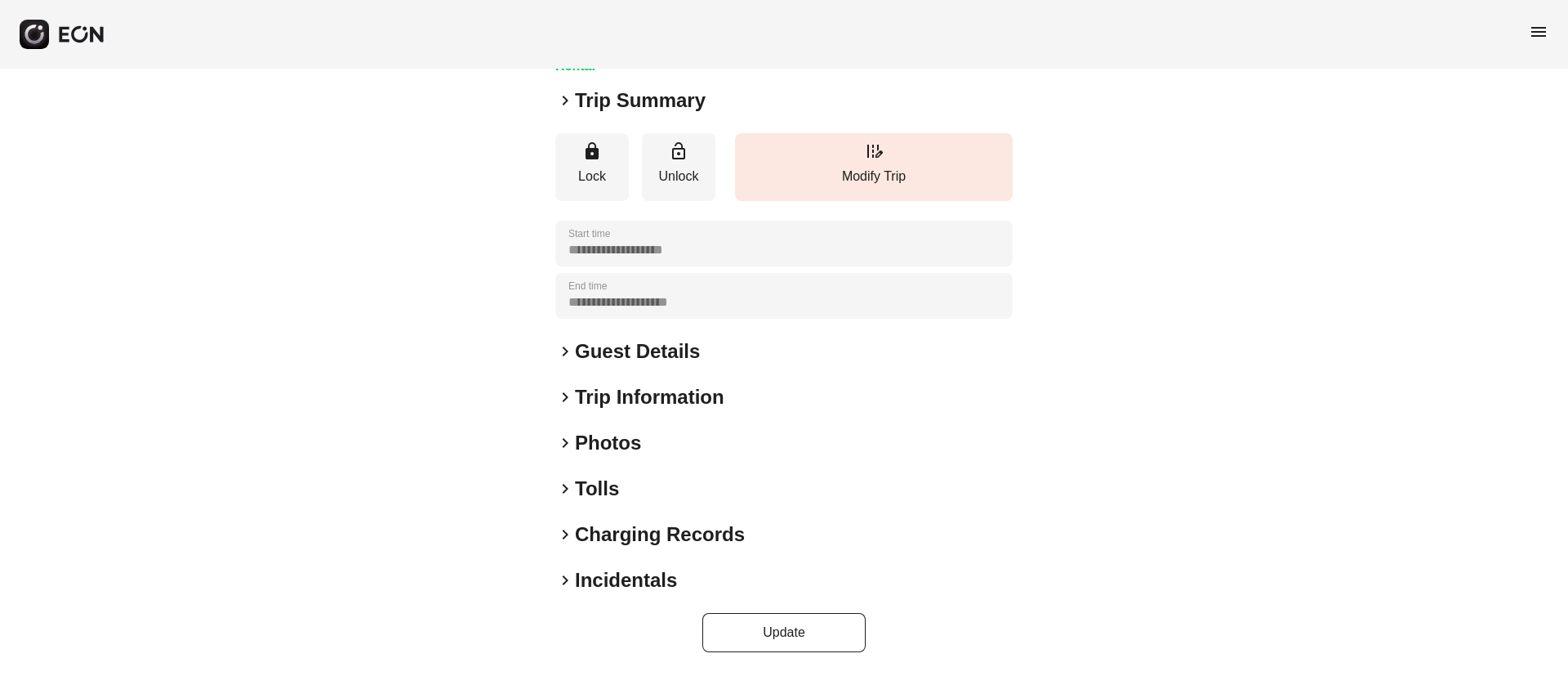
click at [664, 436] on div "keyboard_arrow_right Photos" at bounding box center [784, 443] width 458 height 26
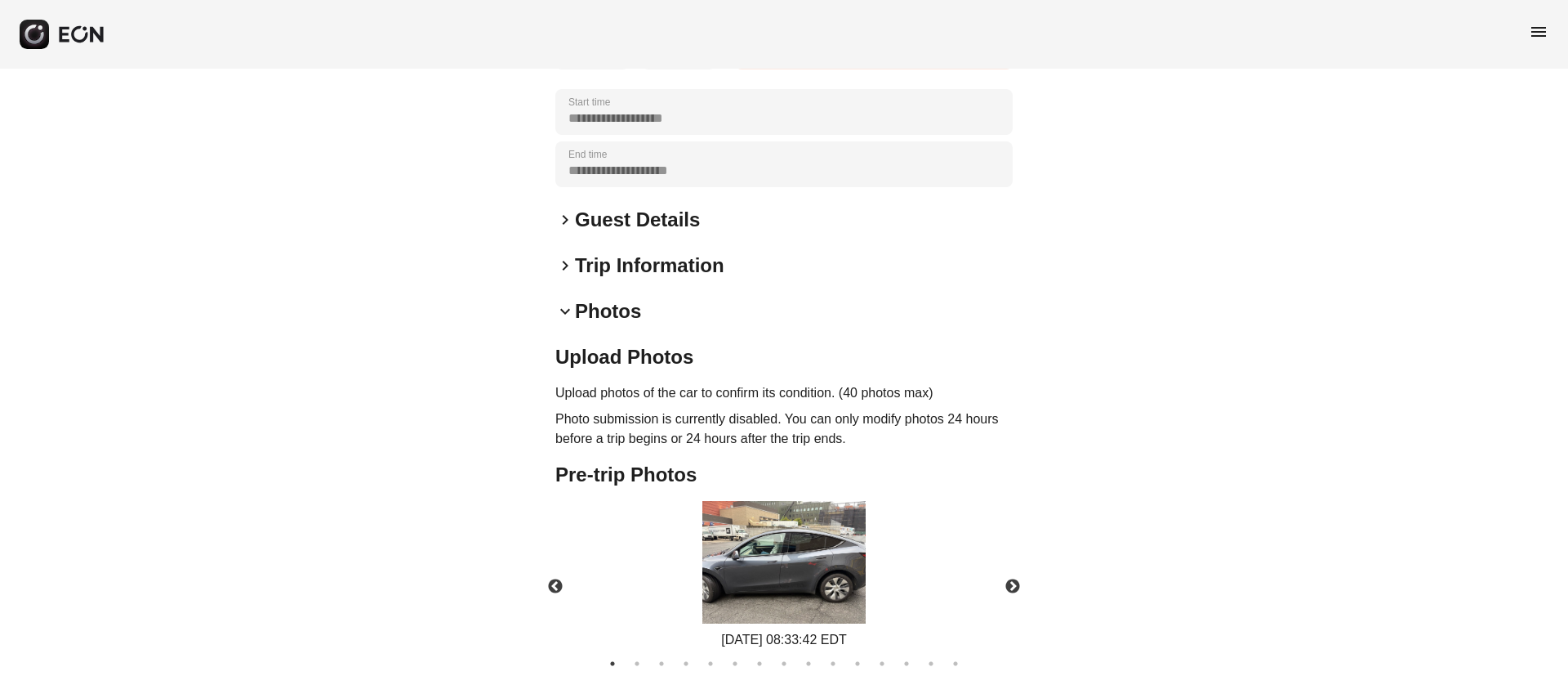
scroll to position [423, 0]
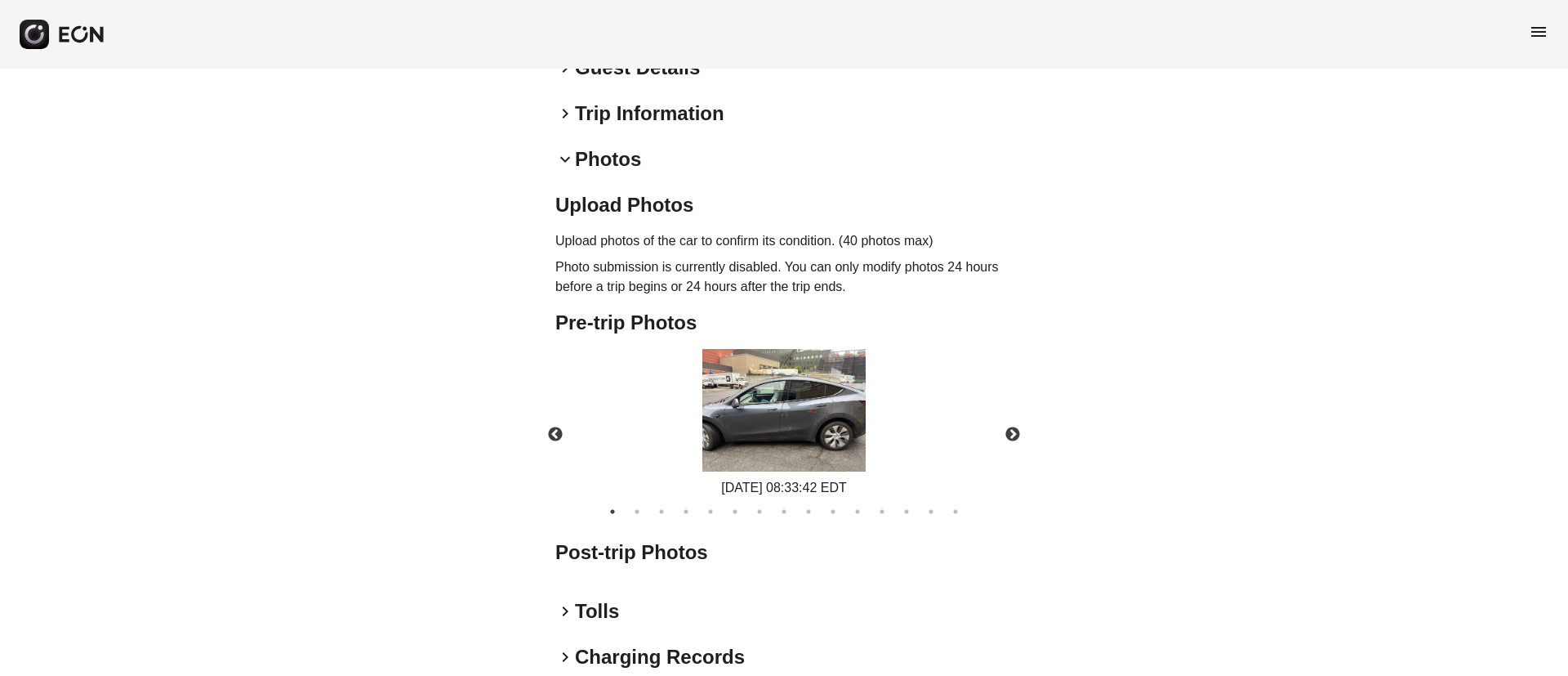
click at [782, 409] on img at bounding box center [784, 410] width 163 height 123
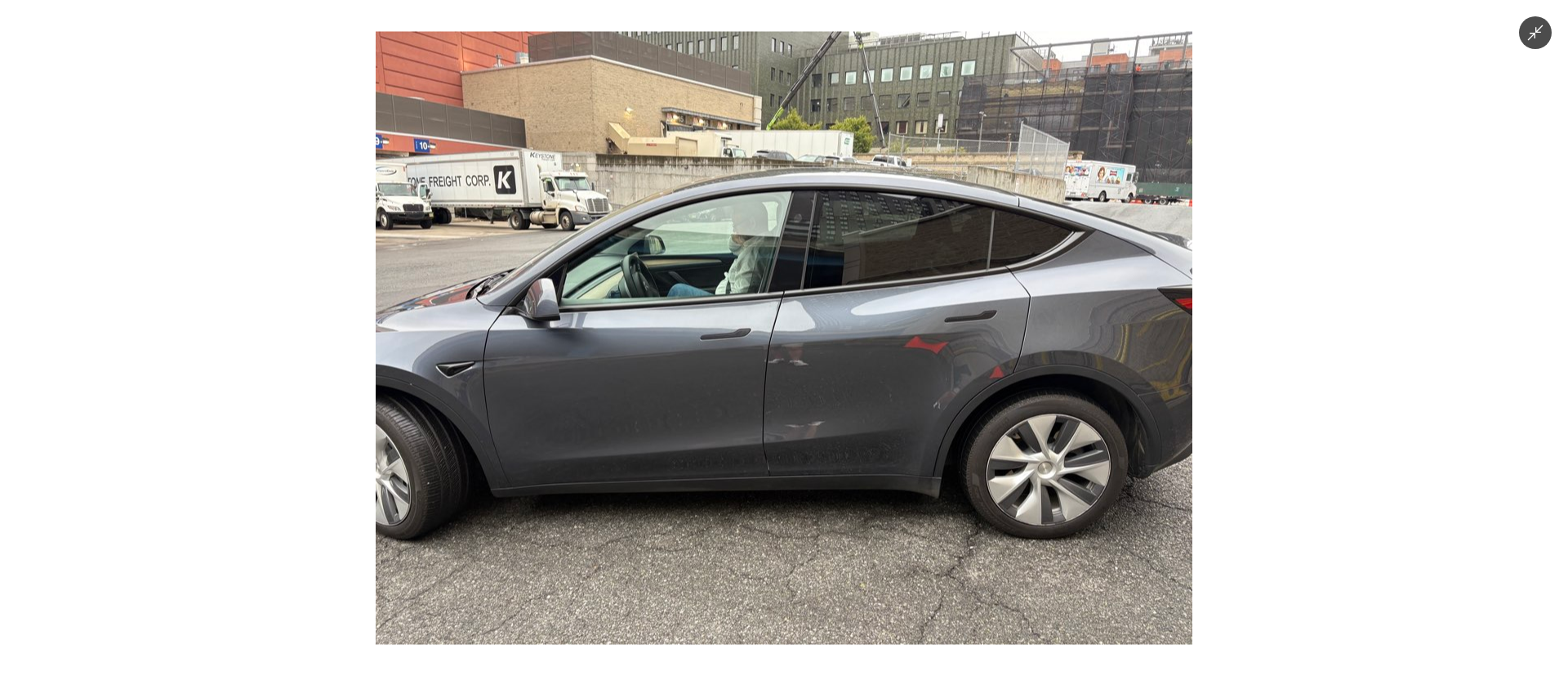
click at [782, 409] on img at bounding box center [784, 338] width 817 height 613
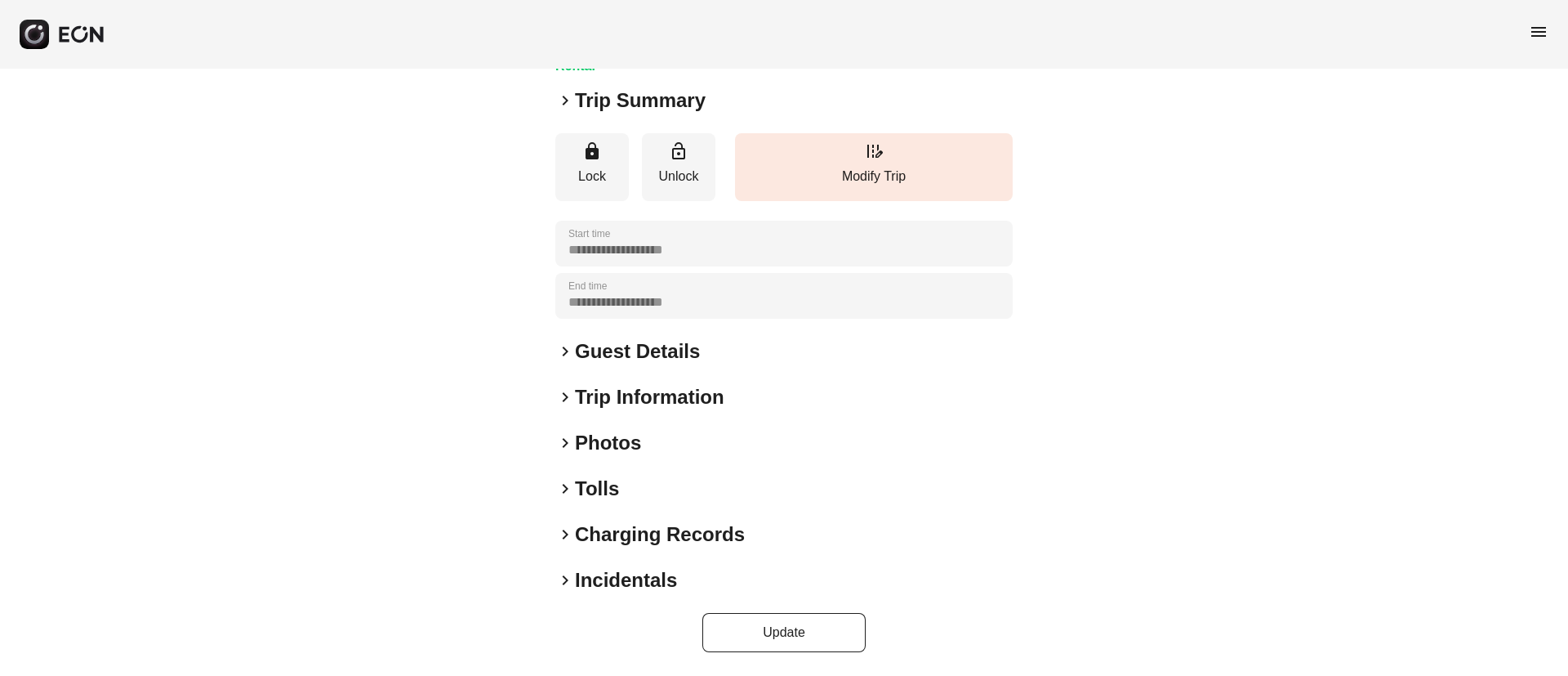
click at [682, 445] on div "keyboard_arrow_right Photos" at bounding box center [784, 443] width 458 height 26
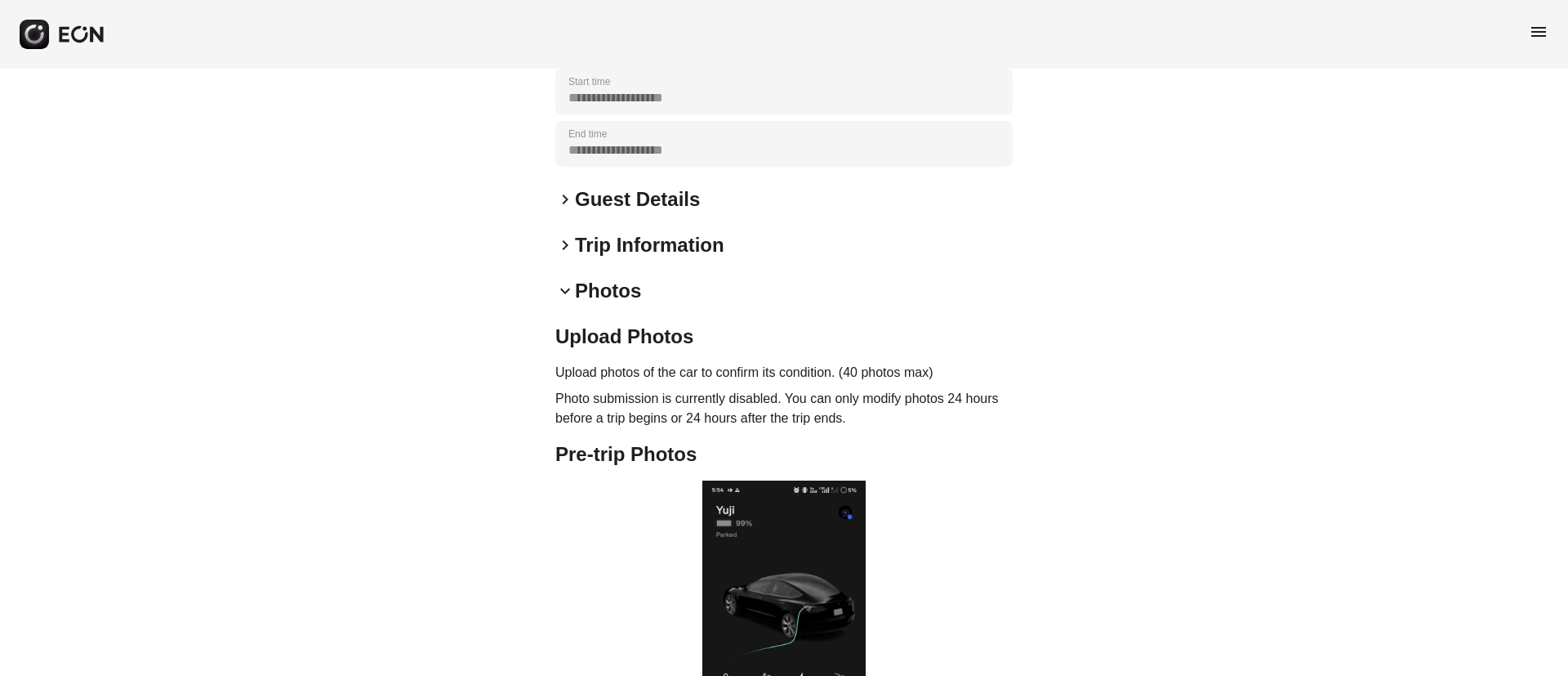
scroll to position [423, 0]
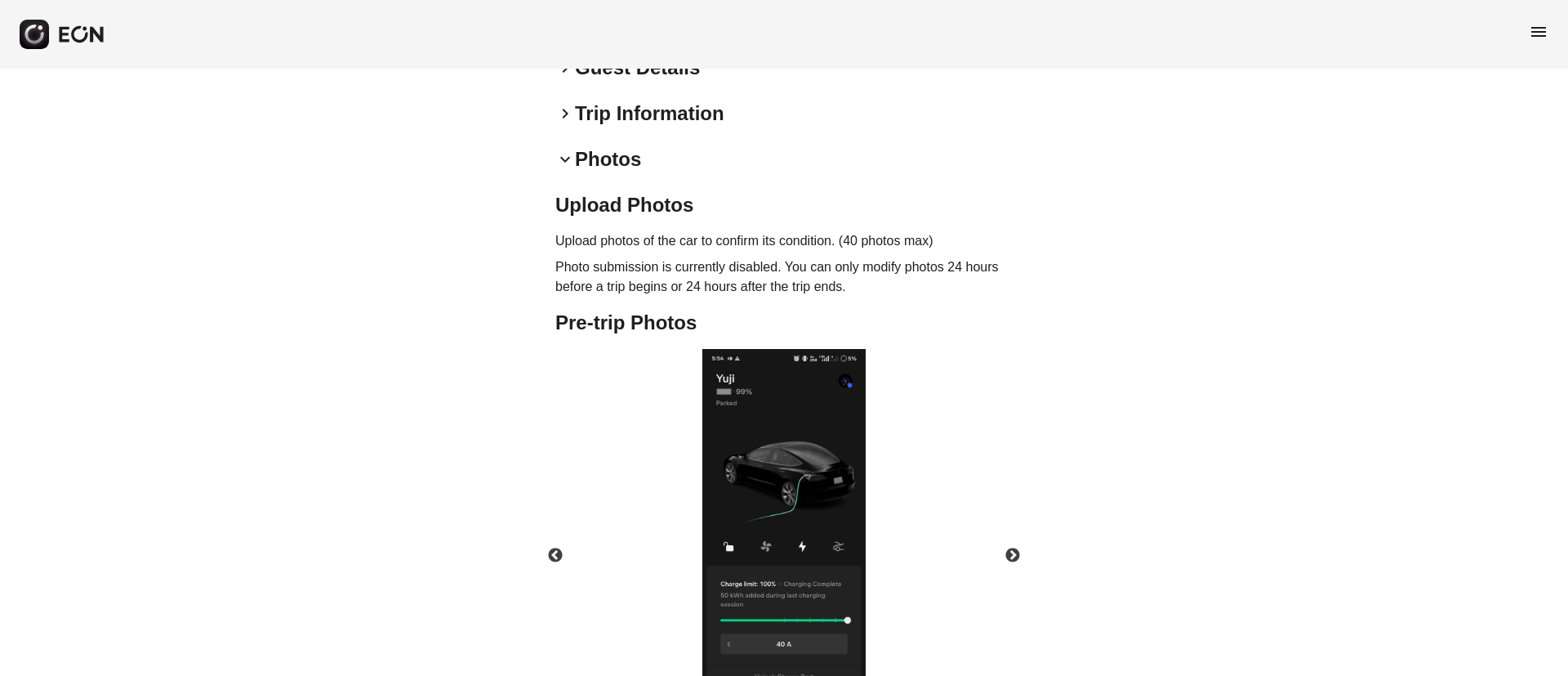
click at [811, 440] on img at bounding box center [784, 531] width 163 height 365
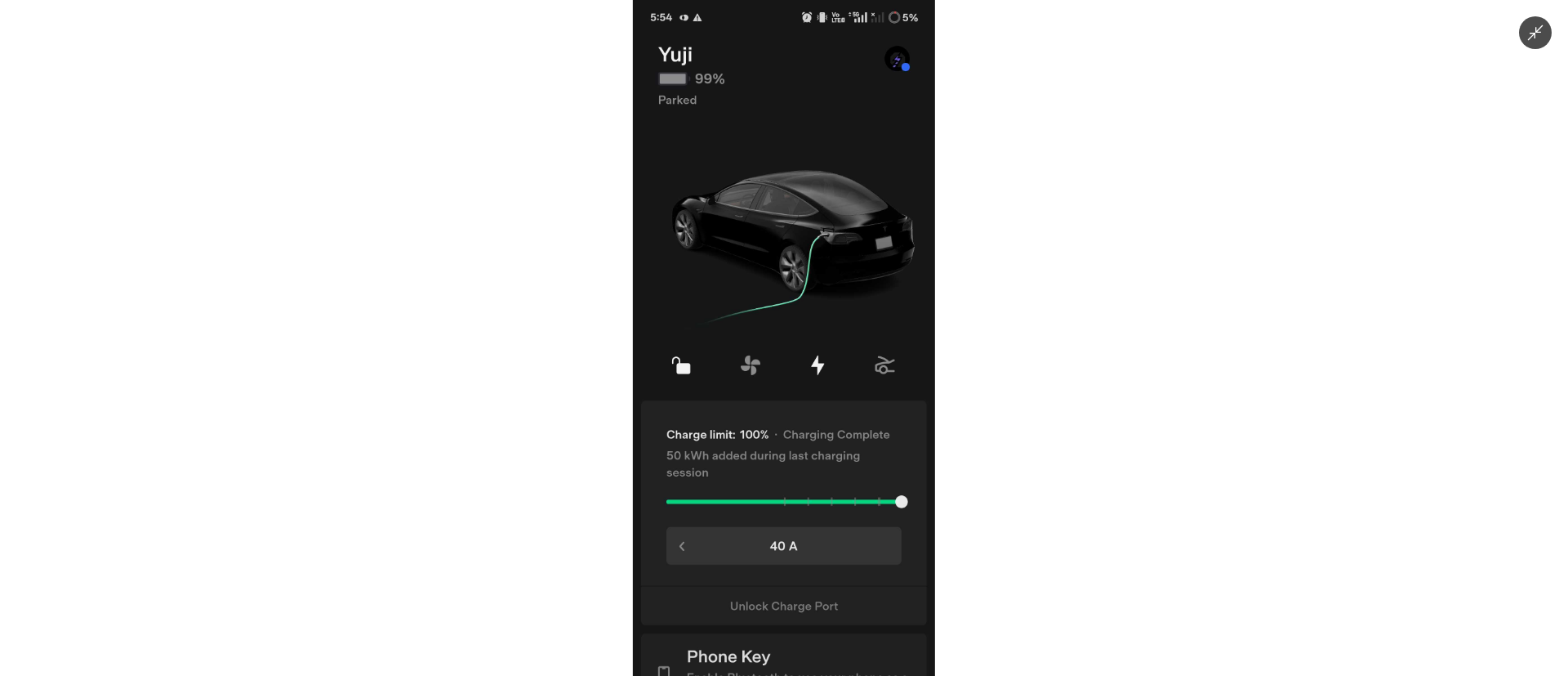
click at [811, 440] on img at bounding box center [784, 338] width 302 height 676
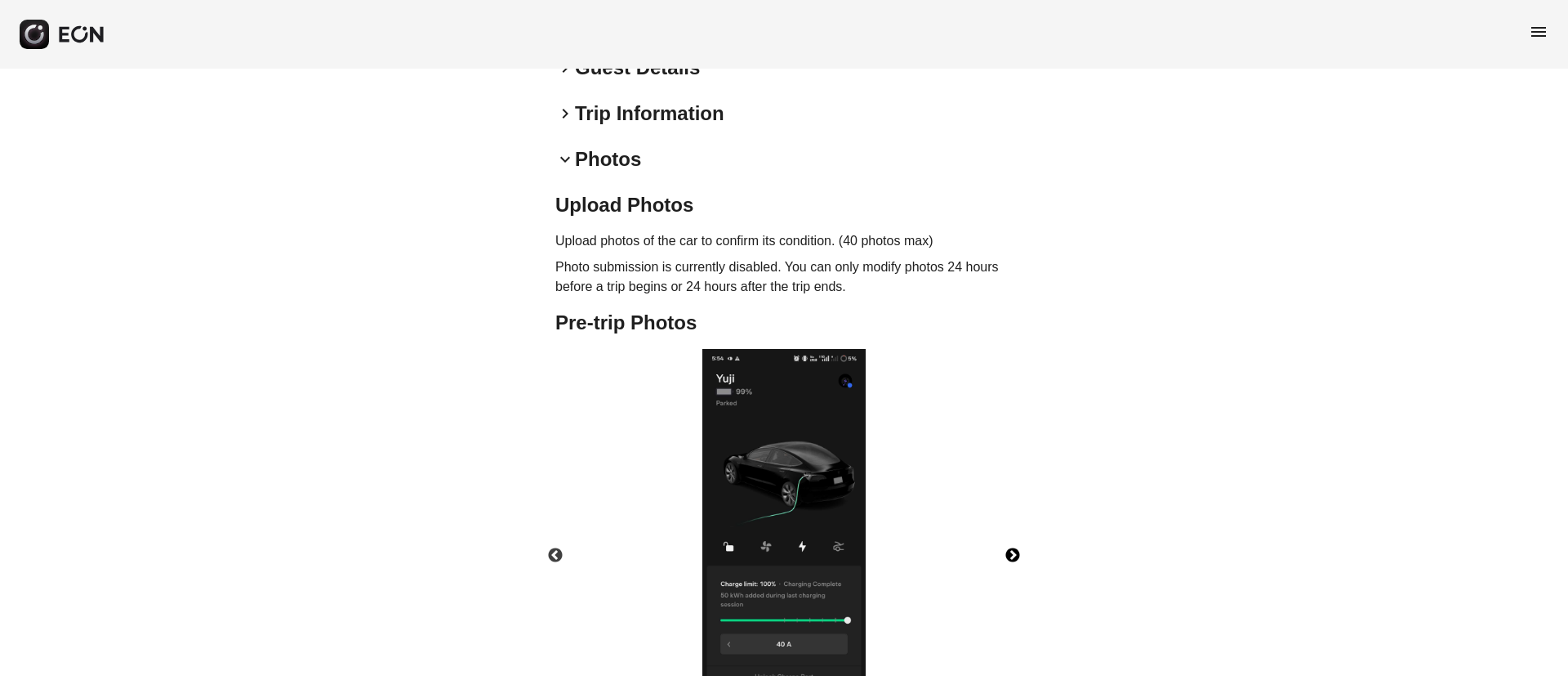
click at [1020, 557] on button "Next" at bounding box center [1013, 556] width 57 height 57
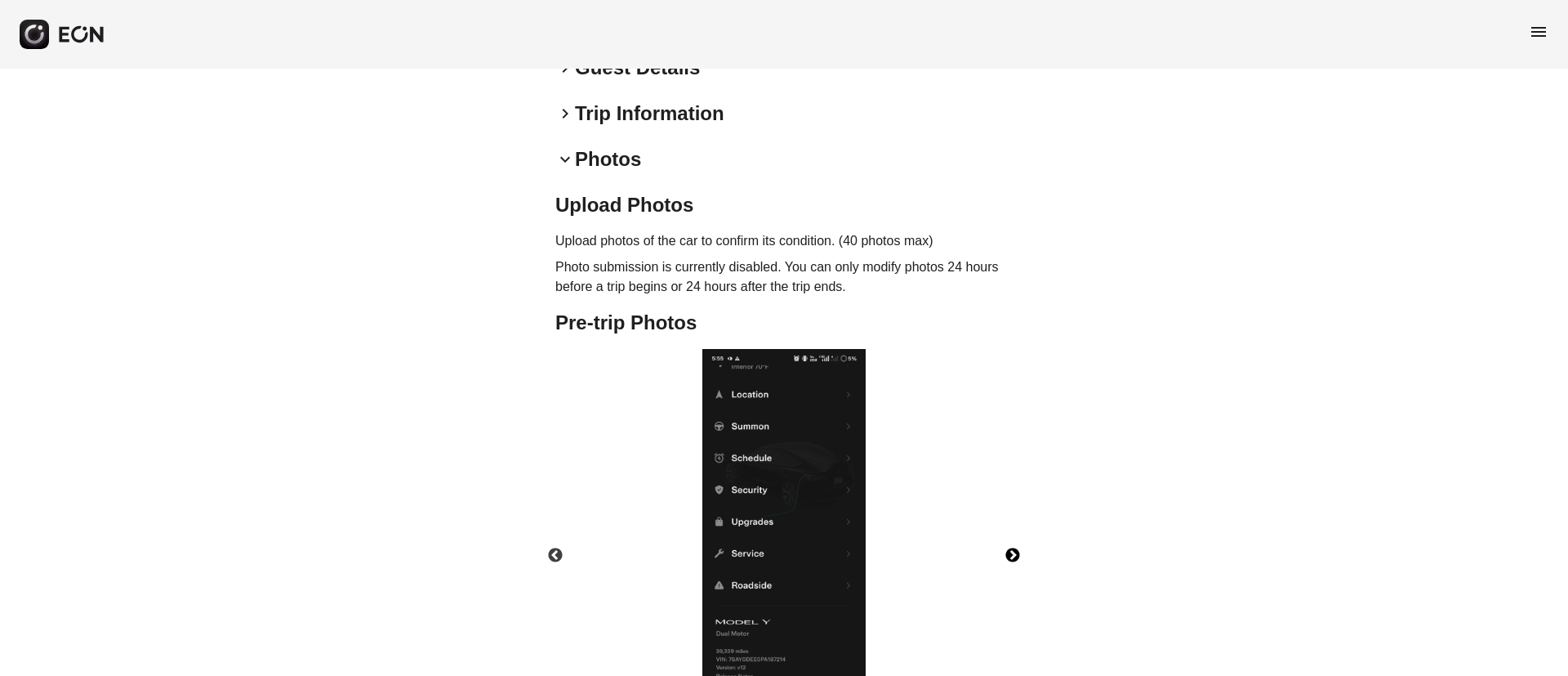
click at [1012, 548] on button "Next" at bounding box center [1013, 556] width 57 height 57
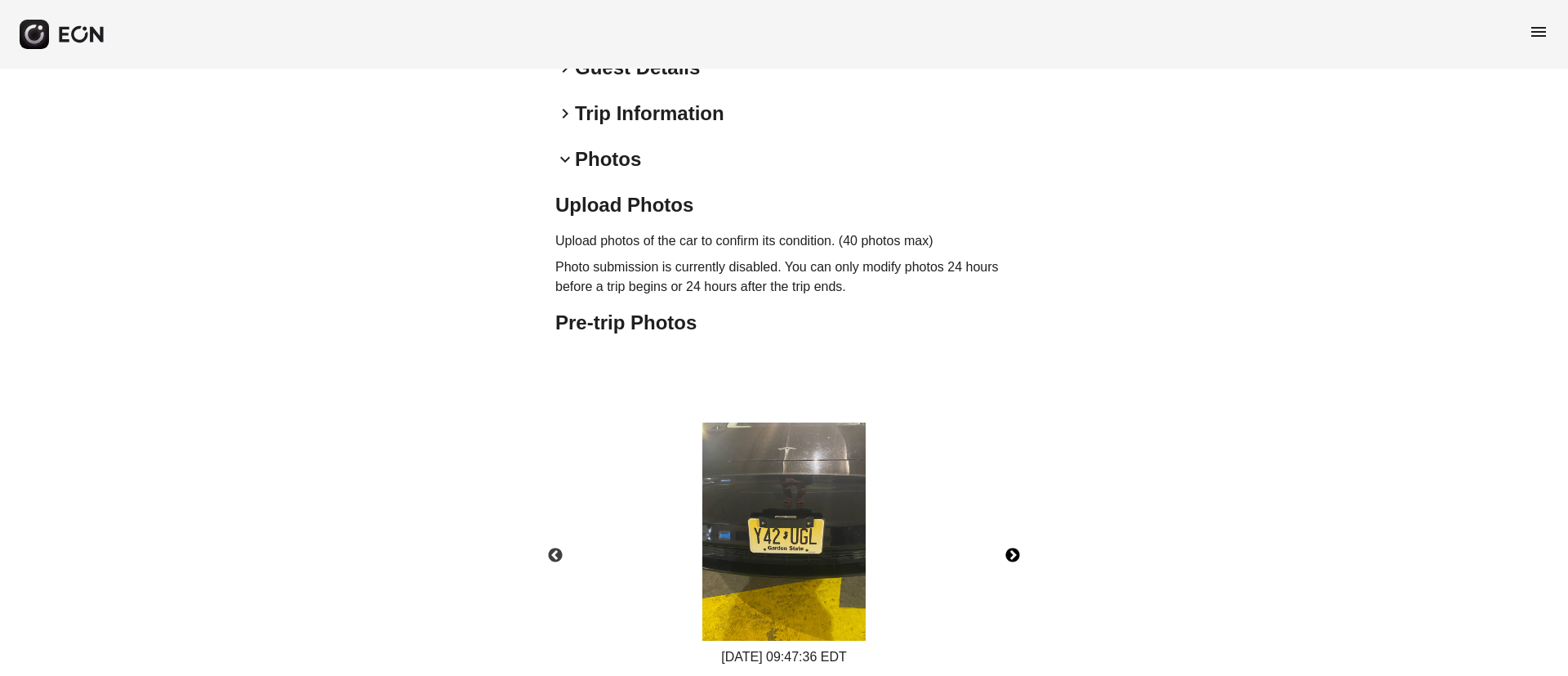
click at [1012, 548] on button "Next" at bounding box center [1013, 556] width 57 height 57
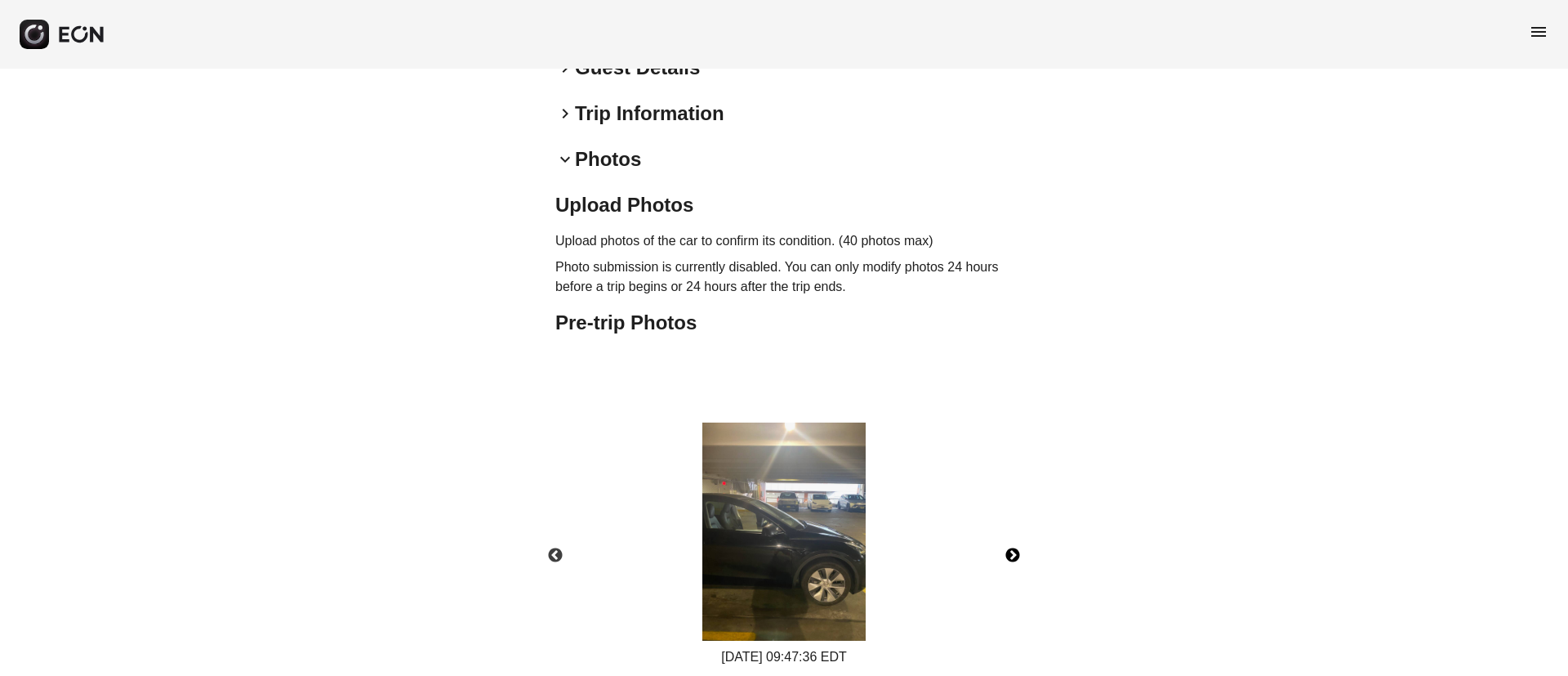
click at [1012, 548] on button "Next" at bounding box center [1013, 556] width 57 height 57
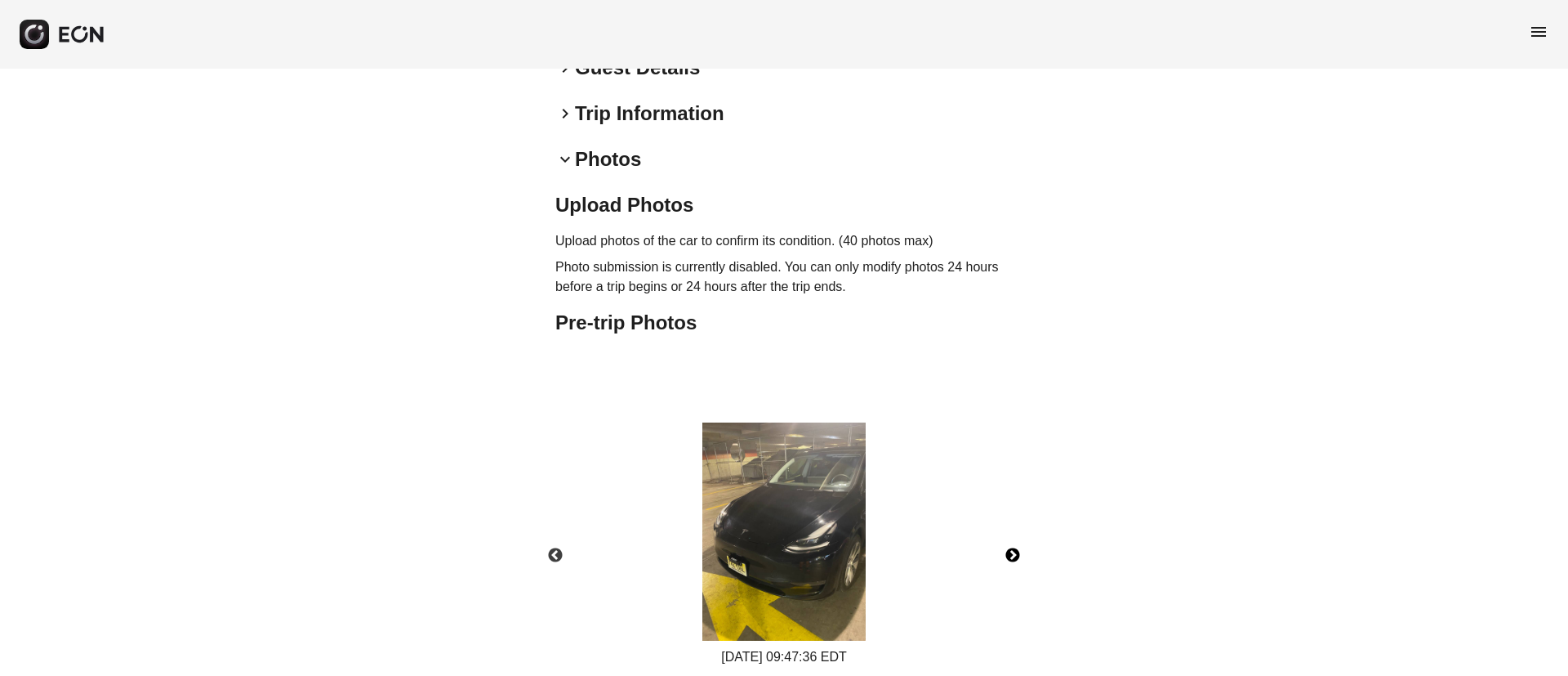
click at [1012, 548] on button "Next" at bounding box center [1013, 556] width 57 height 57
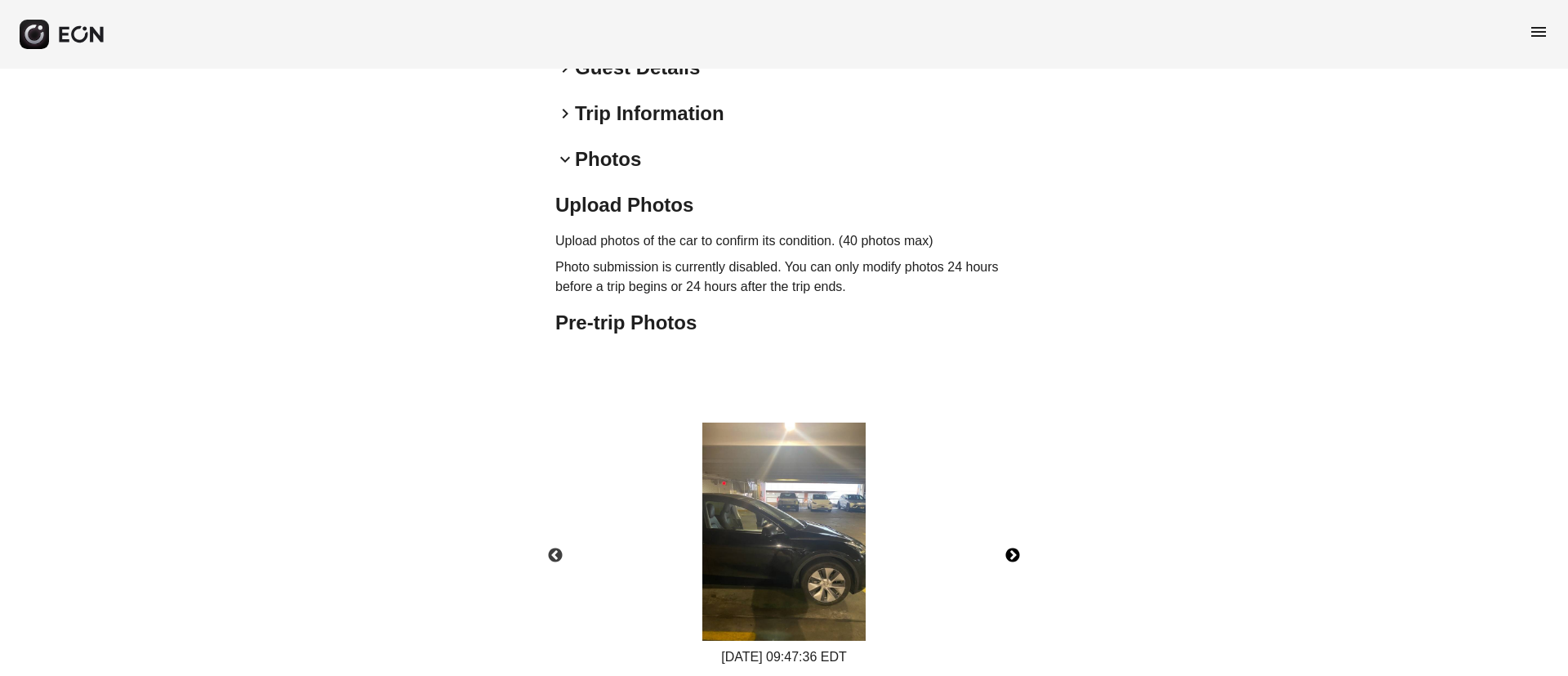
click at [1012, 548] on button "Next" at bounding box center [1013, 556] width 57 height 57
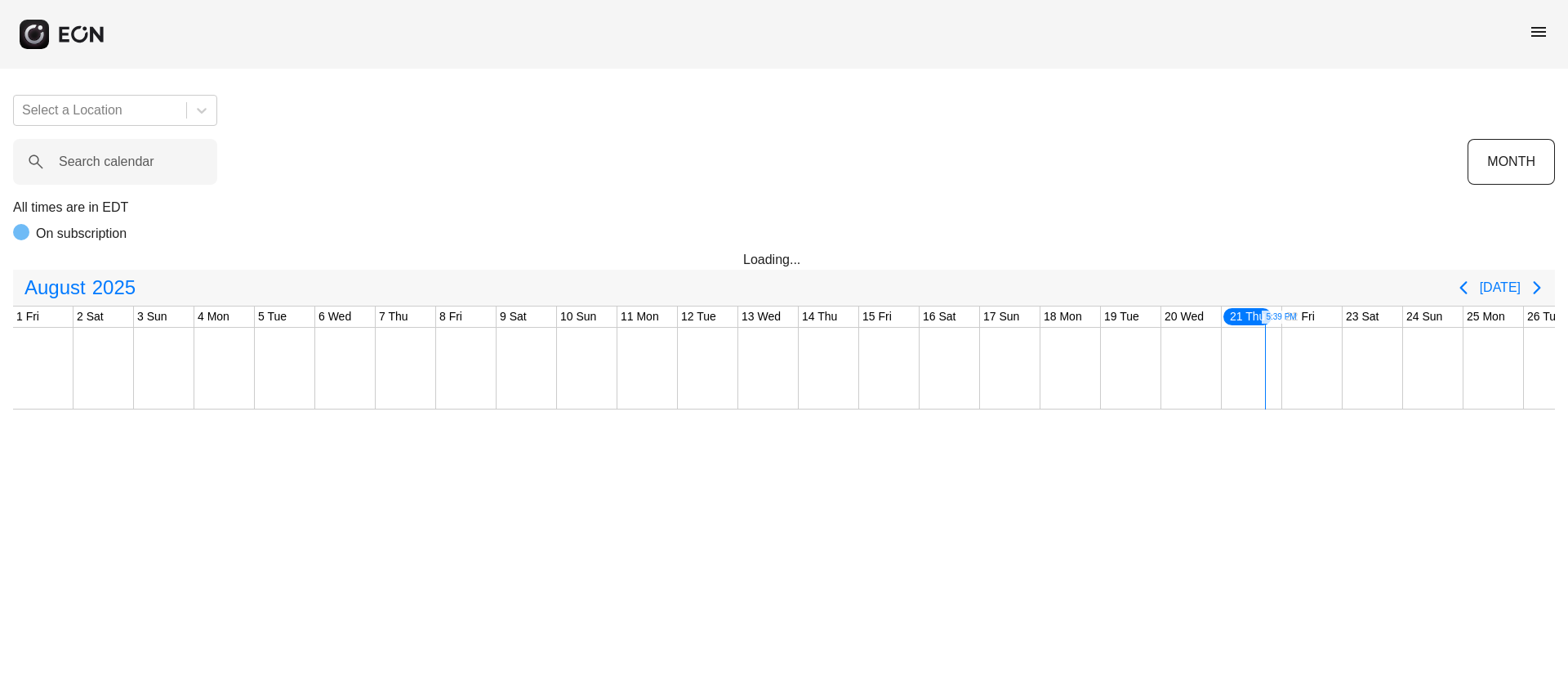
scroll to position [0, 331]
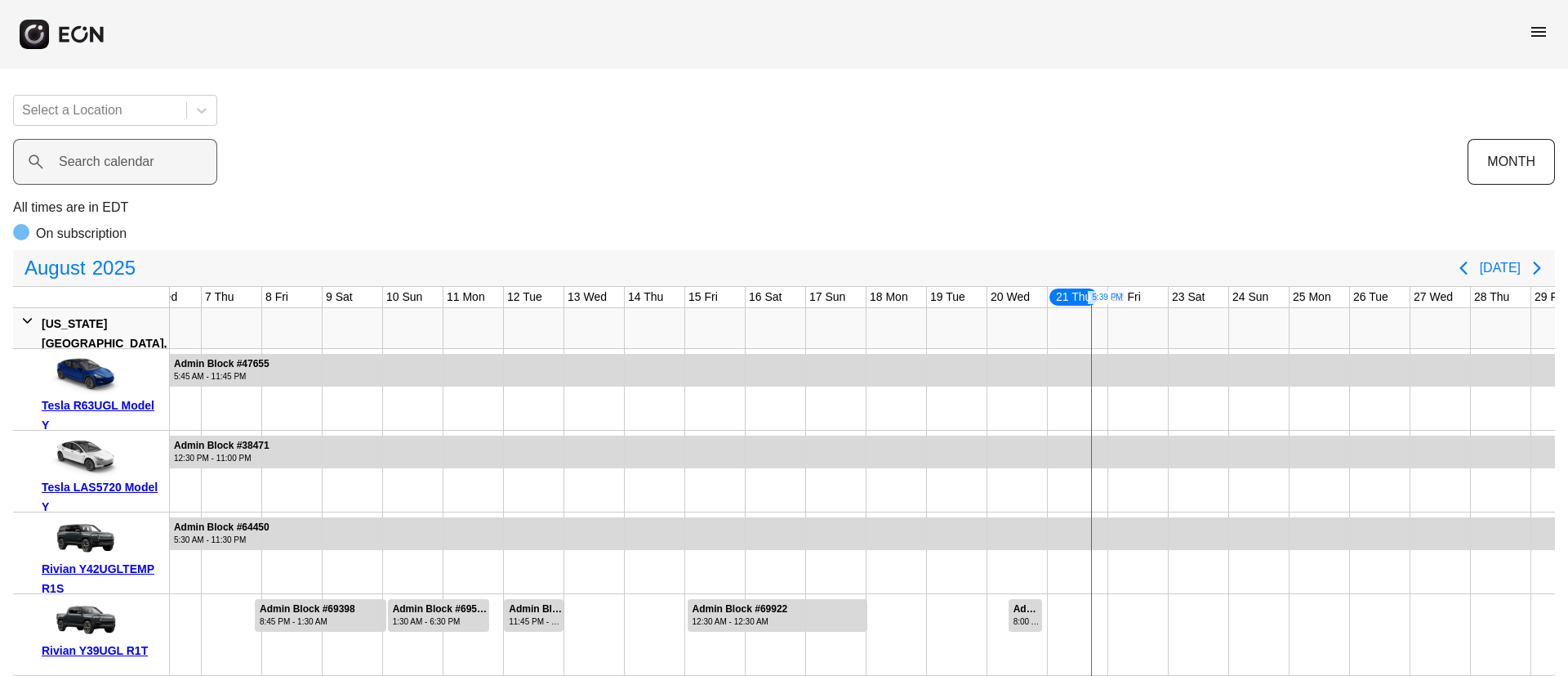
click at [127, 161] on label "Search calendar" at bounding box center [106, 162] width 96 height 20
click at [127, 161] on calendar "Search calendar" at bounding box center [115, 162] width 204 height 46
paste calendar "******"
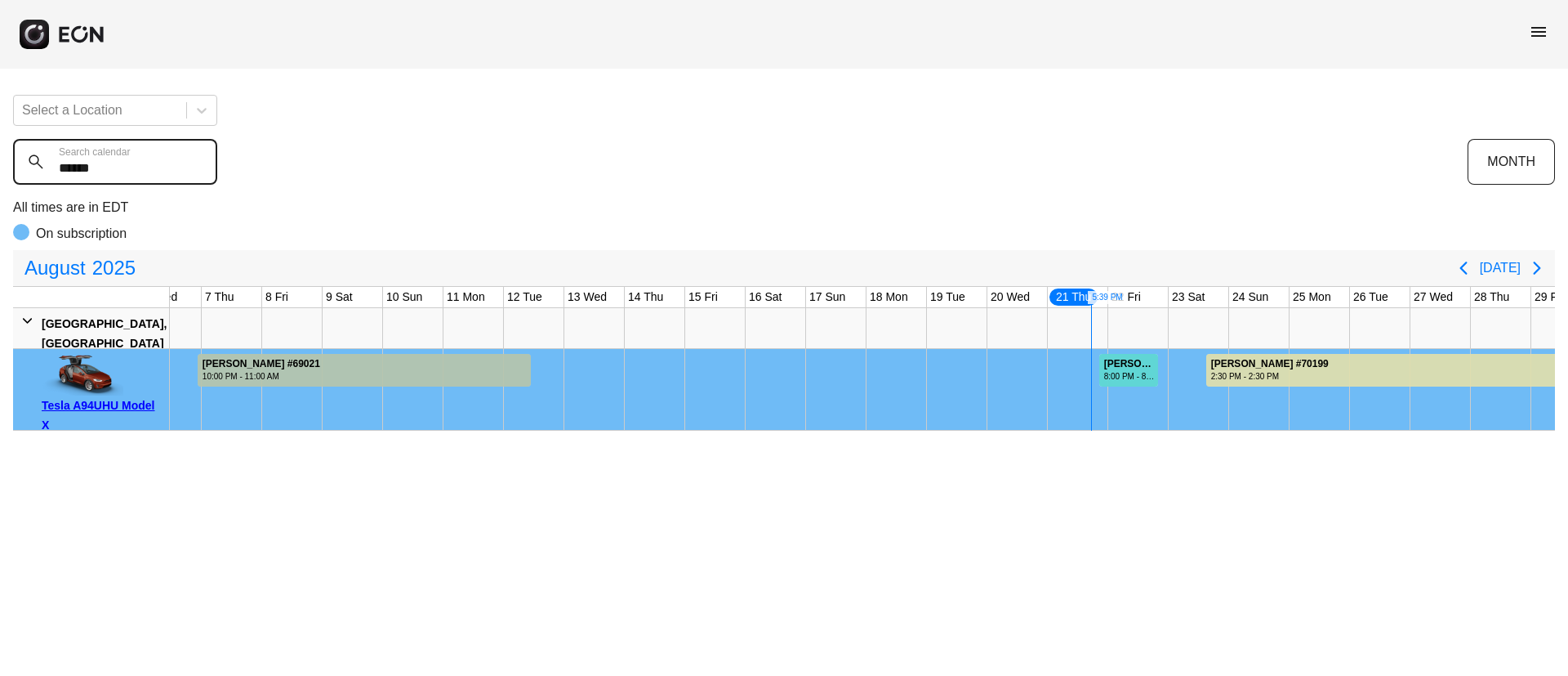
type calendar "******"
click at [1130, 370] on div "8:00 PM - 8:00 PM" at bounding box center [1130, 376] width 52 height 12
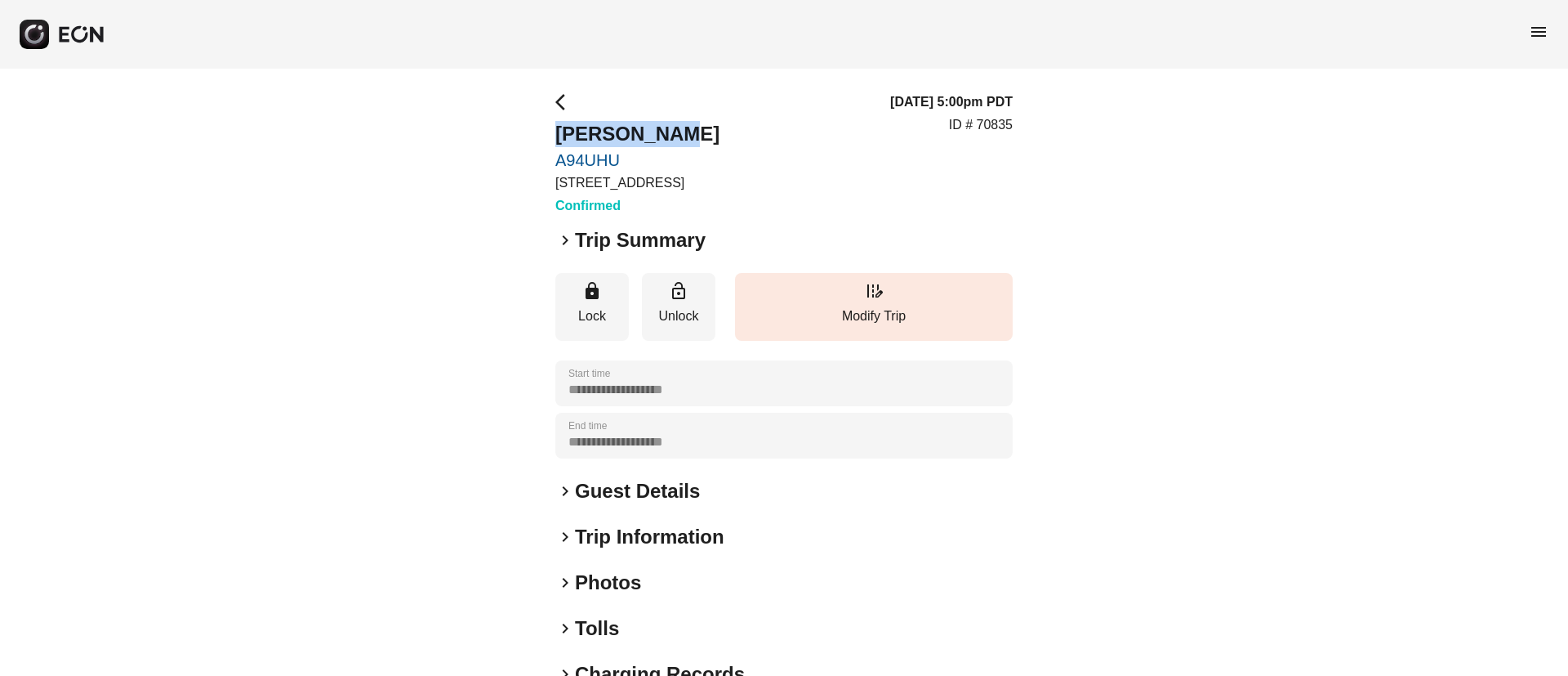
drag, startPoint x: 553, startPoint y: 132, endPoint x: 683, endPoint y: 145, distance: 130.6
click at [683, 145] on div "**********" at bounding box center [784, 442] width 1568 height 747
copy h2 "cortez ivie"
click at [674, 482] on h2 "Guest Details" at bounding box center [637, 491] width 125 height 26
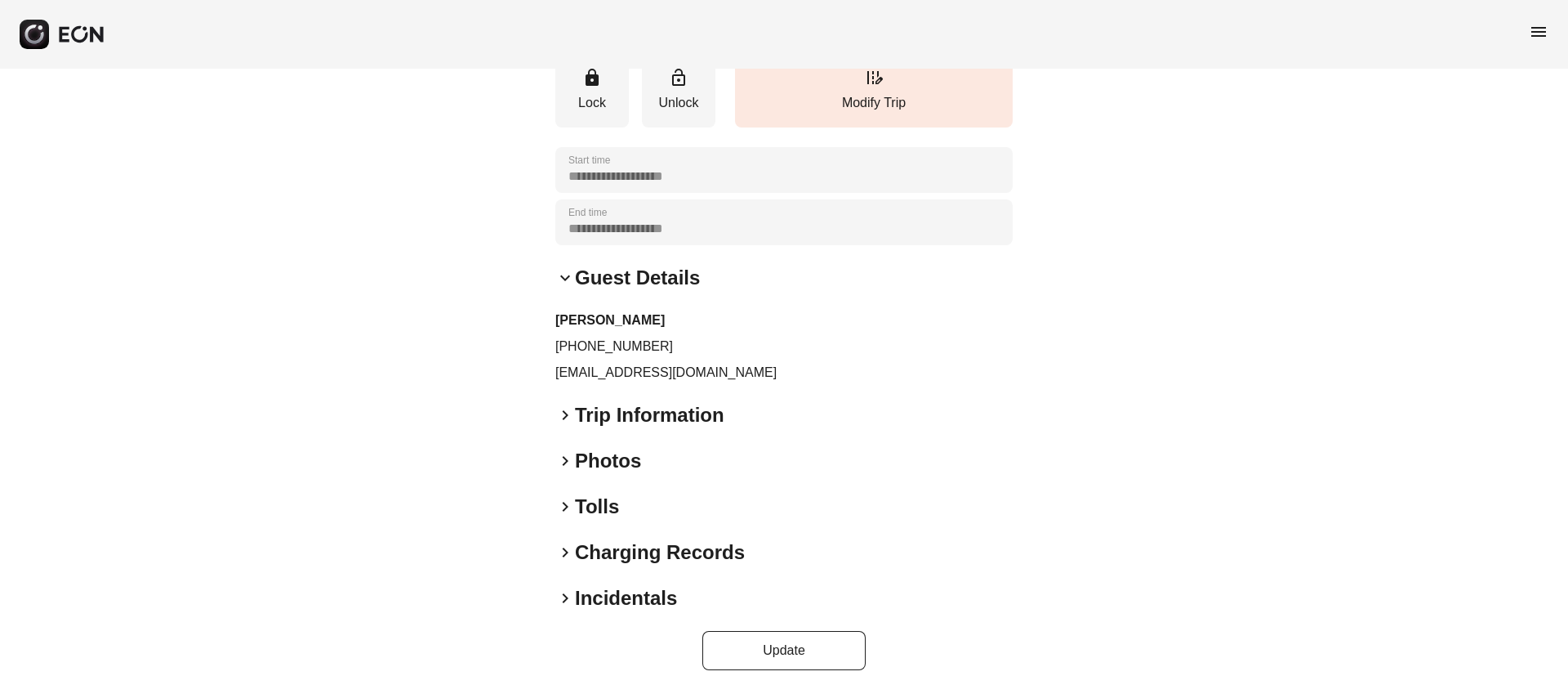
scroll to position [231, 0]
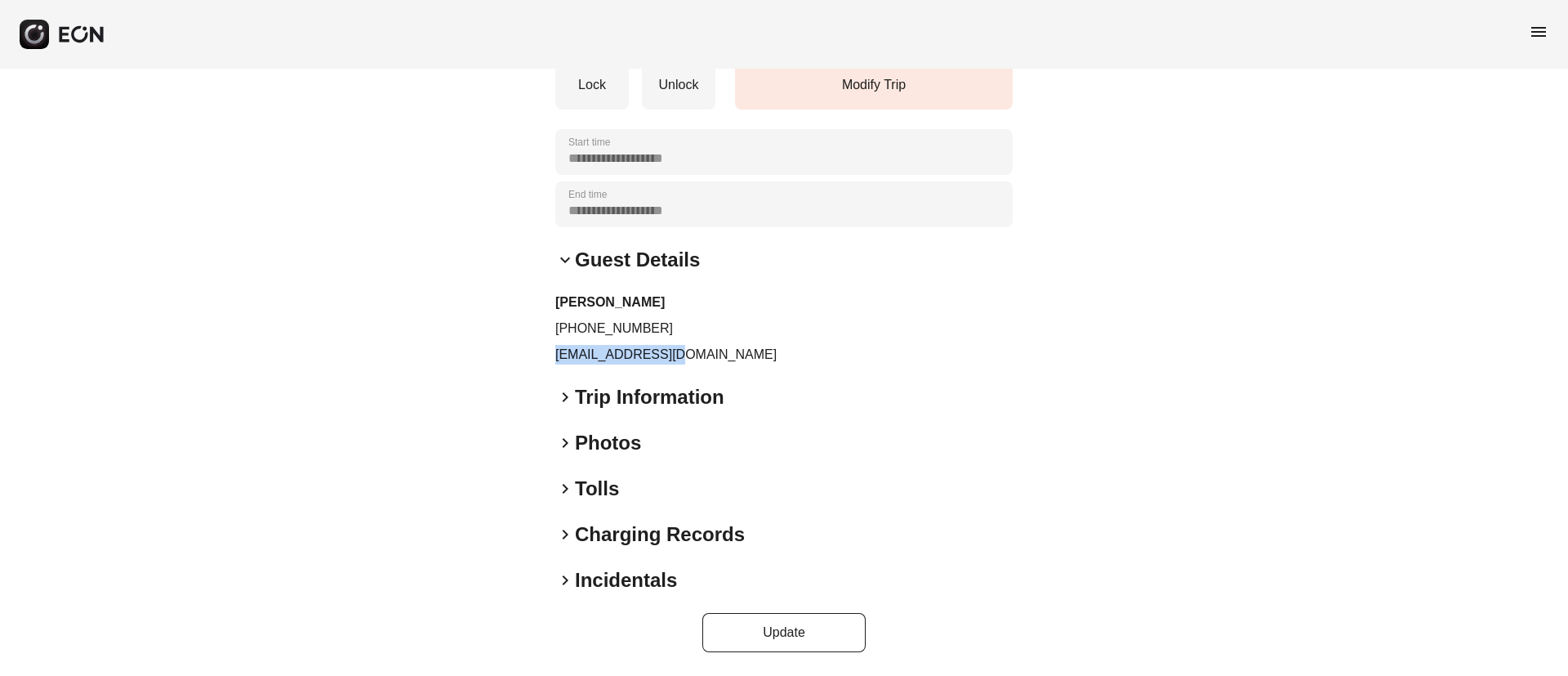
drag, startPoint x: 552, startPoint y: 354, endPoint x: 740, endPoint y: 360, distance: 188.1
click at [740, 360] on div "**********" at bounding box center [784, 257] width 1568 height 839
copy p "tez4308@gmail.com"
drag, startPoint x: 570, startPoint y: 331, endPoint x: 682, endPoint y: 321, distance: 112.4
click at [682, 321] on p "+12546818218" at bounding box center [784, 329] width 458 height 20
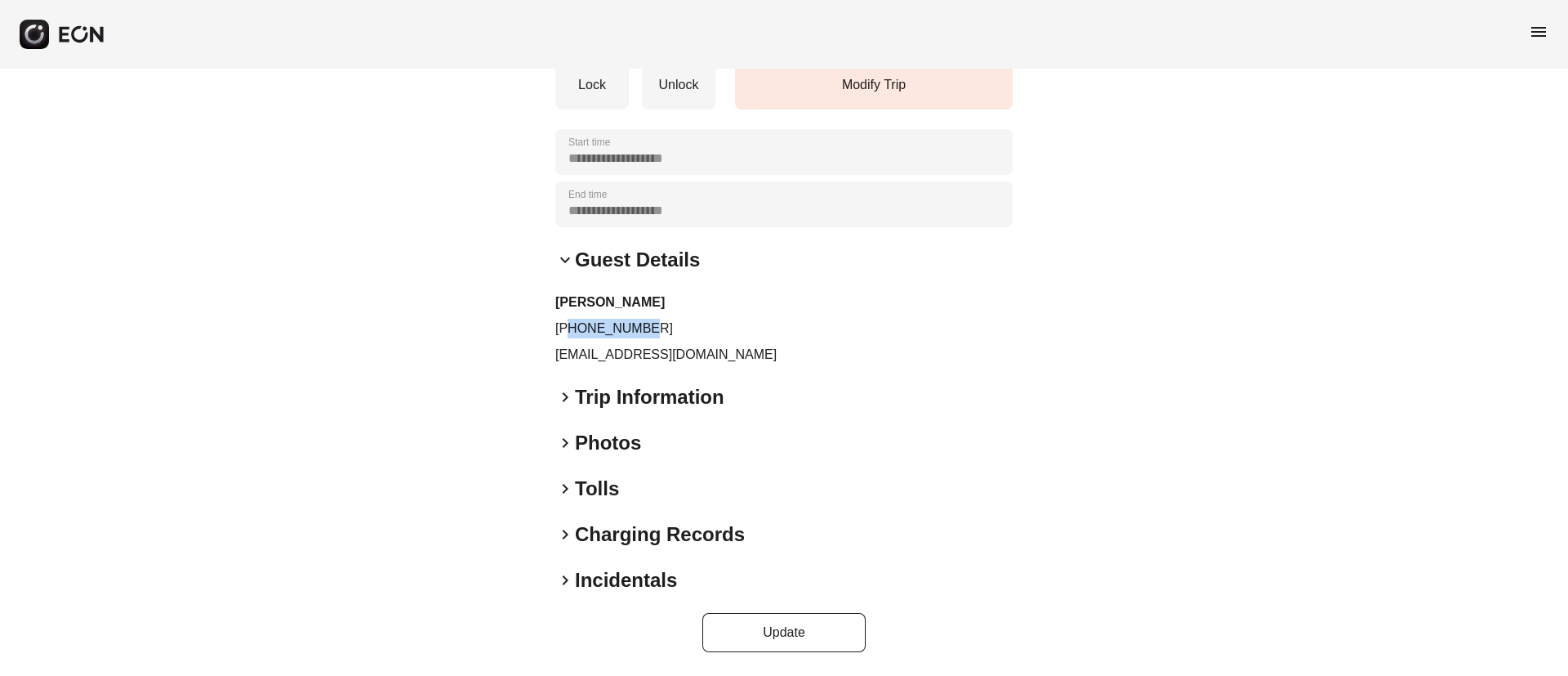
copy p "2546818218"
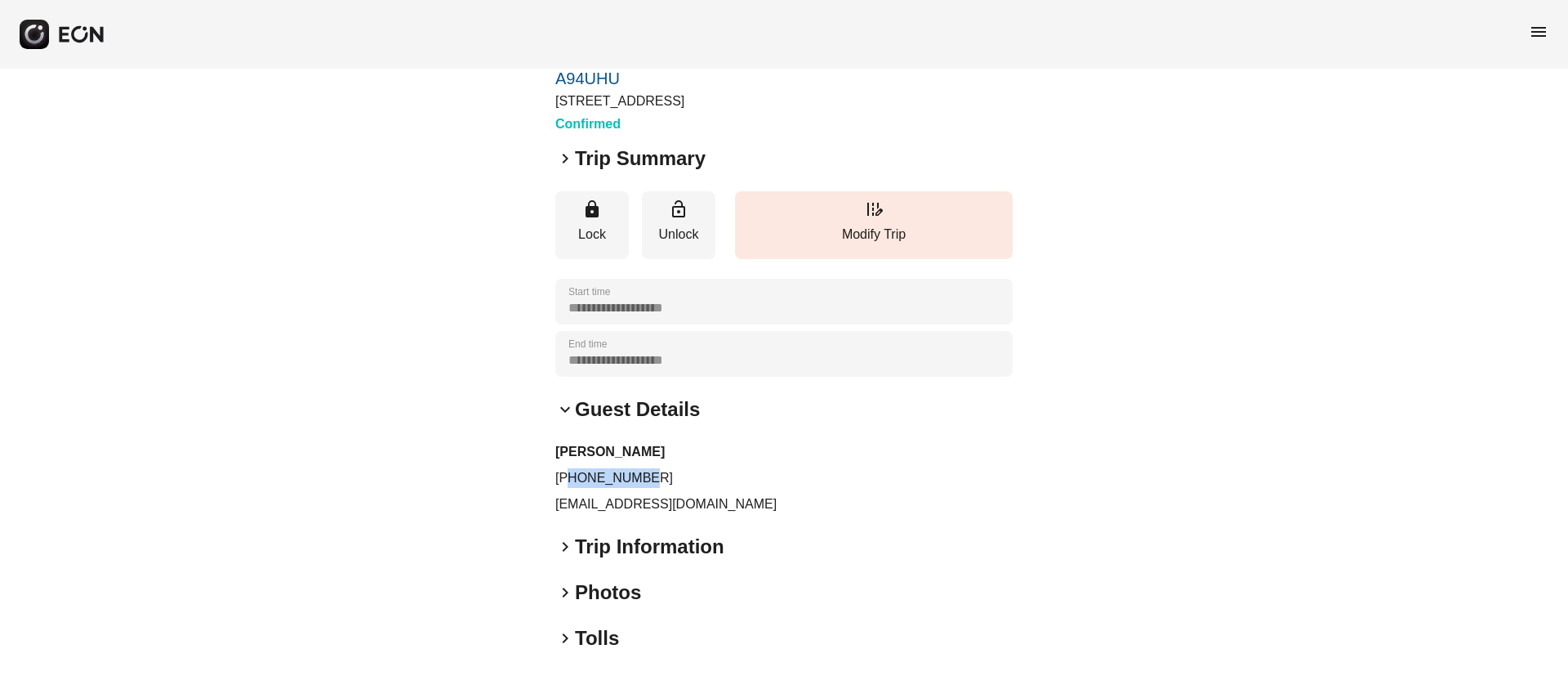
scroll to position [0, 0]
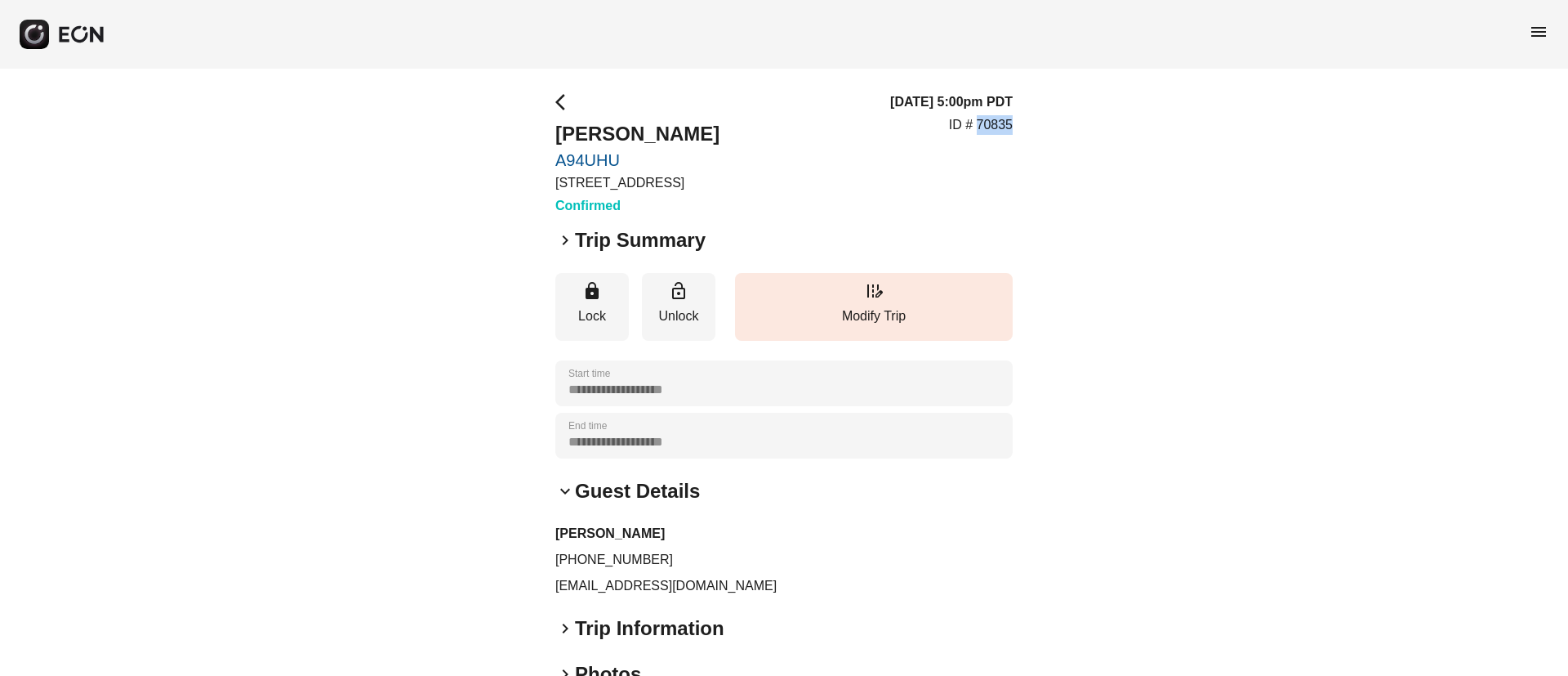
drag, startPoint x: 976, startPoint y: 123, endPoint x: 1051, endPoint y: 121, distance: 75.0
click at [1051, 121] on div "**********" at bounding box center [784, 488] width 1568 height 839
copy p "70835"
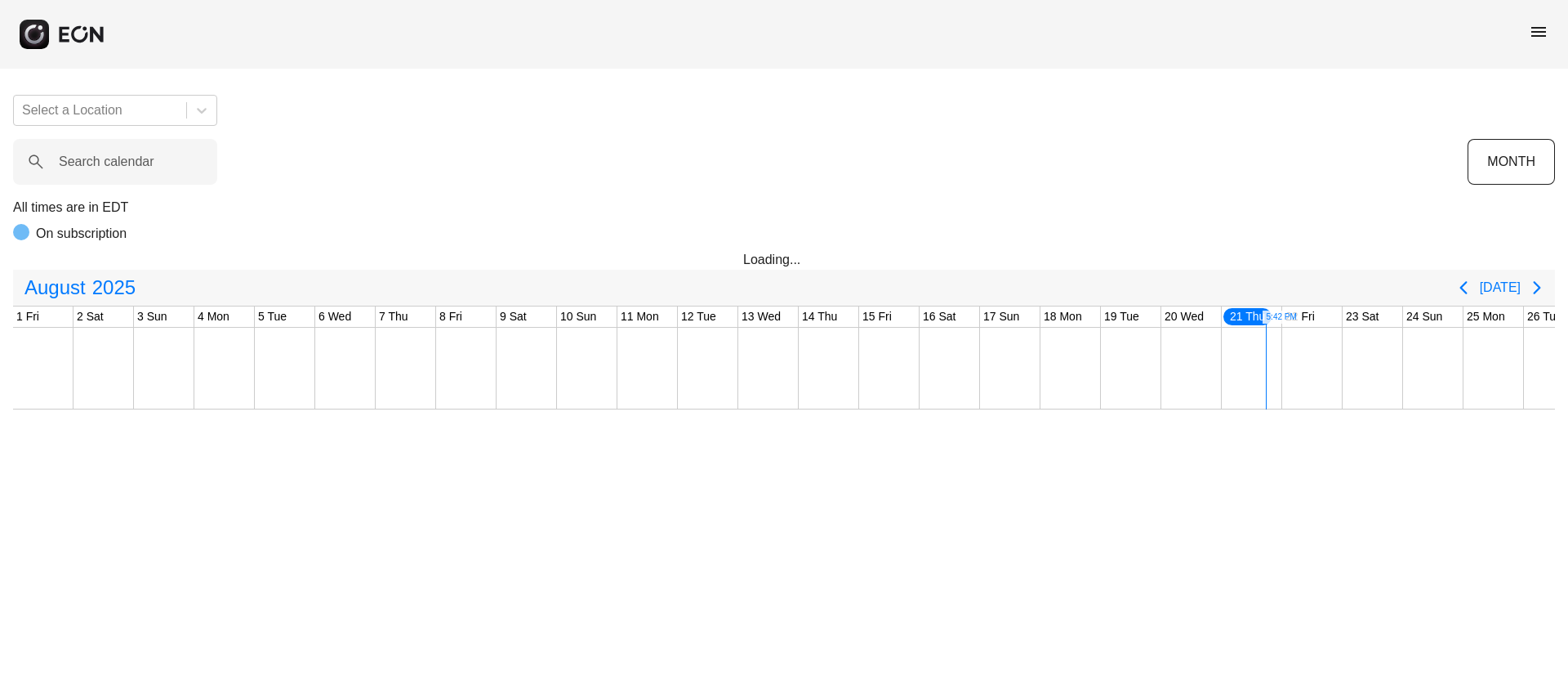
scroll to position [0, 331]
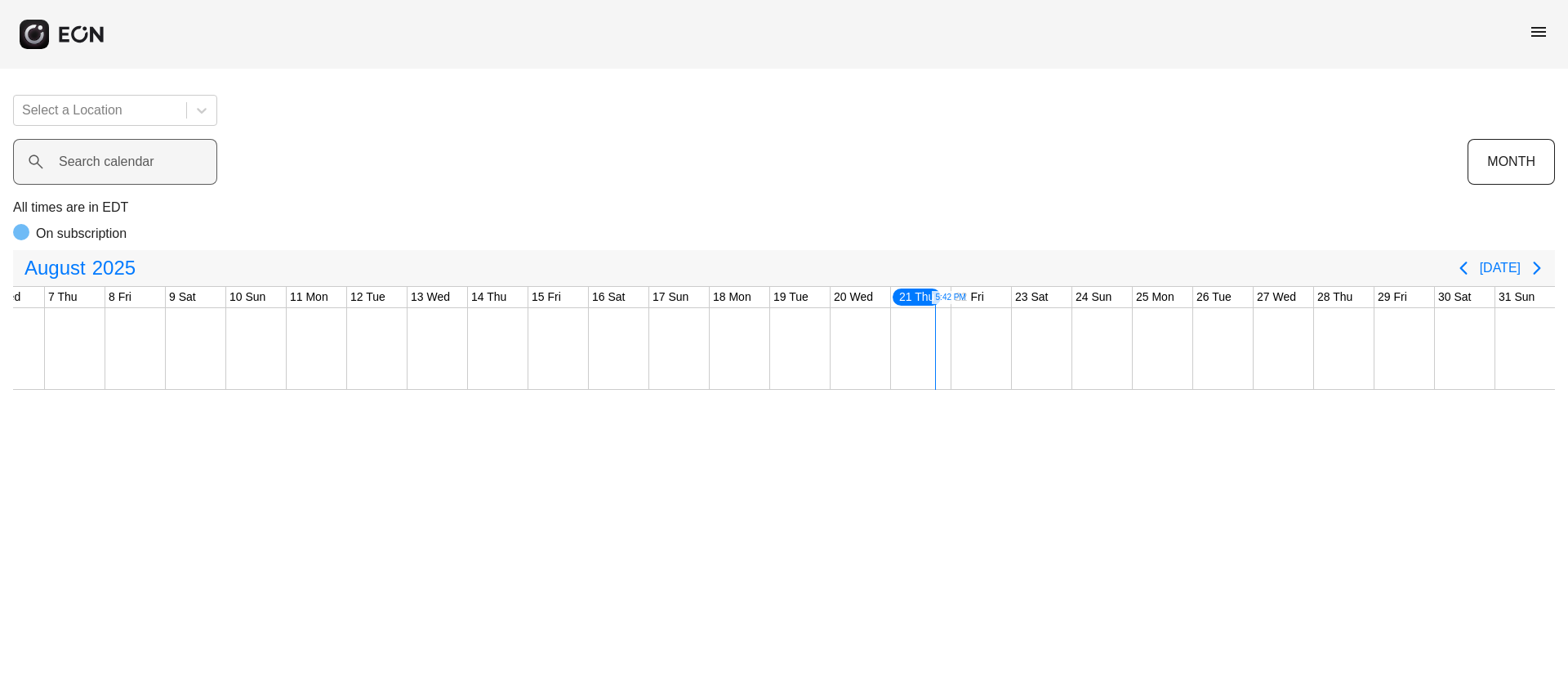
click at [127, 164] on label "Search calendar" at bounding box center [106, 162] width 96 height 20
click at [127, 164] on calendar "Search calendar" at bounding box center [115, 162] width 204 height 46
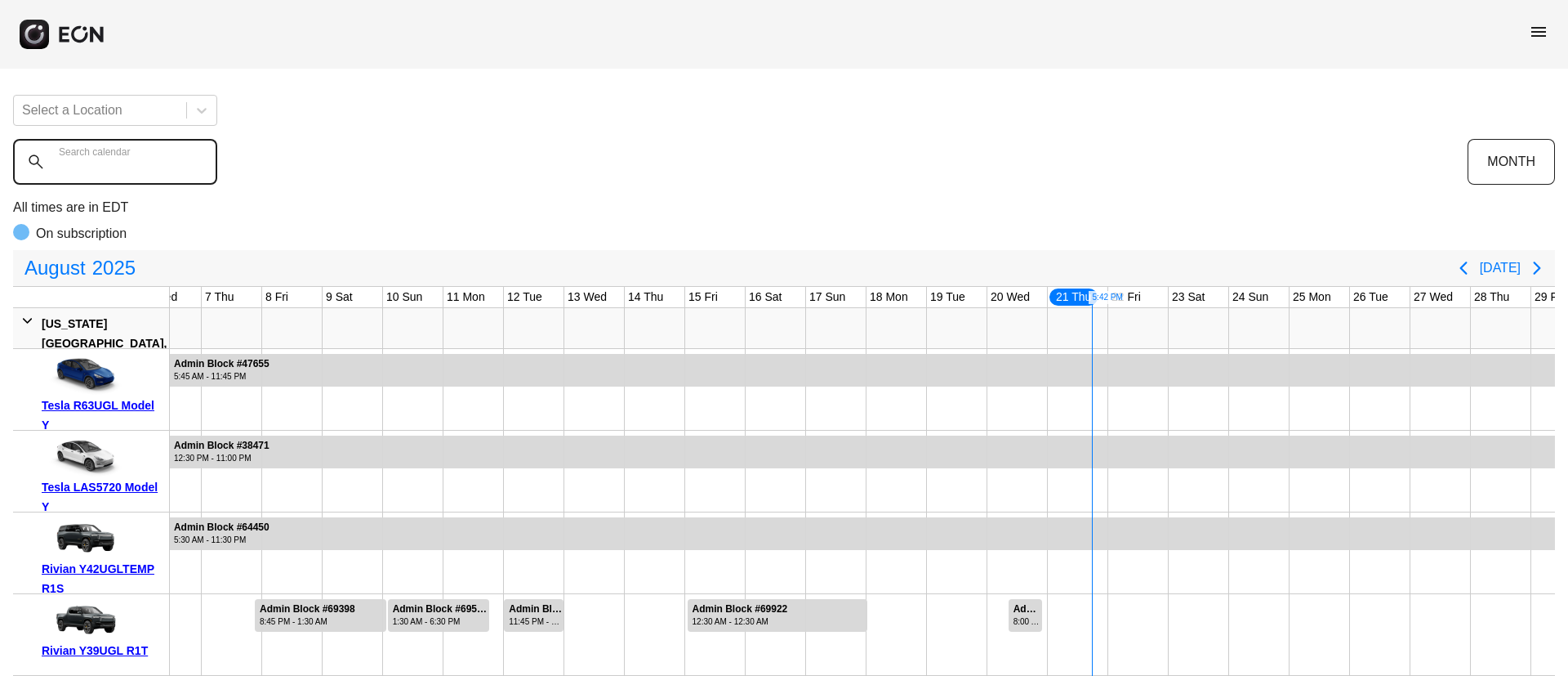
paste calendar "******"
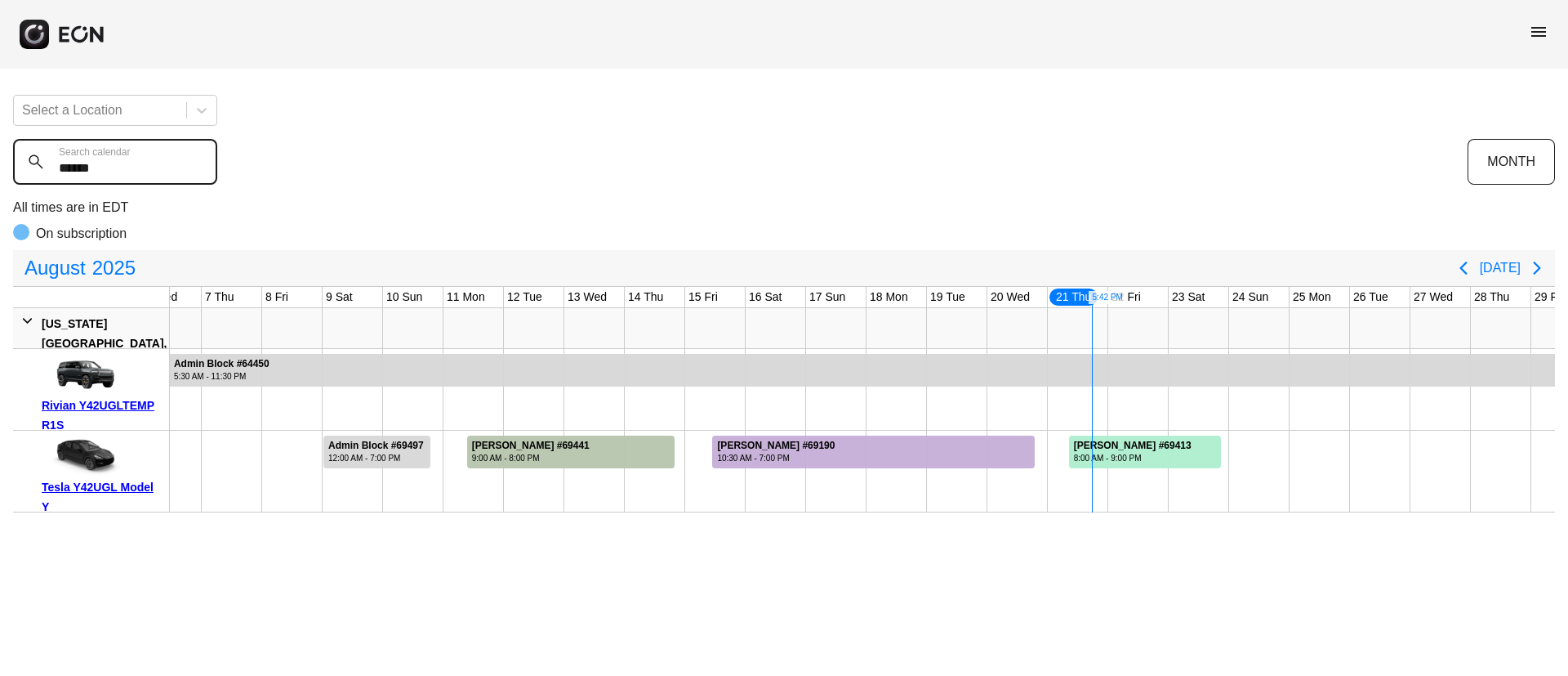
type calendar "******"
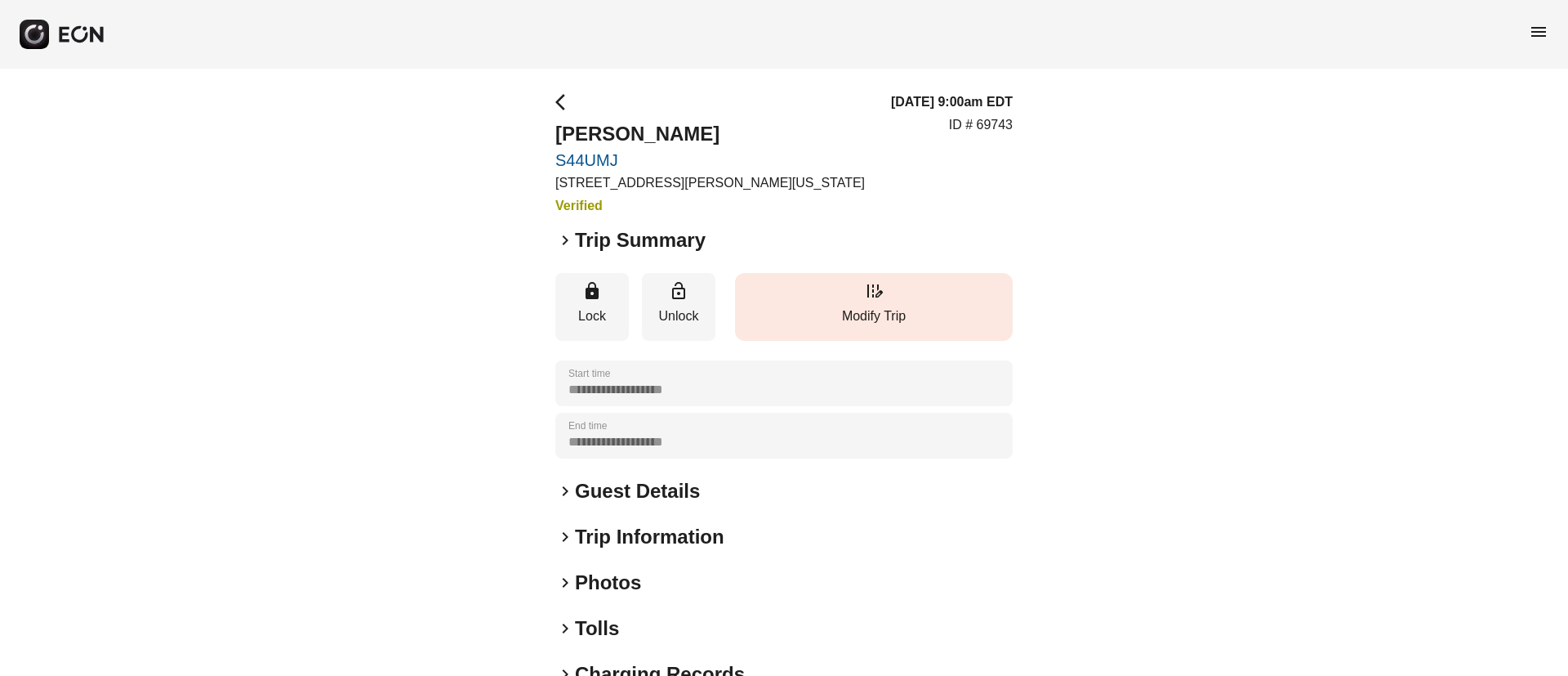
click at [936, 302] on button "edit_road Modify Trip" at bounding box center [874, 307] width 278 height 68
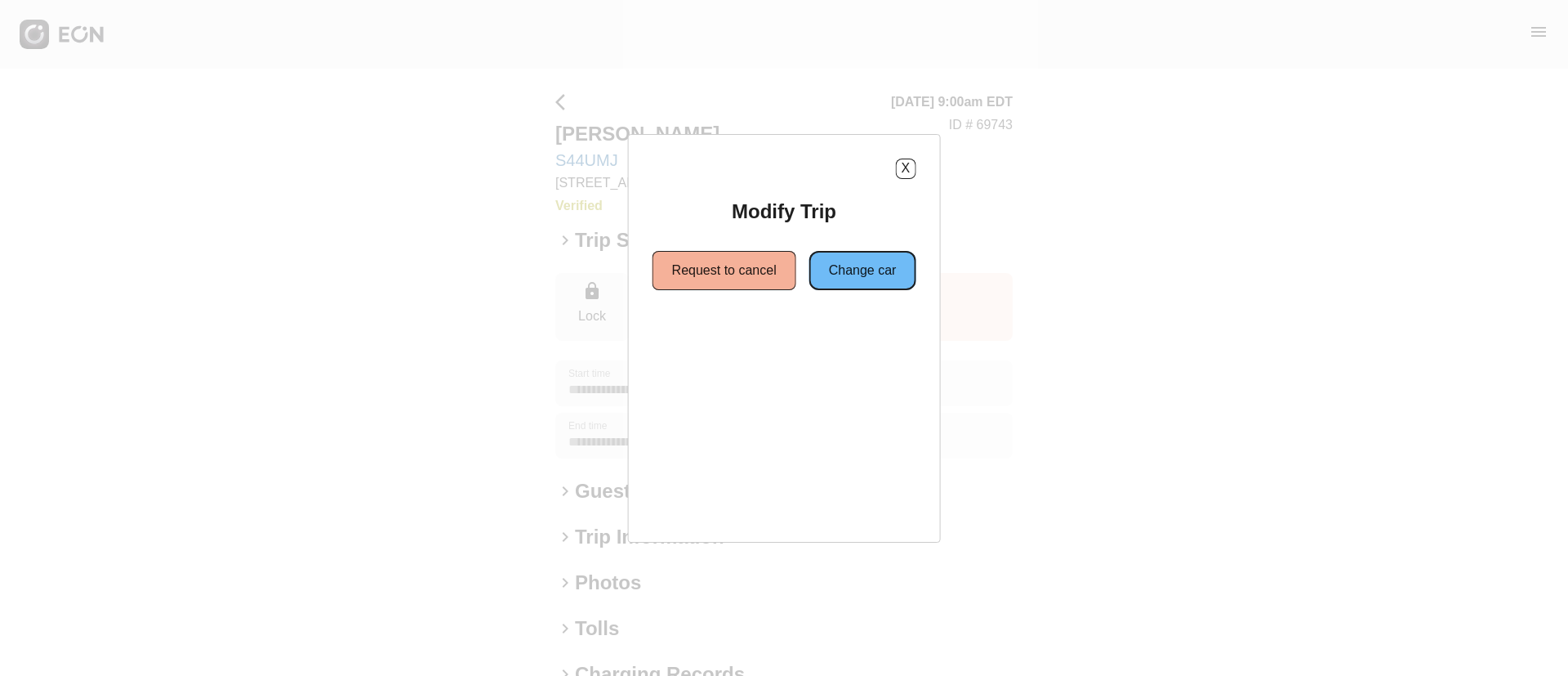
click at [892, 274] on button "Change car" at bounding box center [863, 271] width 107 height 39
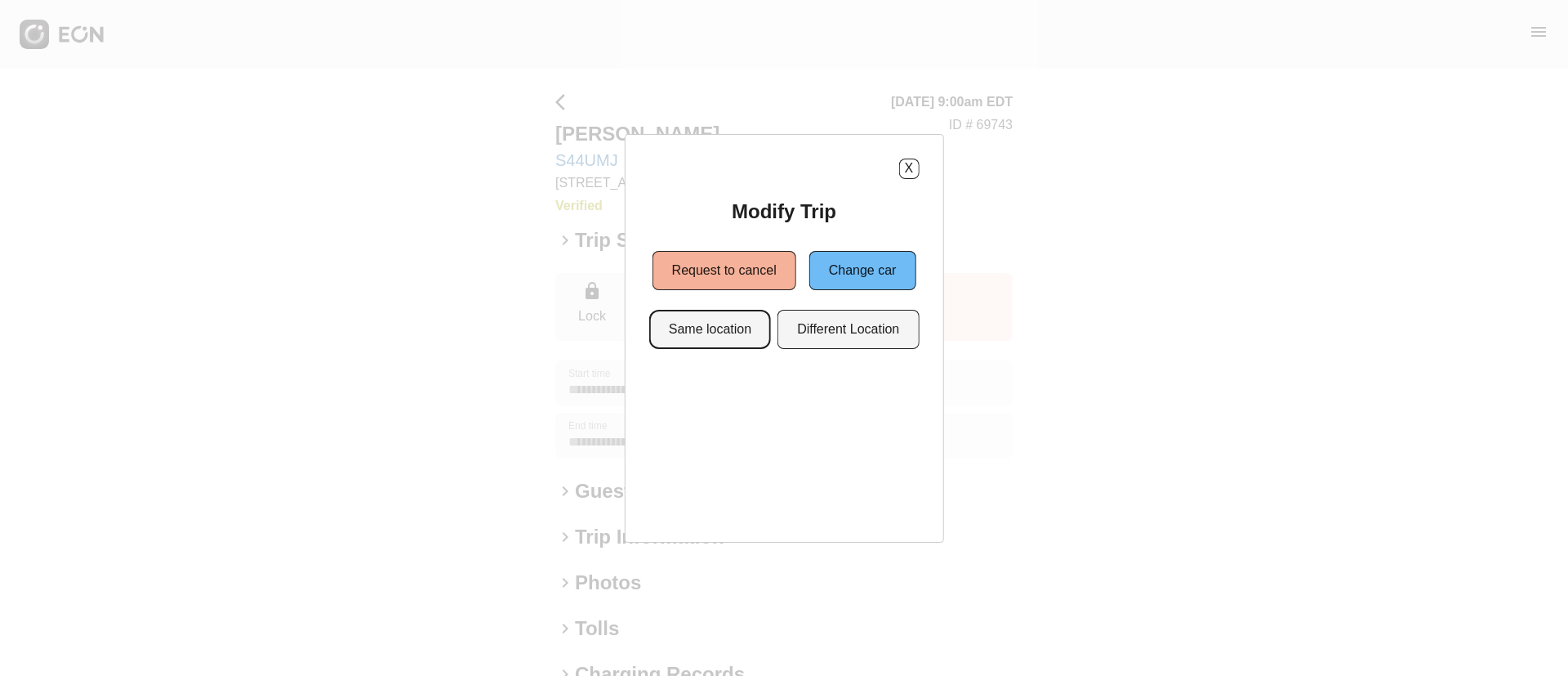
click at [699, 329] on button "Same location" at bounding box center [710, 329] width 122 height 39
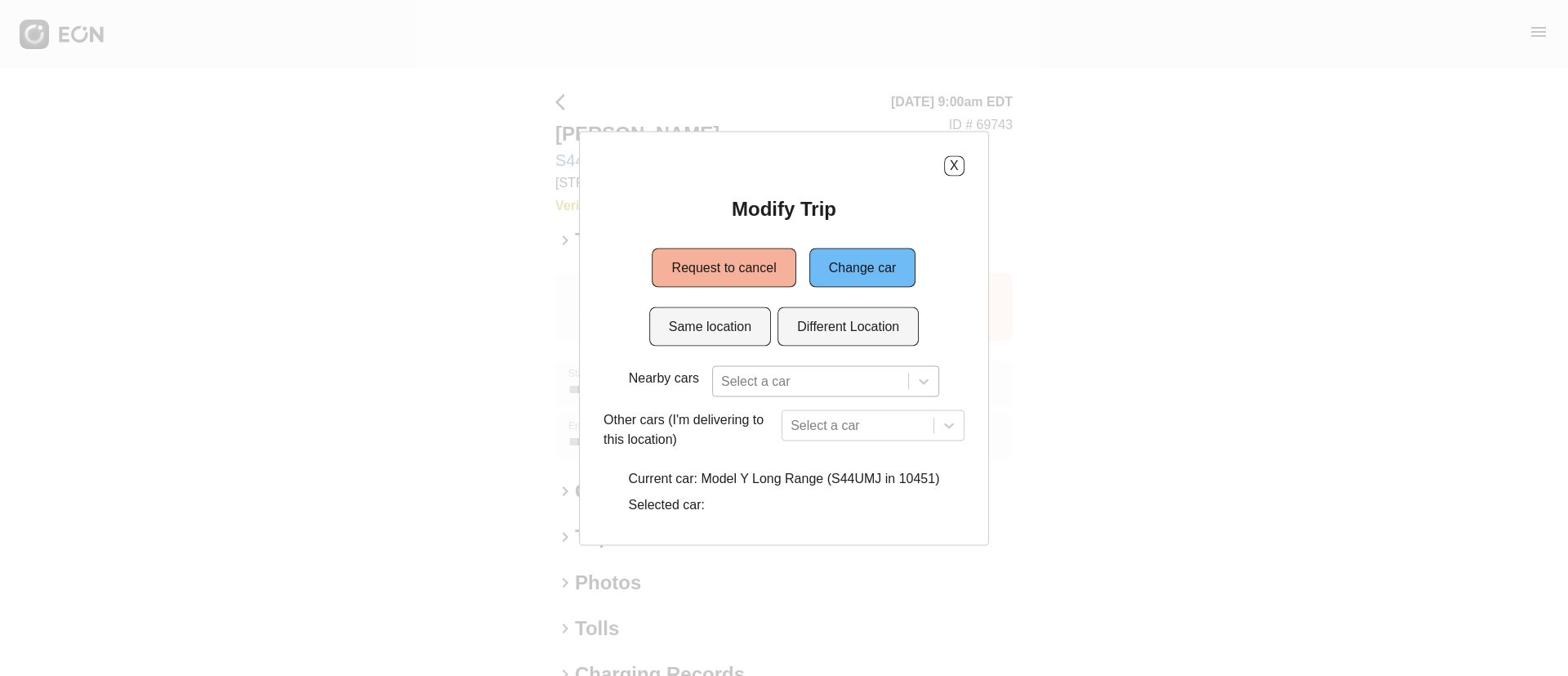
click at [779, 373] on div "Select a car" at bounding box center [826, 381] width 227 height 31
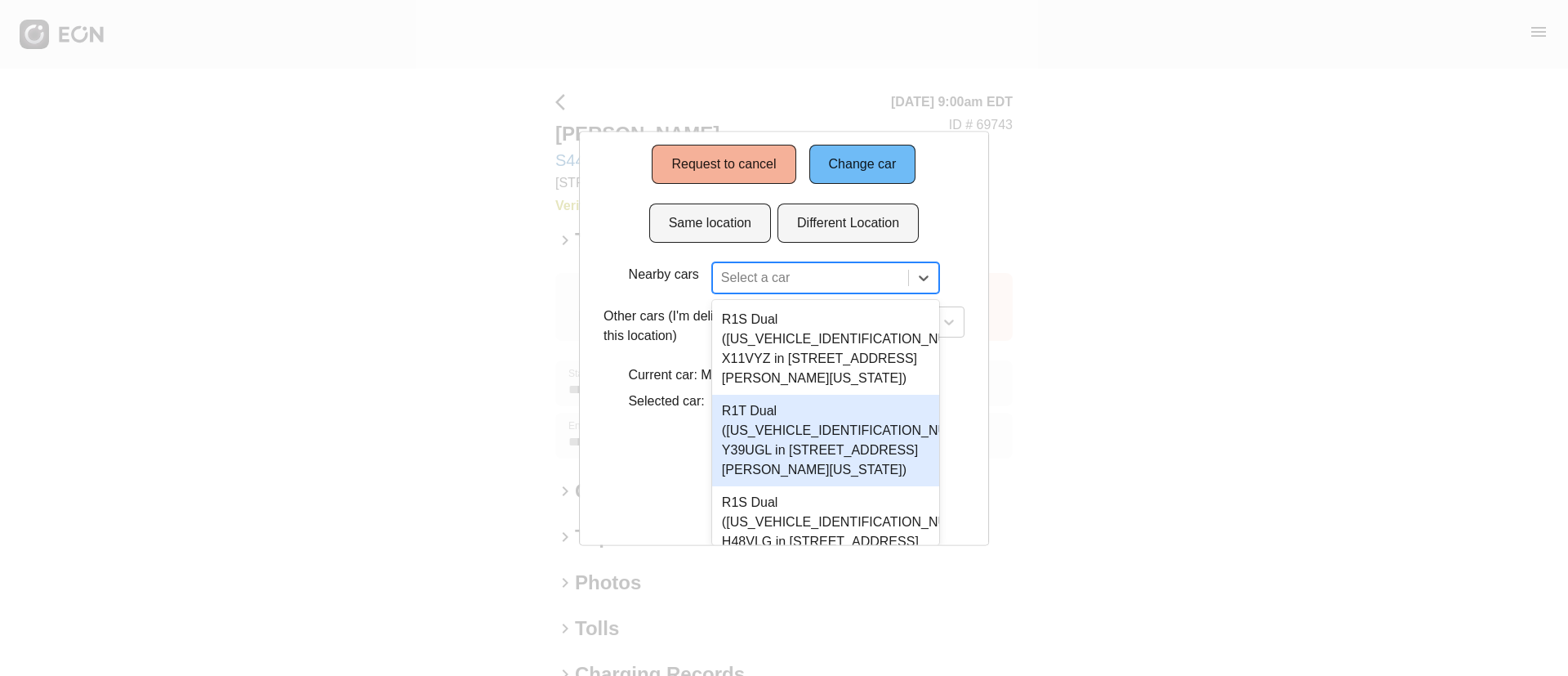
scroll to position [69, 0]
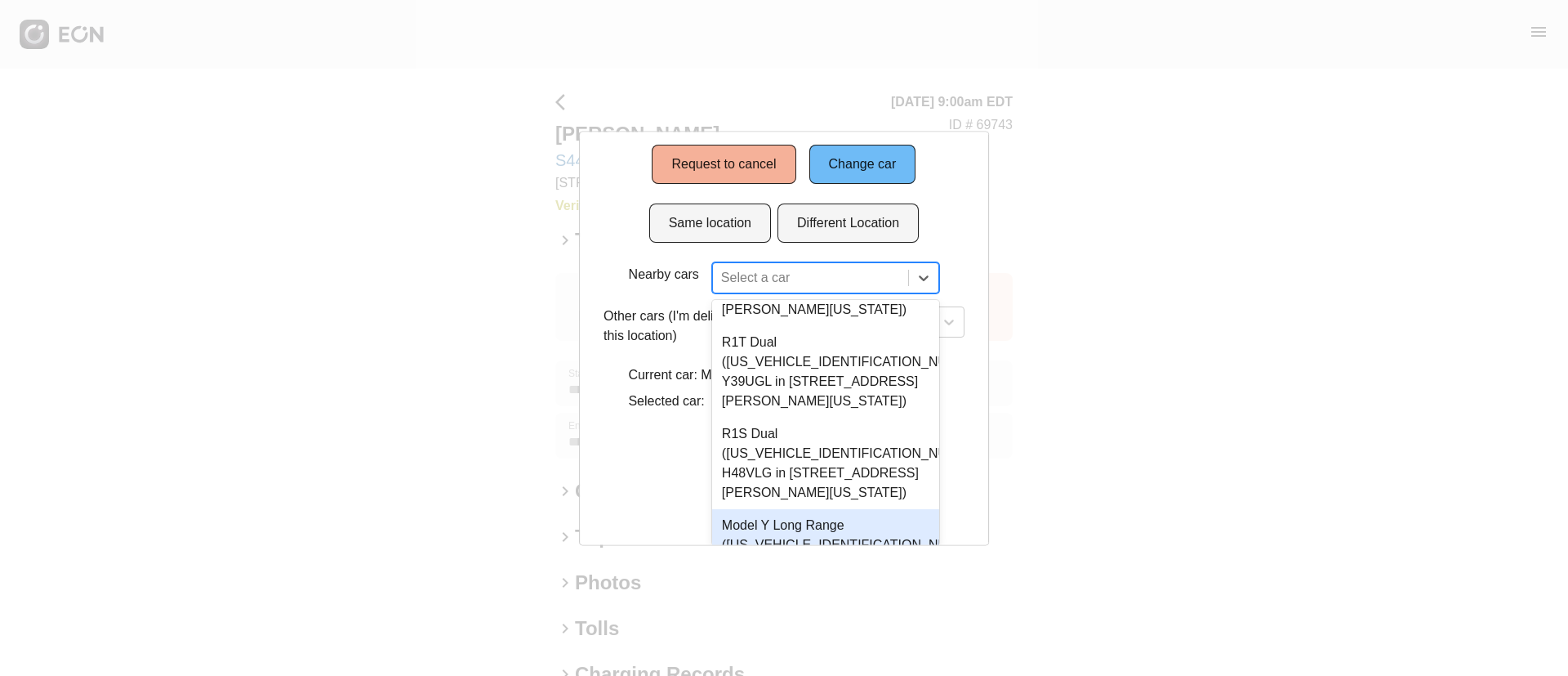
click at [851, 508] on div "Model Y Long Range (7SAYGDEEXPA181632 Y43UGL in 45-50 Davis St, New York City, …" at bounding box center [826, 554] width 227 height 92
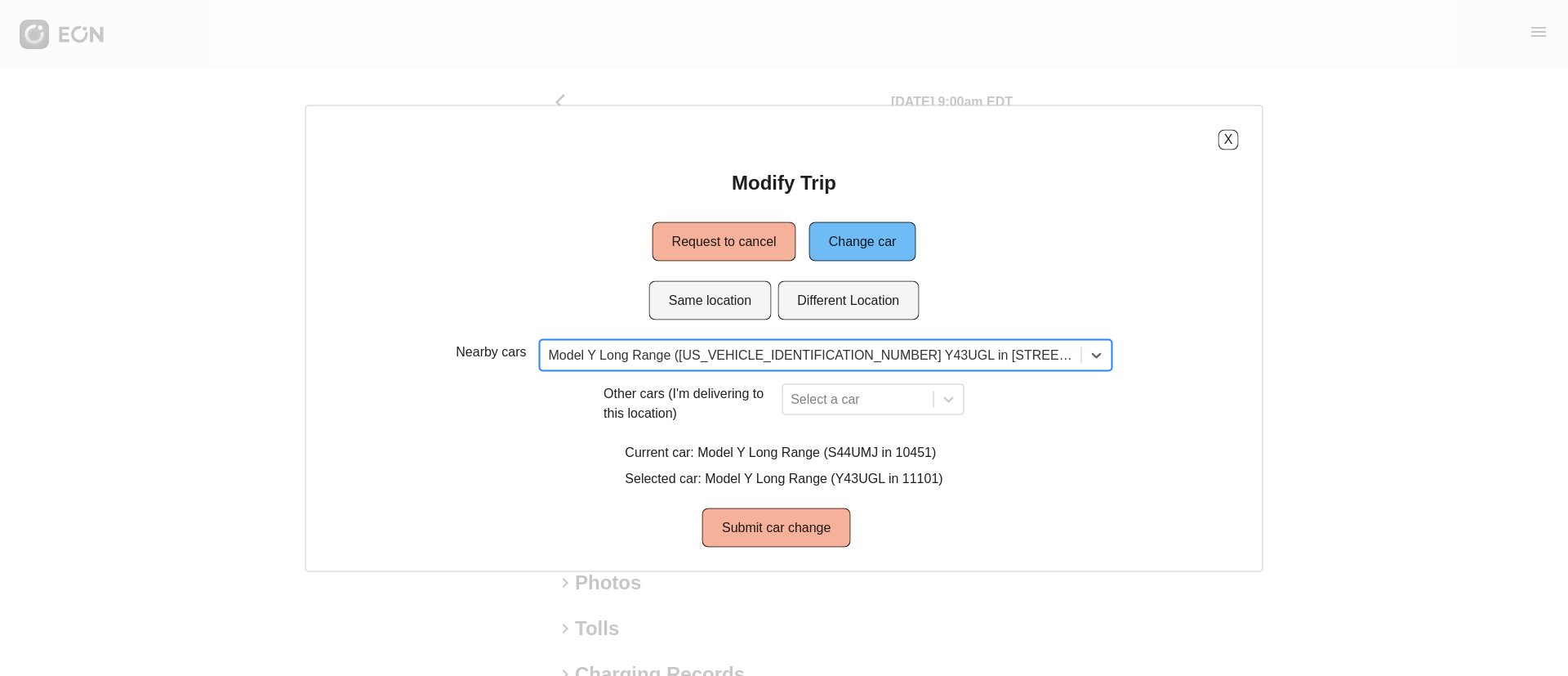
scroll to position [0, 0]
click at [865, 351] on div "Nearby cars option Model Y Long Range (7SAYGDEEXPA181632 Y43UGL in 45-50 Davis …" at bounding box center [784, 443] width 909 height 208
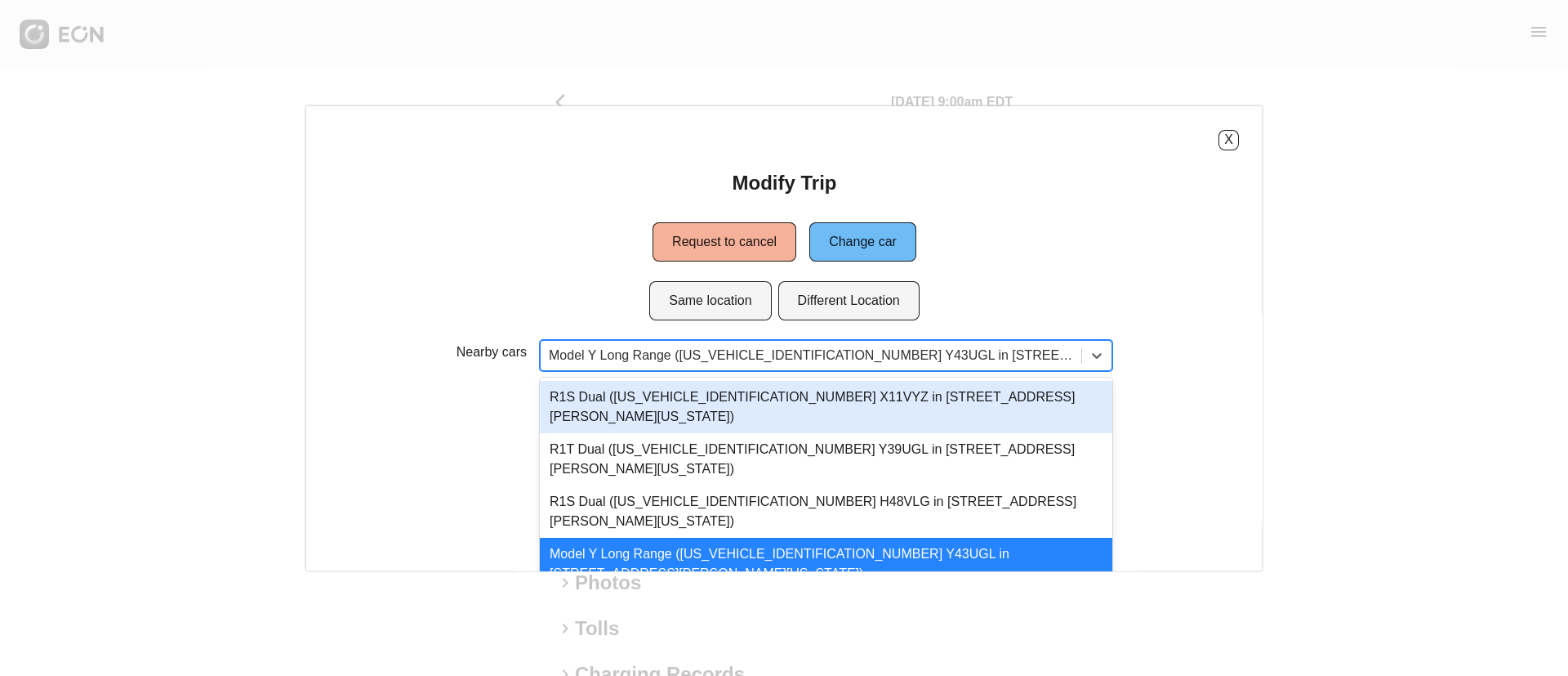
click at [972, 255] on div "Modify Trip Request to cancel Change car Same location Different Location Nearb…" at bounding box center [784, 358] width 909 height 378
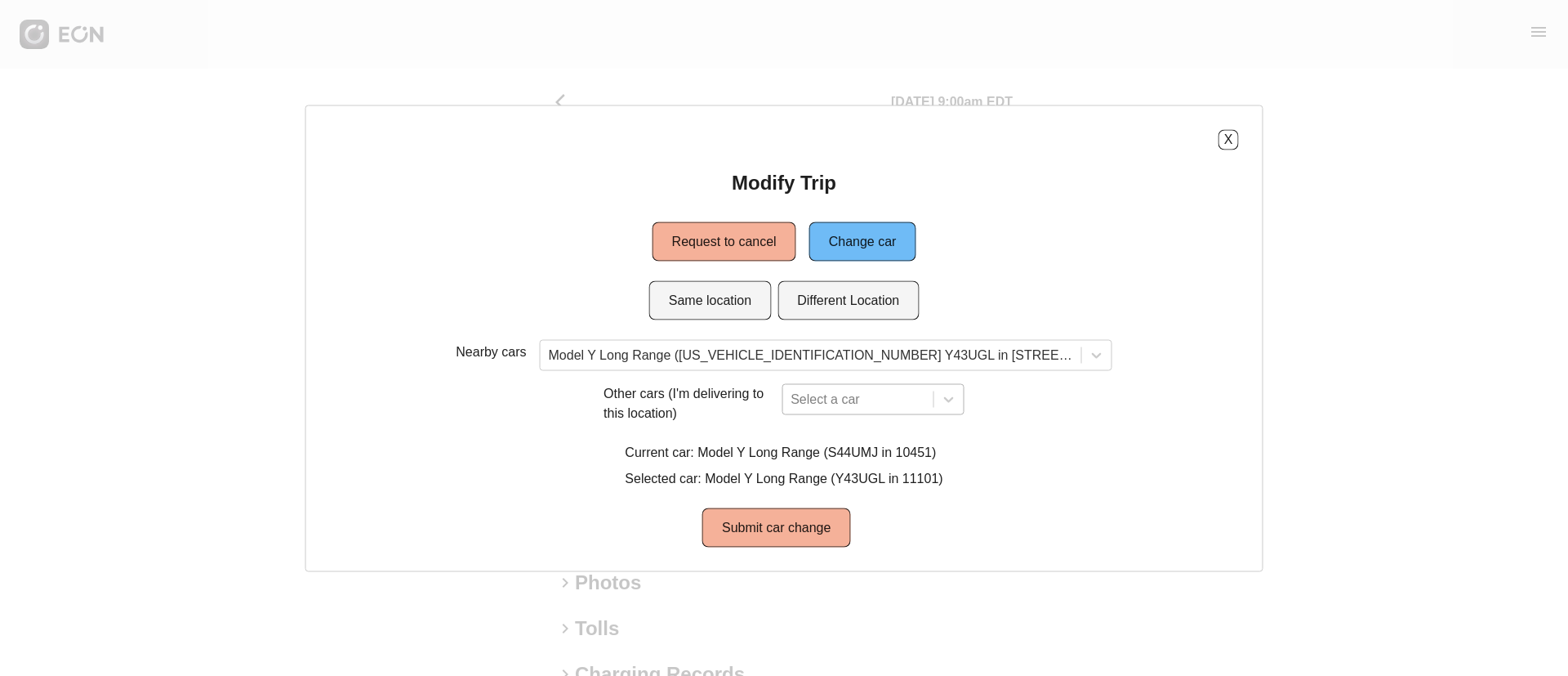
click at [836, 401] on div "Select a car" at bounding box center [873, 399] width 183 height 31
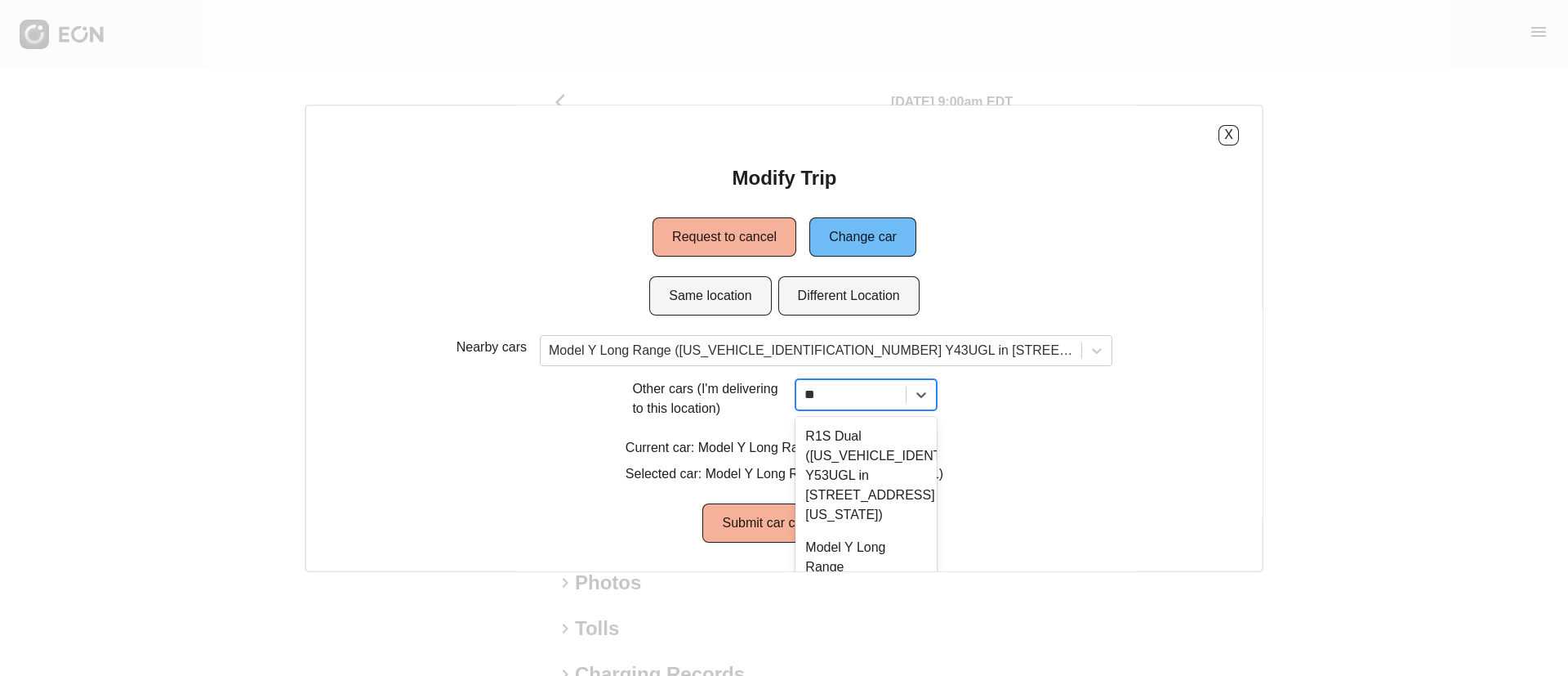
type input "***"
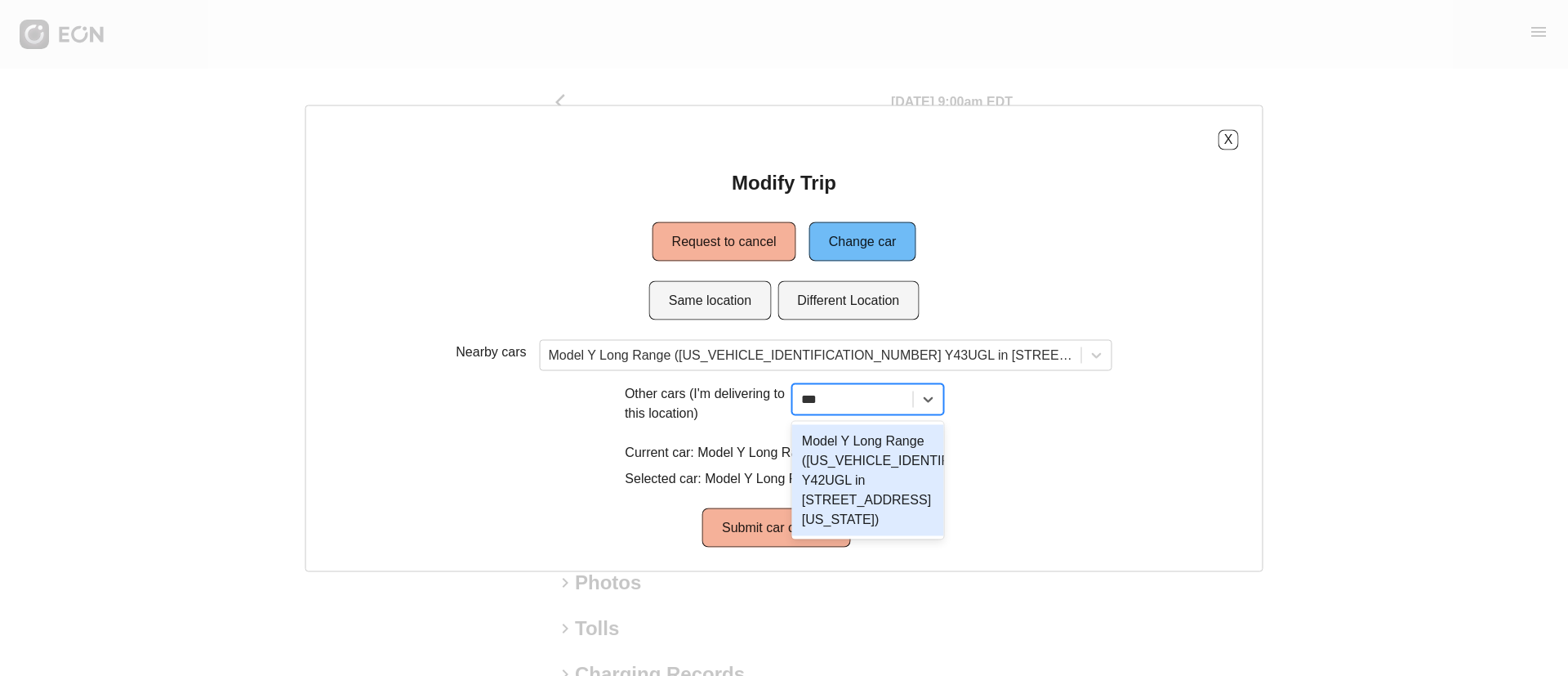
click at [873, 474] on div "Model Y Long Range (7SAYGDEE0PA187214 Y42UGL in 610 Exterior Street, The Bronx,…" at bounding box center [868, 480] width 151 height 111
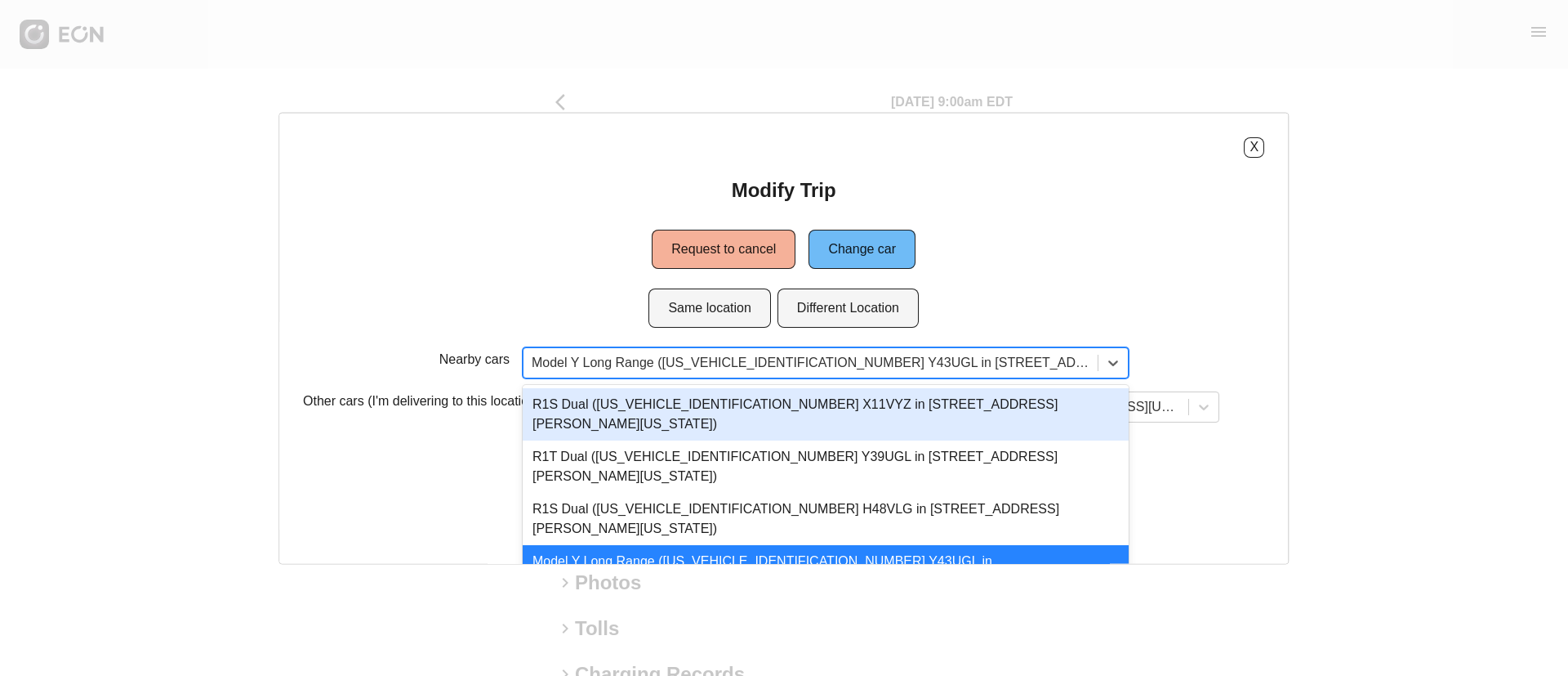
click at [1065, 359] on div at bounding box center [811, 362] width 558 height 23
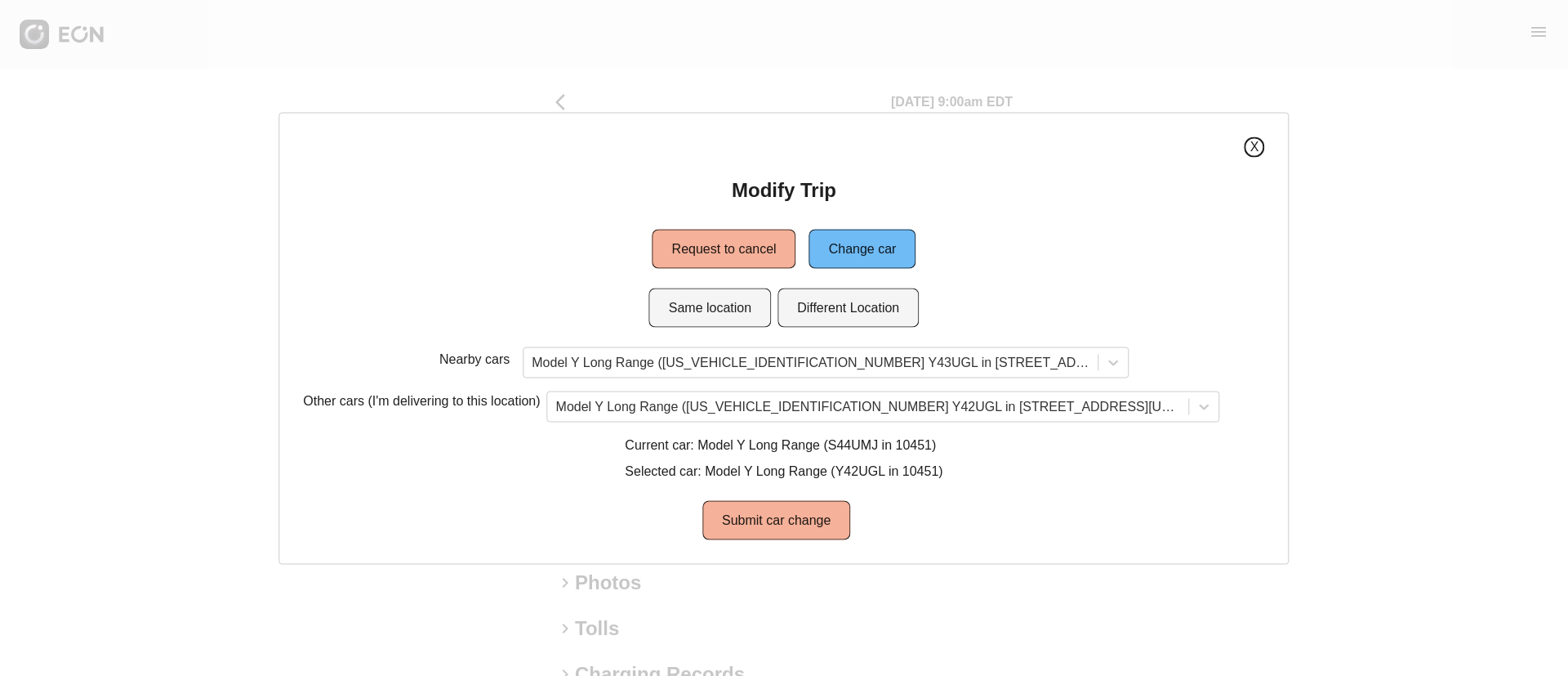
click at [1250, 149] on button "X" at bounding box center [1254, 146] width 20 height 20
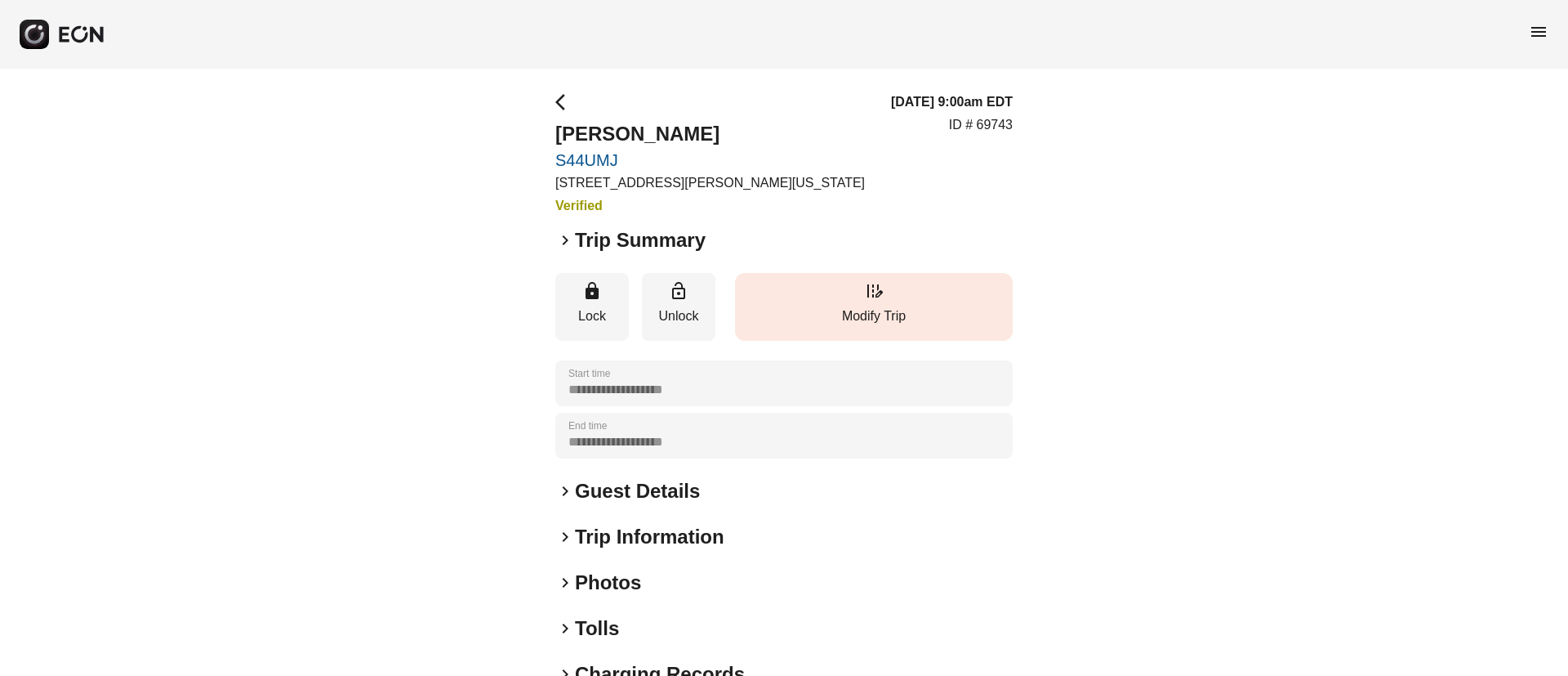
click at [817, 307] on p "Modify Trip" at bounding box center [874, 316] width 261 height 20
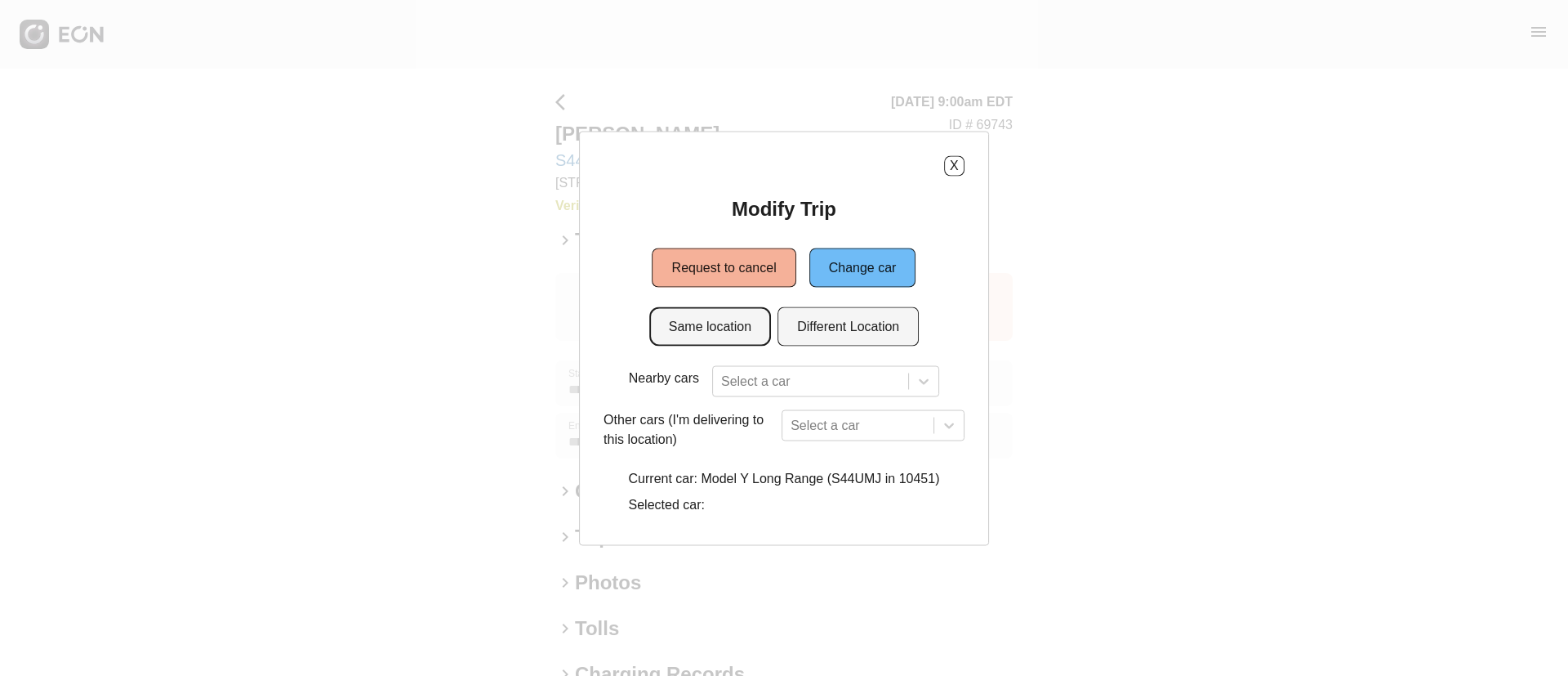
click at [731, 334] on button "Same location" at bounding box center [710, 326] width 122 height 39
click at [820, 426] on div "Select a car" at bounding box center [873, 425] width 183 height 31
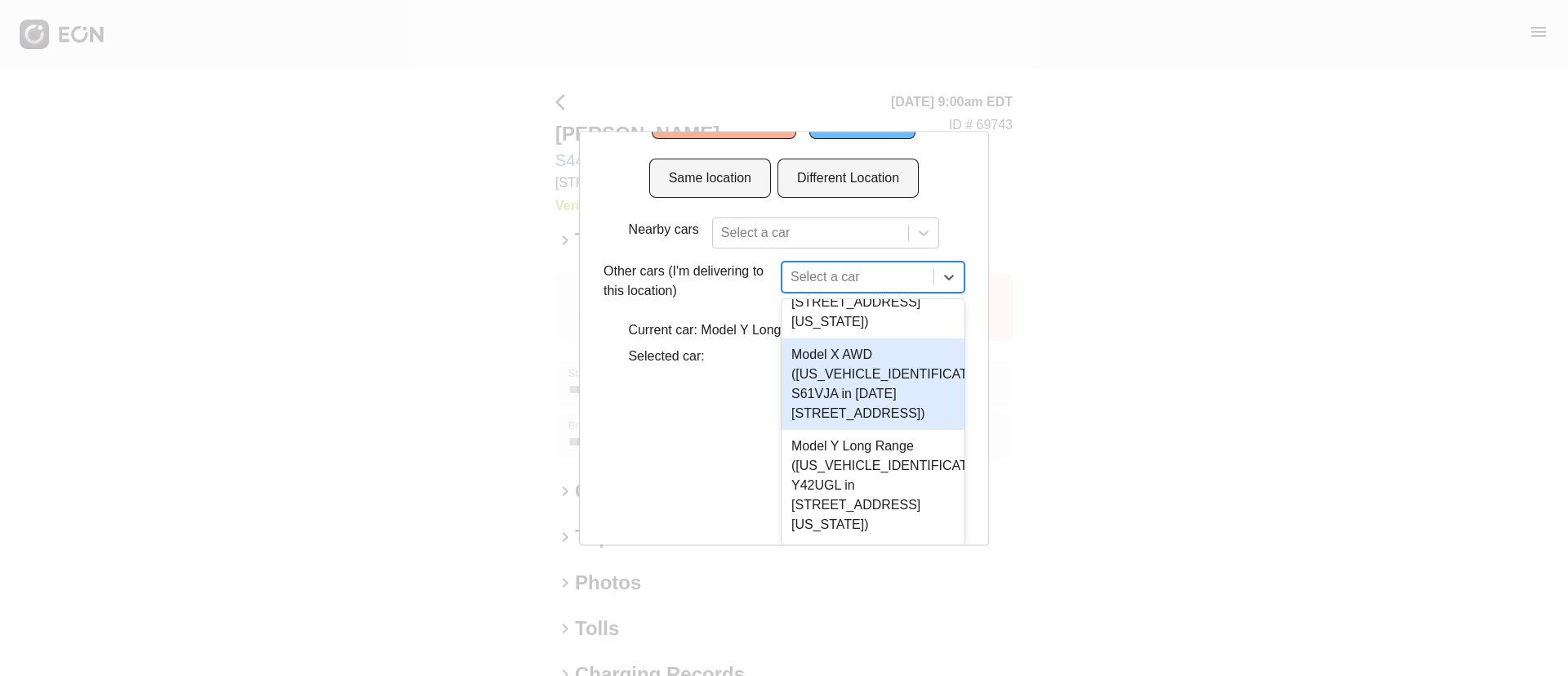
scroll to position [651, 0]
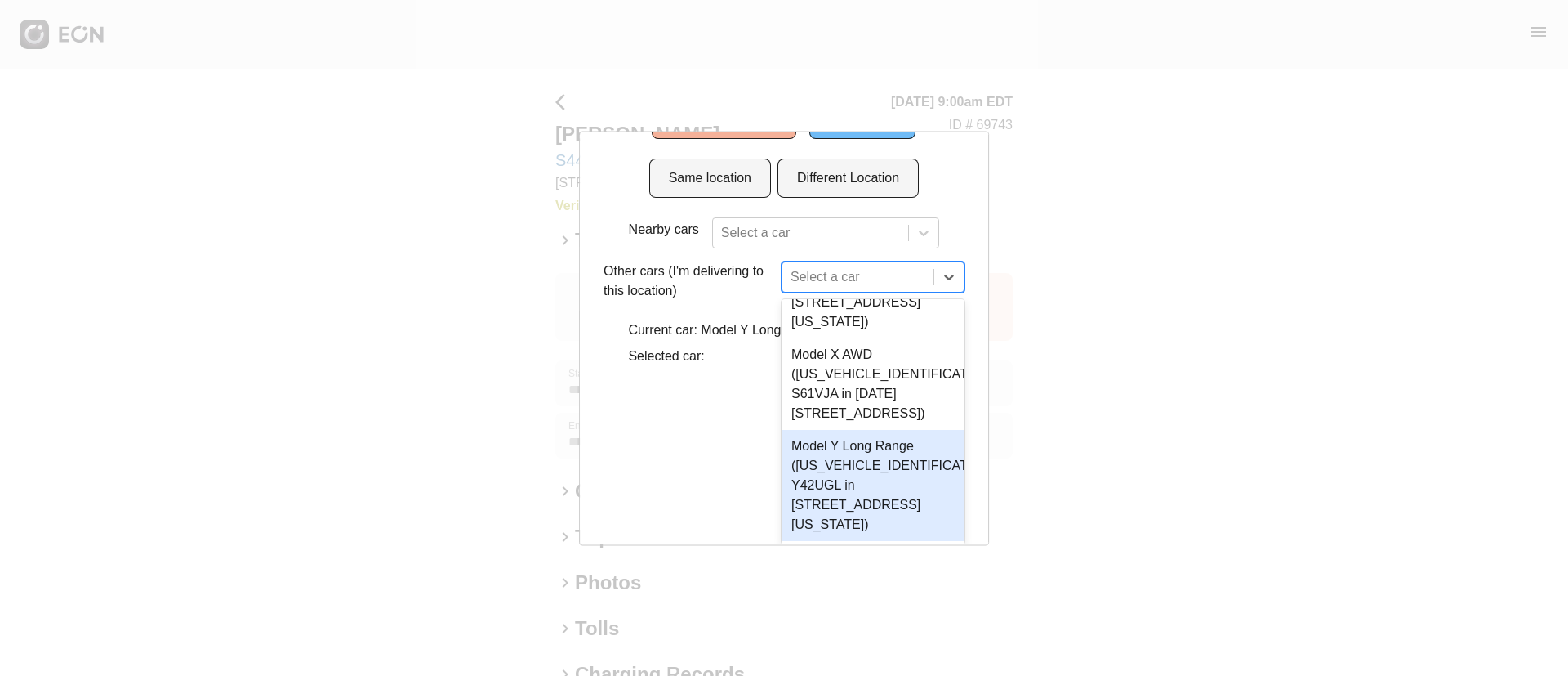
click at [886, 482] on div "Model Y Long Range (7SAYGDEE0PA187214 Y42UGL in 610 Exterior Street, The Bronx,…" at bounding box center [873, 486] width 183 height 111
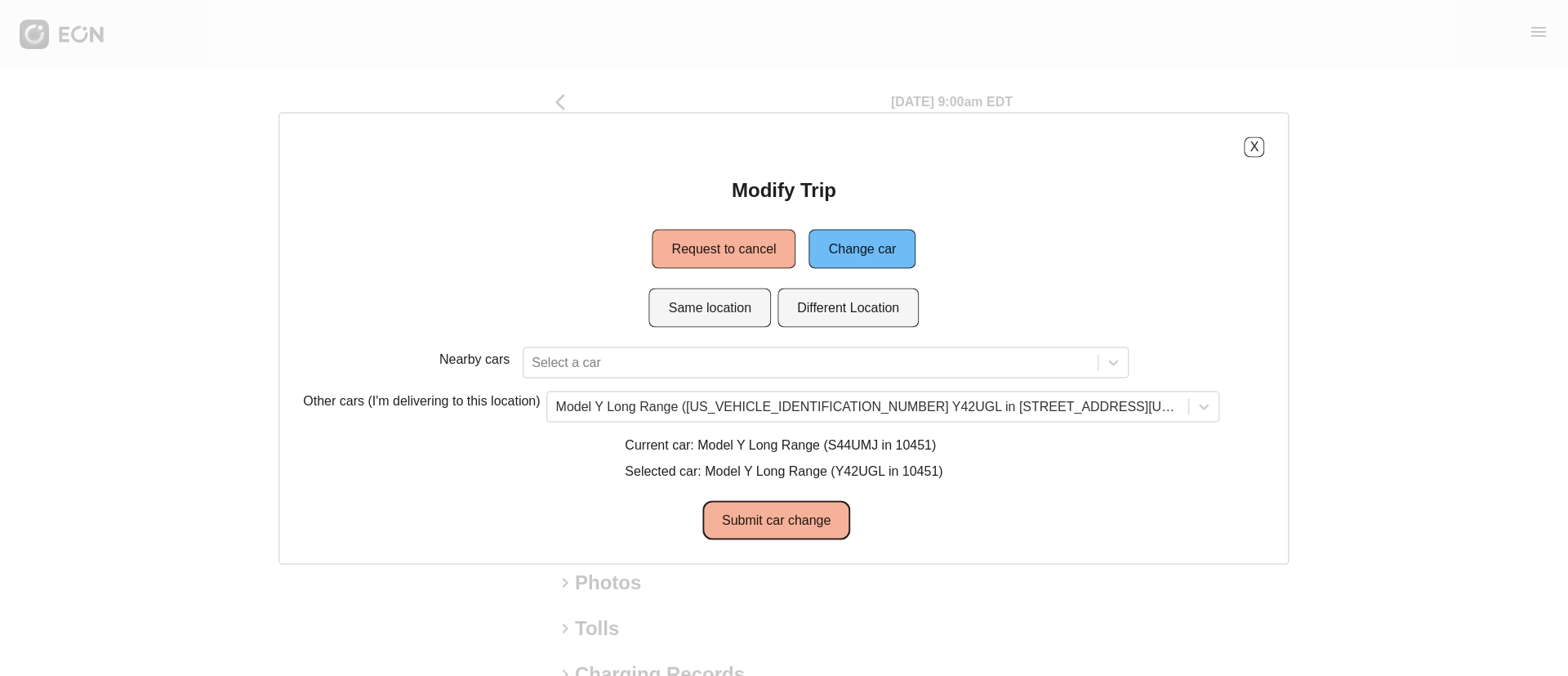
click at [779, 522] on button "Submit car change" at bounding box center [776, 520] width 148 height 39
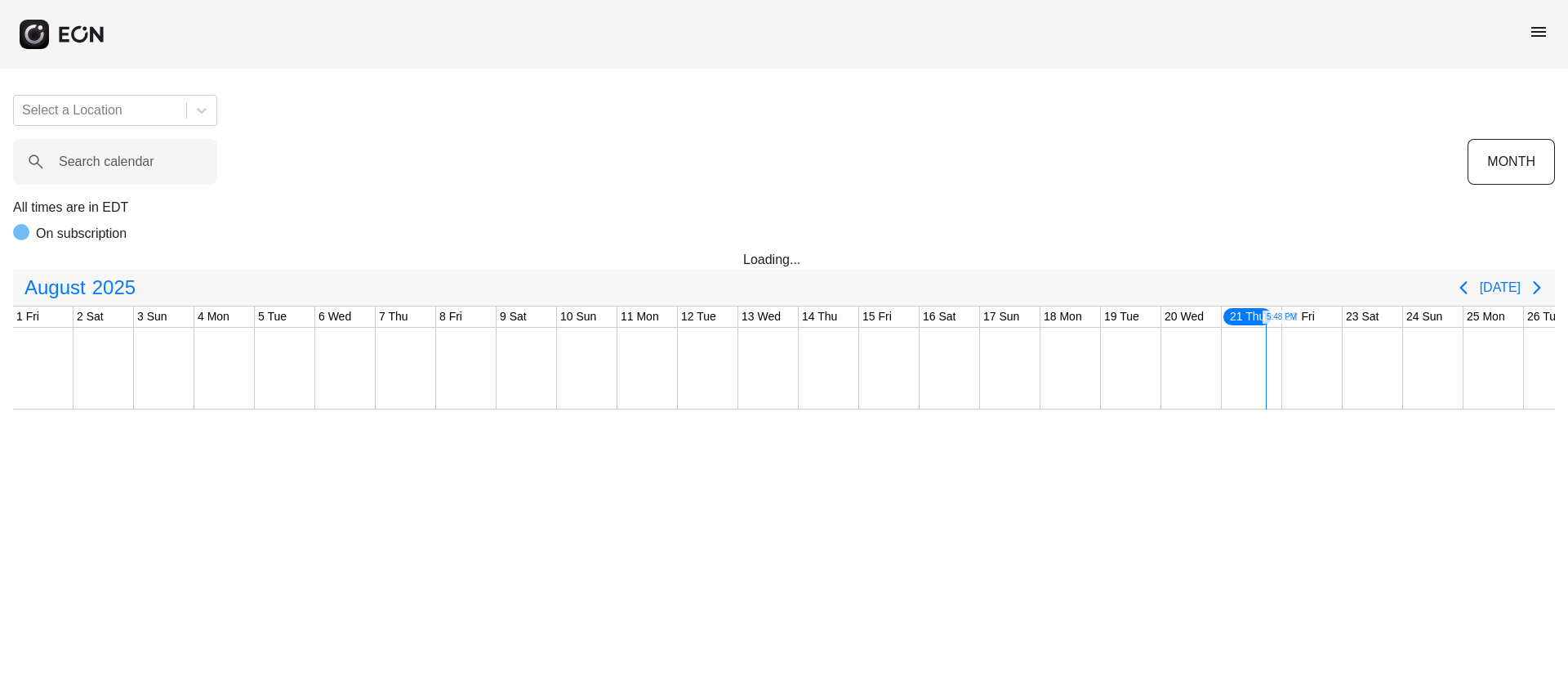
scroll to position [0, 331]
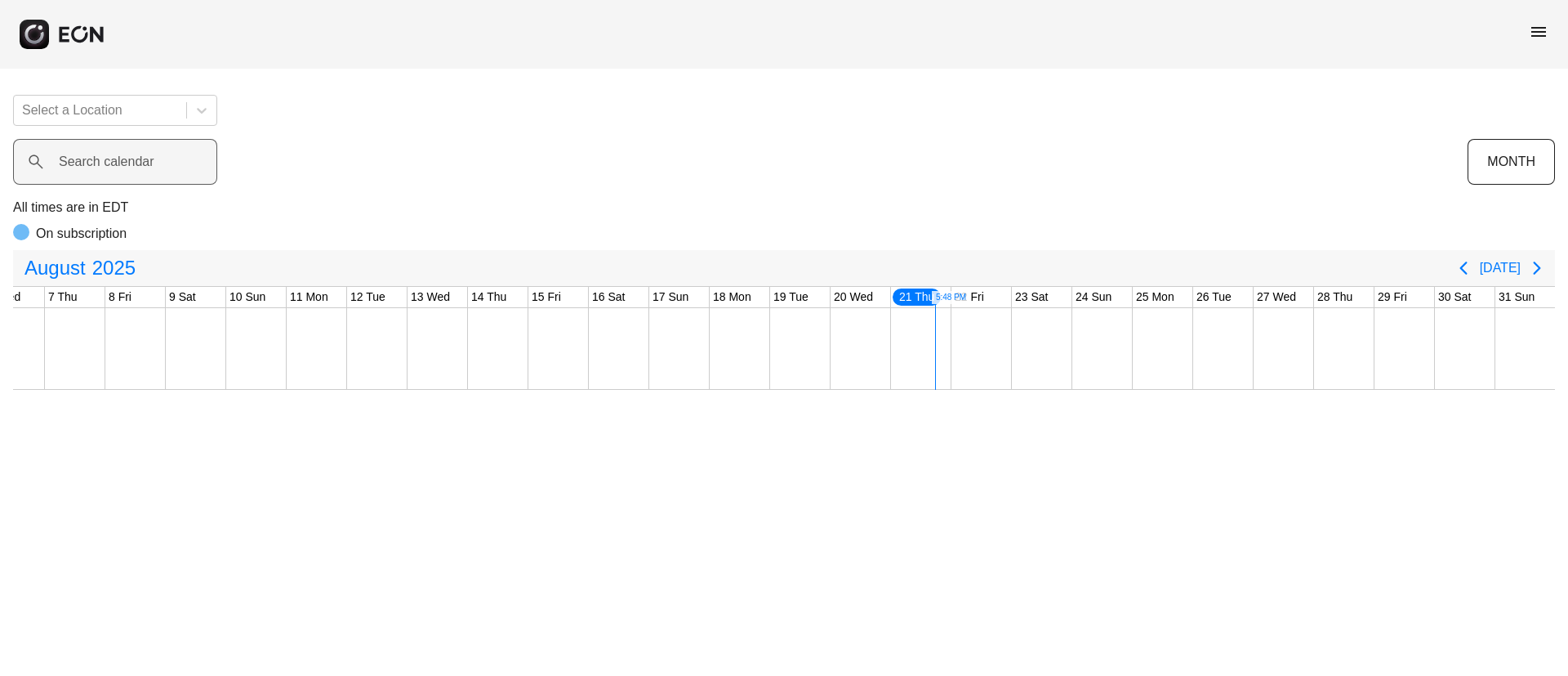
click at [145, 163] on label "Search calendar" at bounding box center [106, 162] width 96 height 20
click at [145, 163] on calendar "Search calendar" at bounding box center [115, 162] width 204 height 46
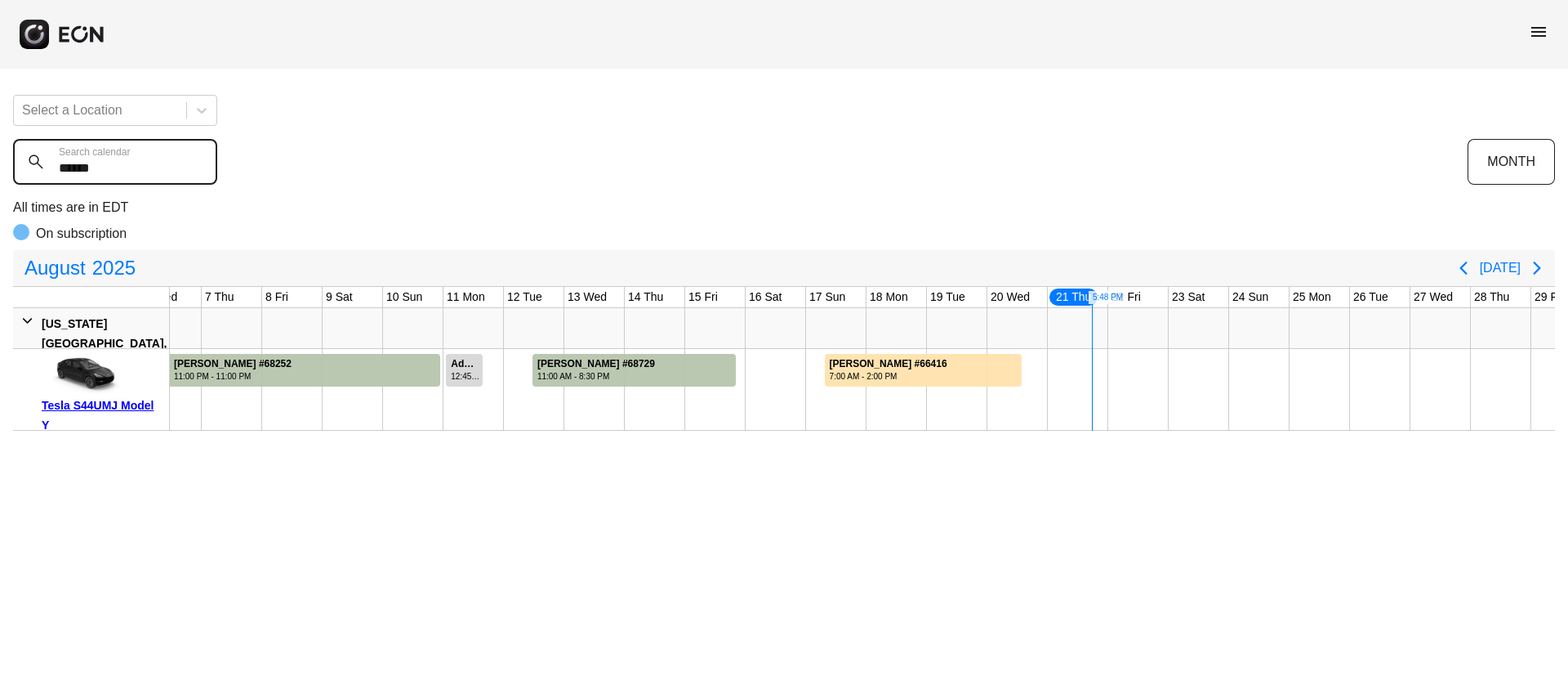
type calendar "******"
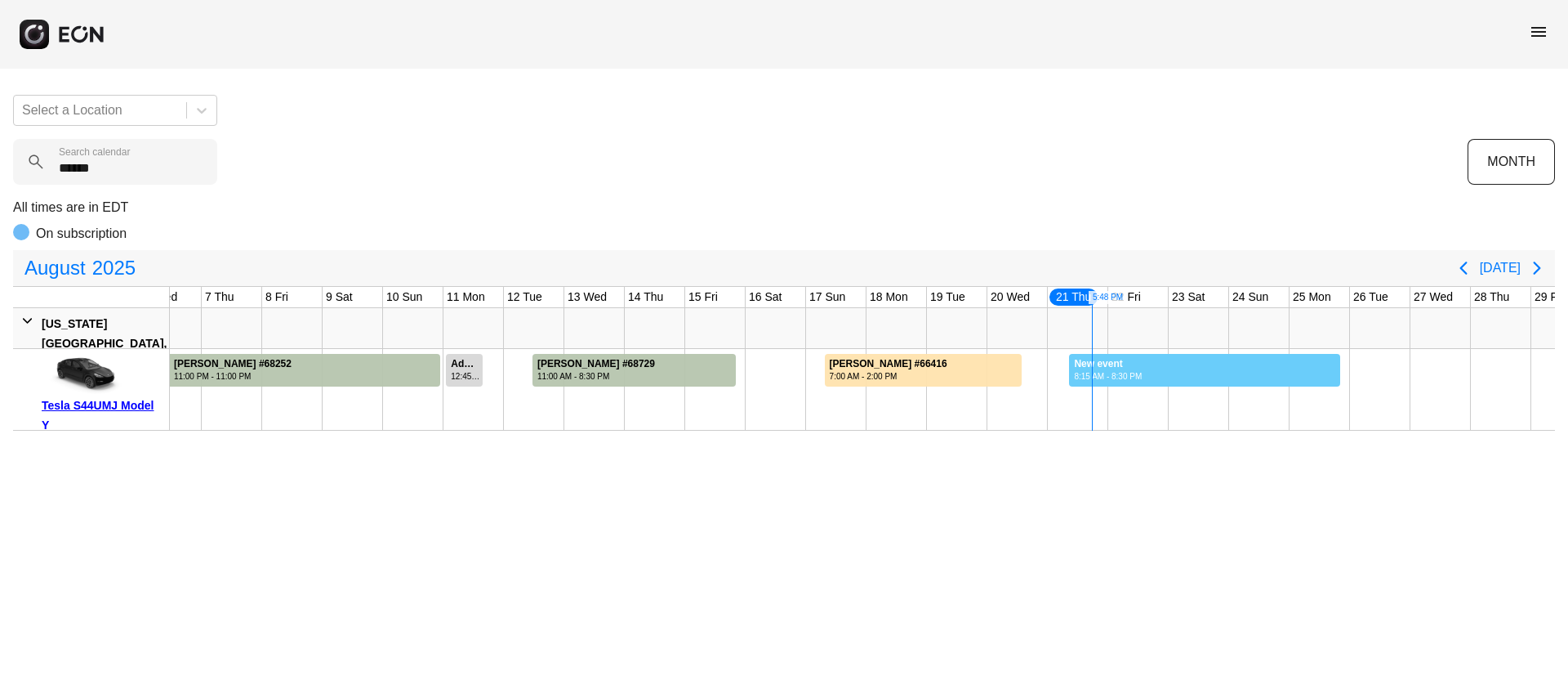
drag, startPoint x: 1069, startPoint y: 374, endPoint x: 1341, endPoint y: 387, distance: 272.3
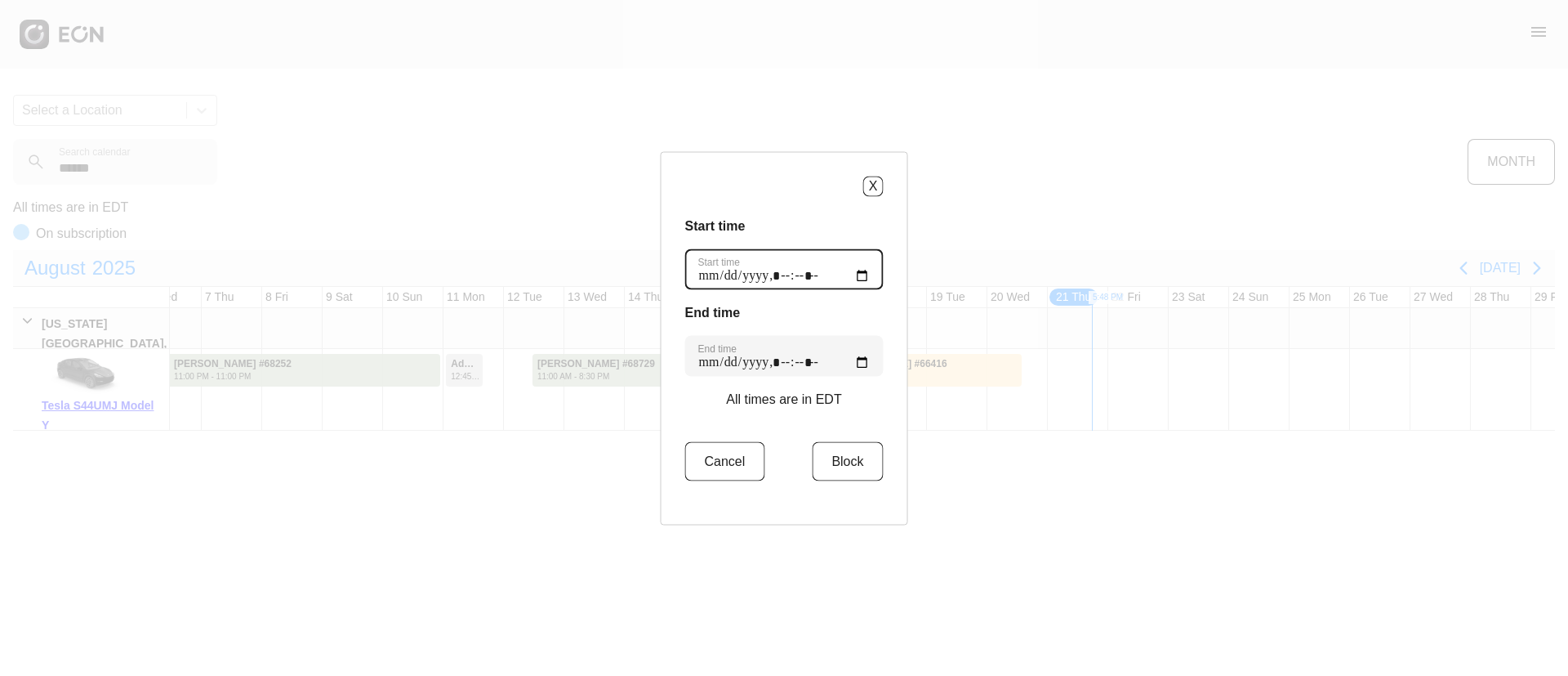
drag, startPoint x: 860, startPoint y: 275, endPoint x: 858, endPoint y: 285, distance: 10.2
click at [860, 276] on time "Start time" at bounding box center [784, 269] width 199 height 41
type time "**********"
click at [848, 226] on h3 "Start time" at bounding box center [784, 226] width 199 height 20
click at [856, 365] on time "End time" at bounding box center [784, 356] width 199 height 41
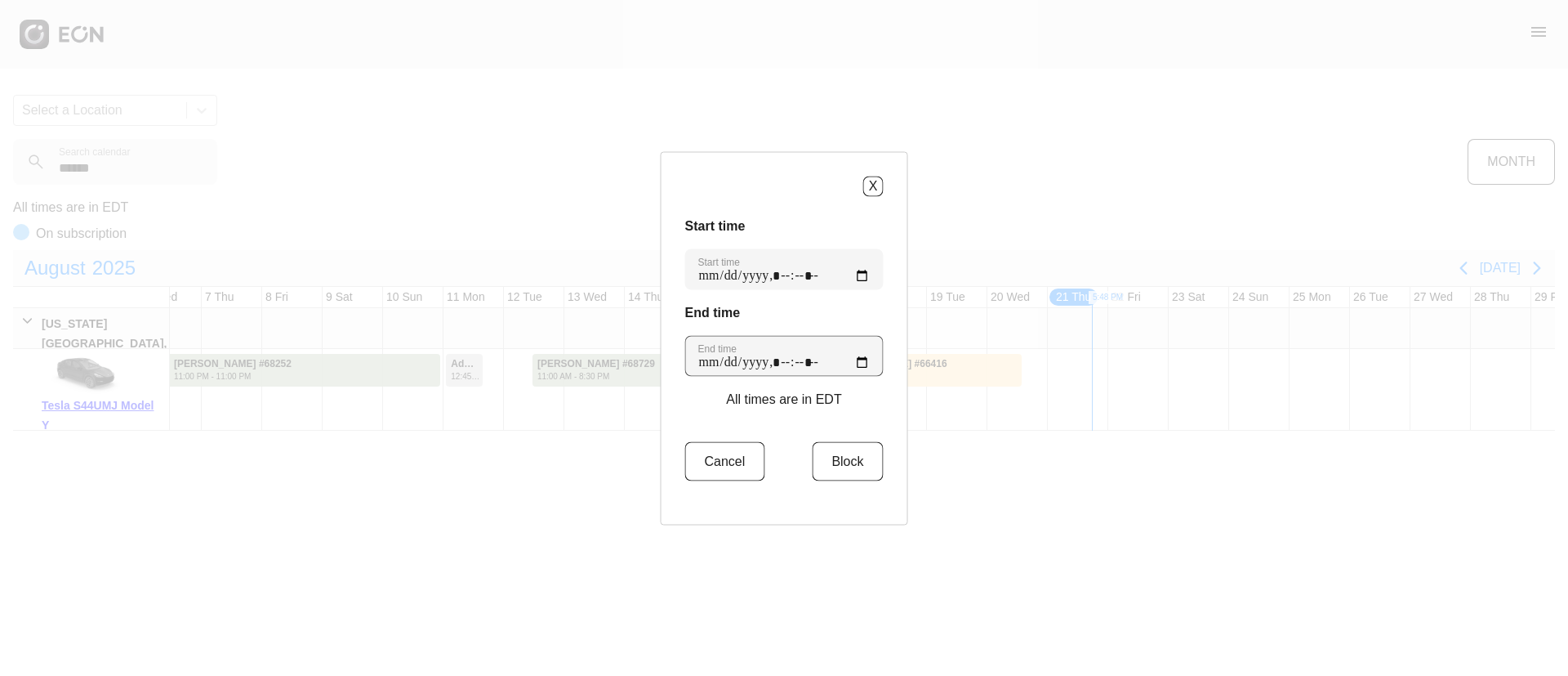
drag, startPoint x: 839, startPoint y: 316, endPoint x: 855, endPoint y: 368, distance: 54.4
click at [839, 316] on h3 "End time" at bounding box center [784, 312] width 199 height 20
click at [847, 463] on button "Block" at bounding box center [847, 461] width 71 height 39
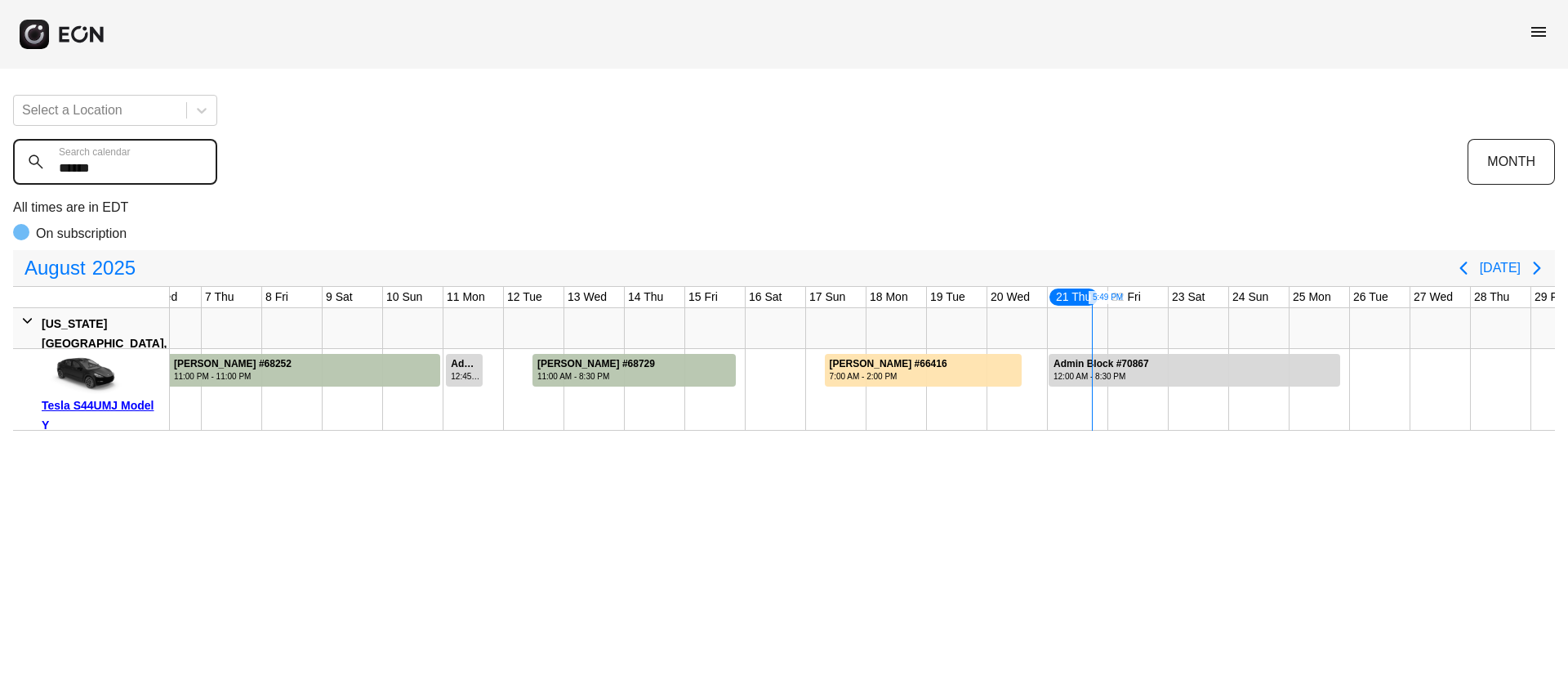
drag, startPoint x: 126, startPoint y: 169, endPoint x: 52, endPoint y: 165, distance: 74.1
click at [52, 165] on calendar "******" at bounding box center [115, 162] width 204 height 46
type calendar "*"
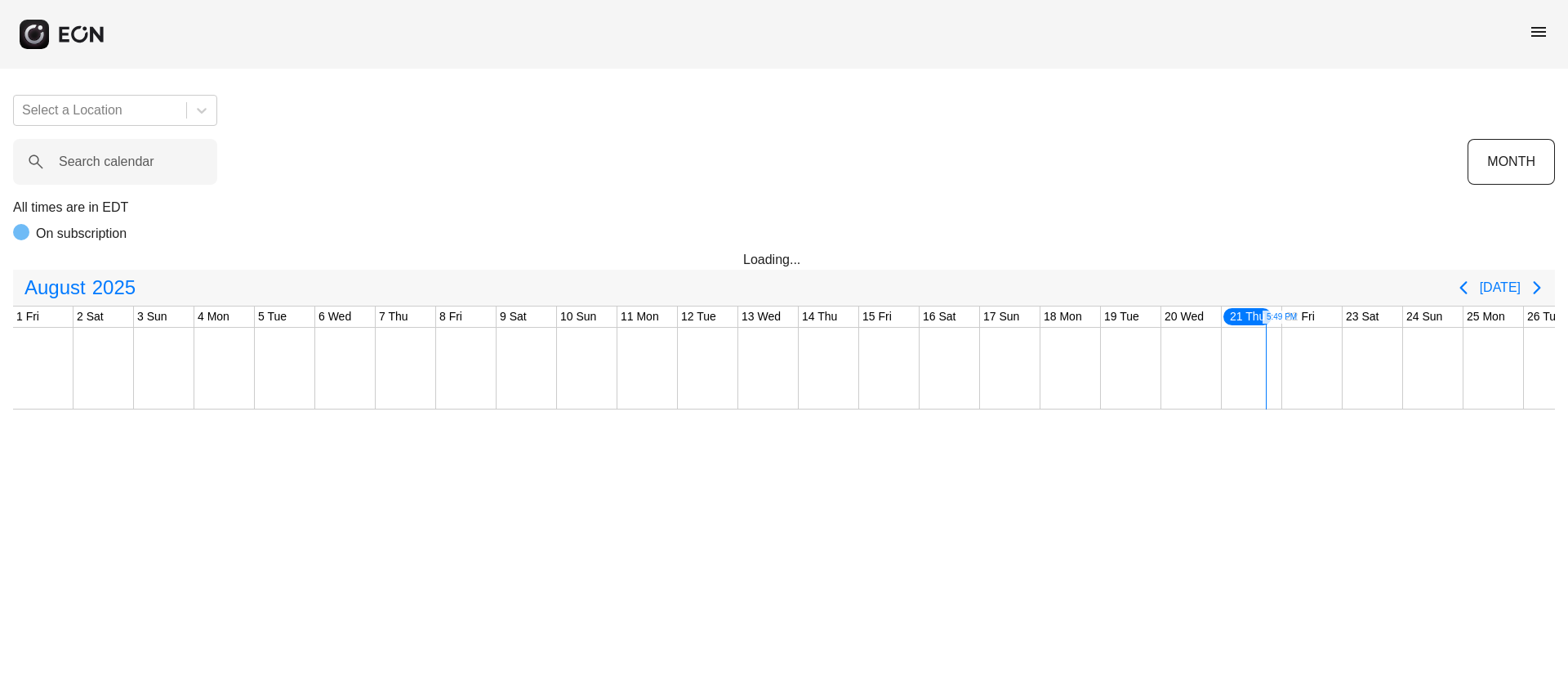
scroll to position [0, 331]
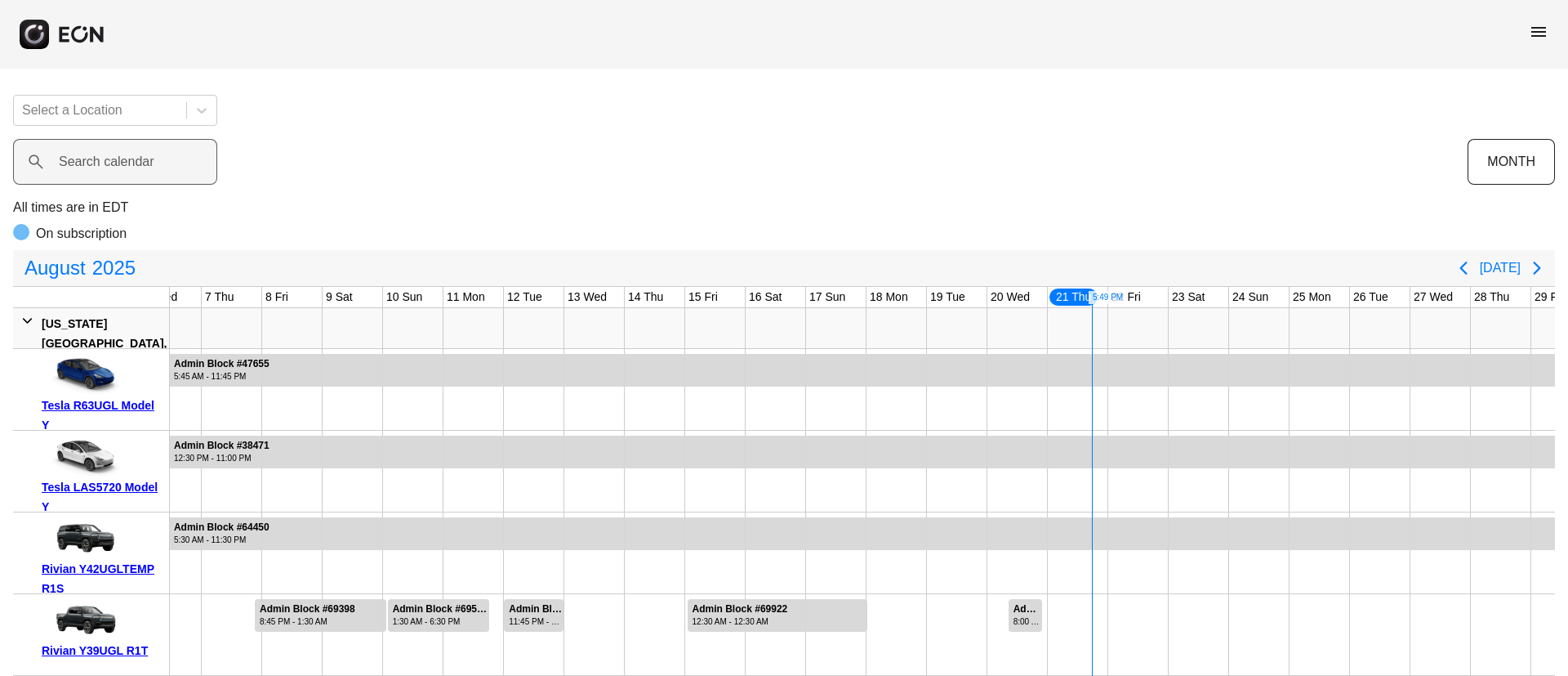
click at [131, 165] on label "Search calendar" at bounding box center [106, 162] width 96 height 20
click at [131, 165] on calendar "Search calendar" at bounding box center [115, 162] width 204 height 46
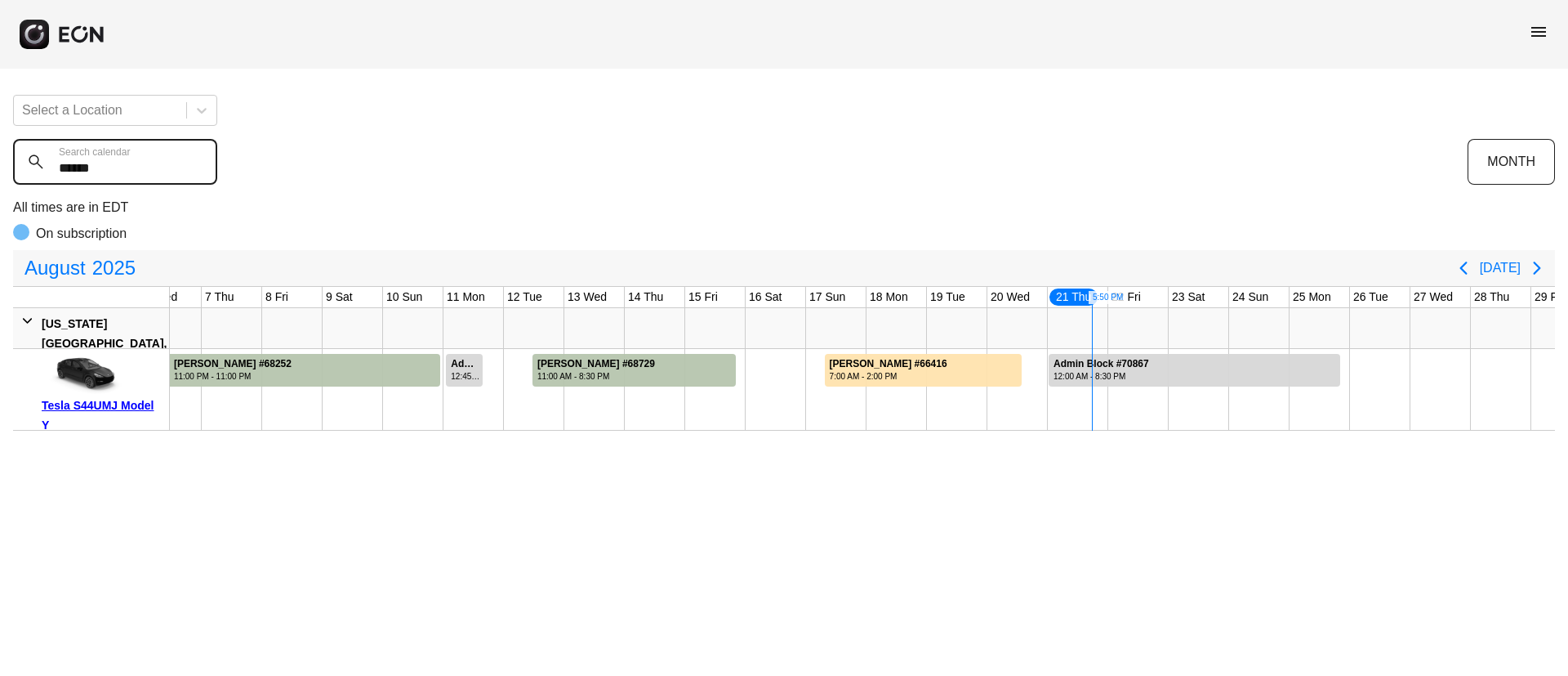
type calendar "******"
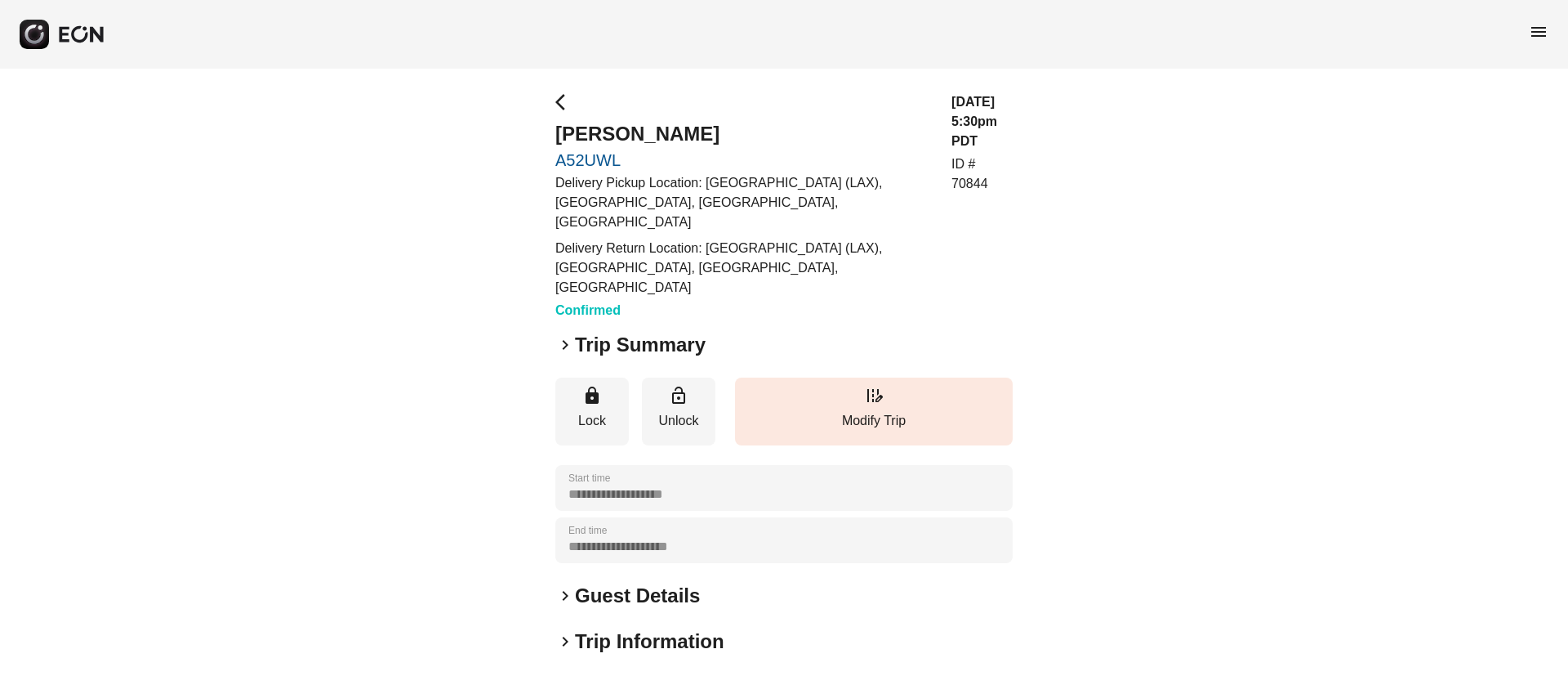
click at [710, 583] on div "keyboard_arrow_right Guest Details" at bounding box center [784, 596] width 458 height 26
